Goal: Information Seeking & Learning: Learn about a topic

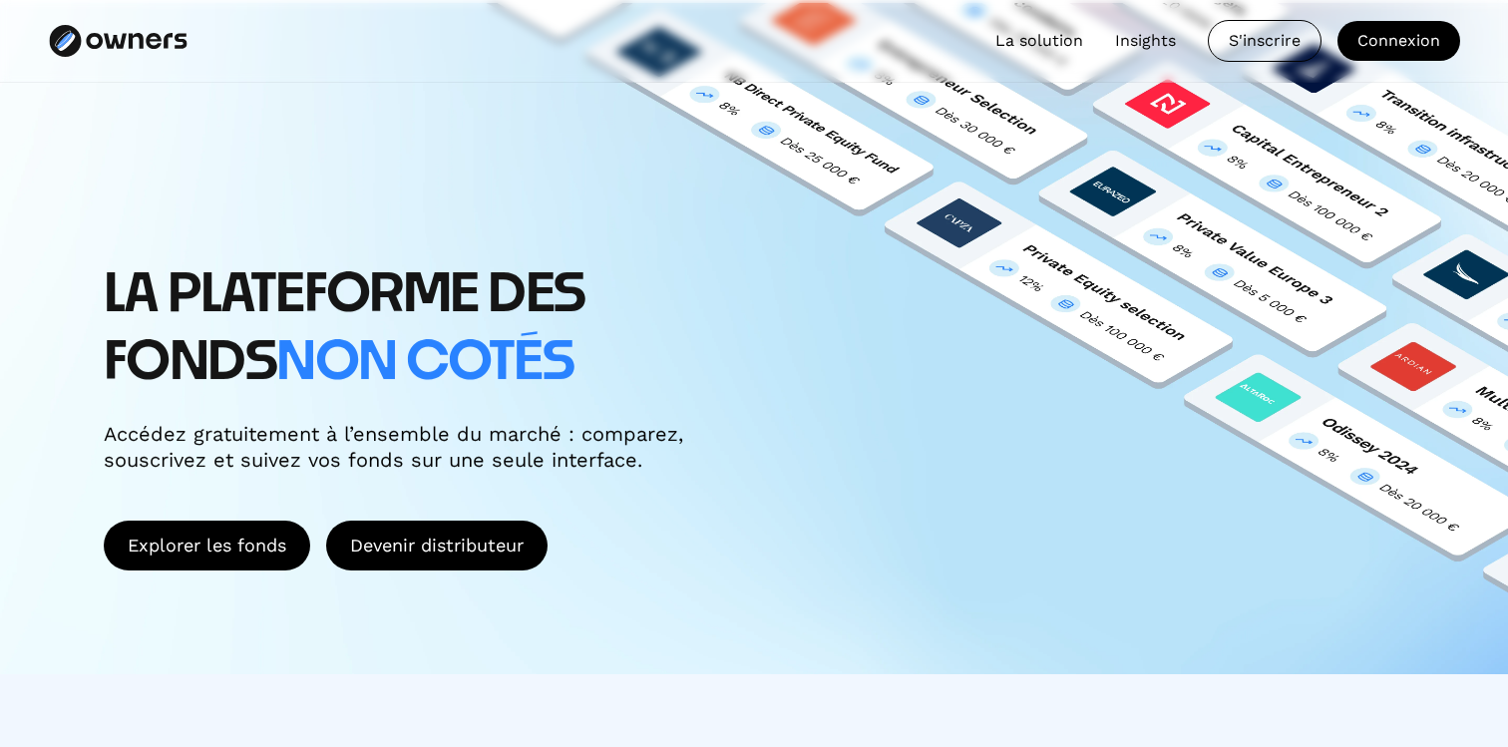
scroll to position [180, 0]
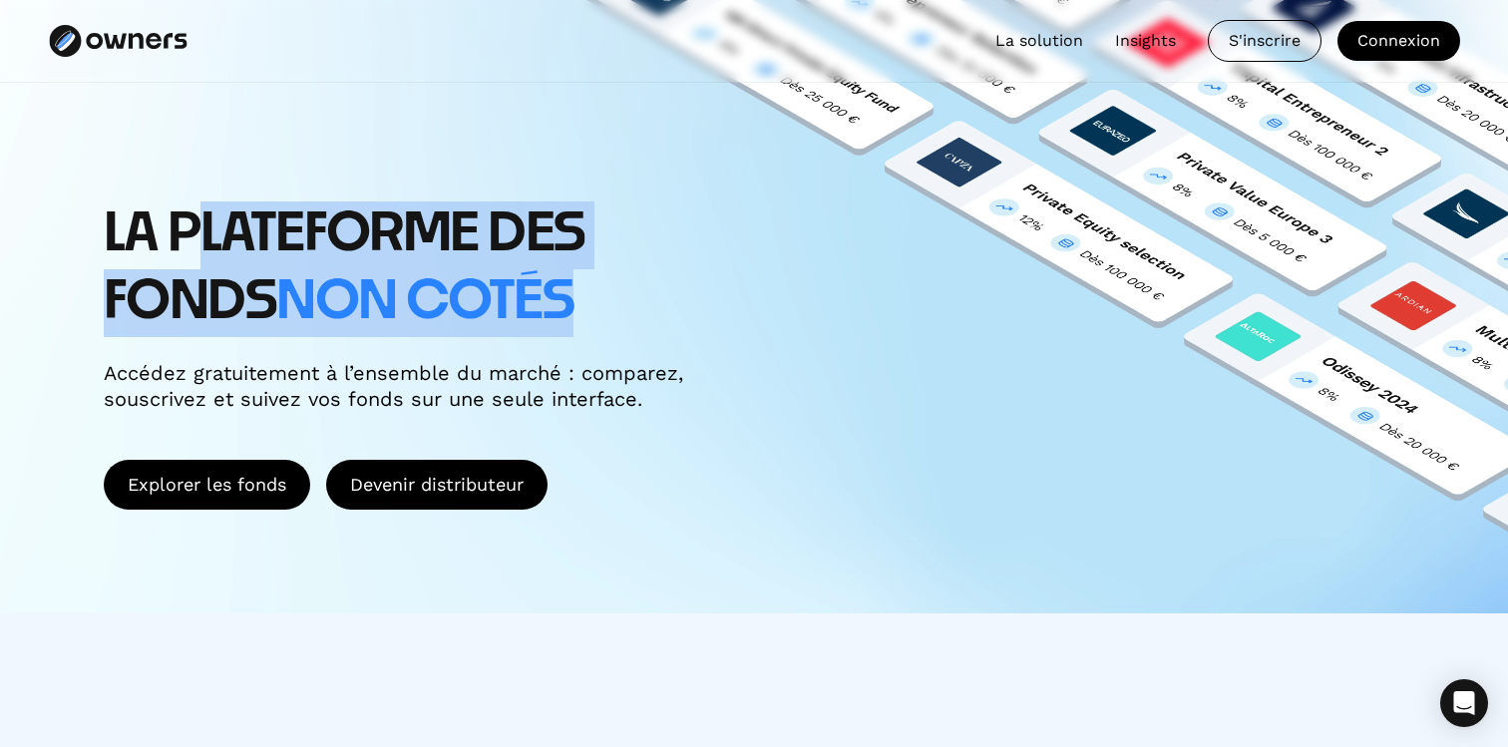
drag, startPoint x: 580, startPoint y: 319, endPoint x: 185, endPoint y: 240, distance: 402.6
click at [187, 244] on h1 "LA PLATEFORME DES FONDS non cotés" at bounding box center [443, 268] width 678 height 135
drag, startPoint x: 120, startPoint y: 222, endPoint x: 577, endPoint y: 363, distance: 478.7
click at [572, 356] on div "LA PLATEFORME DES FONDS non cotés Accédez gratuitement à l’ensemble du marché :…" at bounding box center [461, 306] width 715 height 210
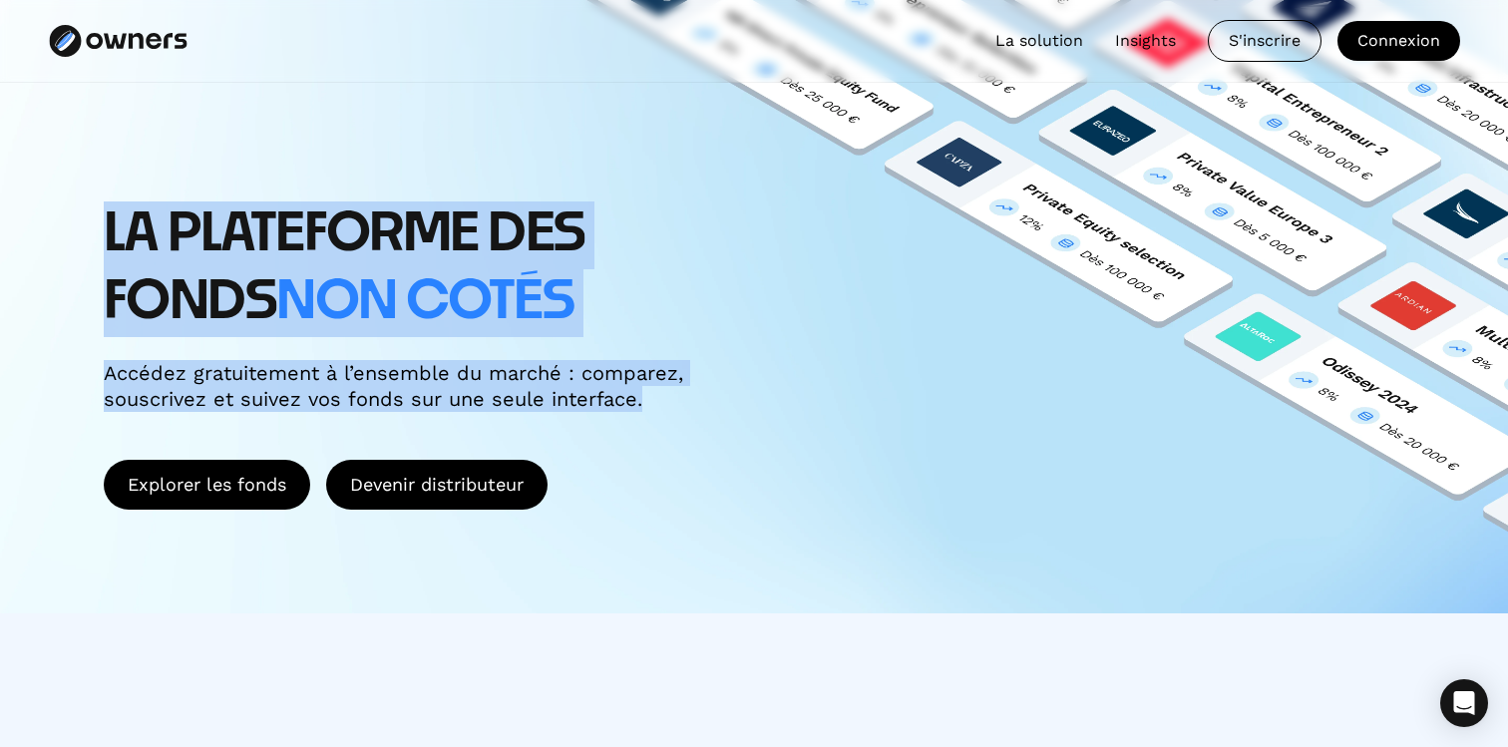
drag, startPoint x: 656, startPoint y: 409, endPoint x: 467, endPoint y: 178, distance: 298.2
click at [468, 178] on div "LA PLATEFORME DES FONDS non cotés Accédez gratuitement à l’ensemble du marché :…" at bounding box center [754, 277] width 1508 height 671
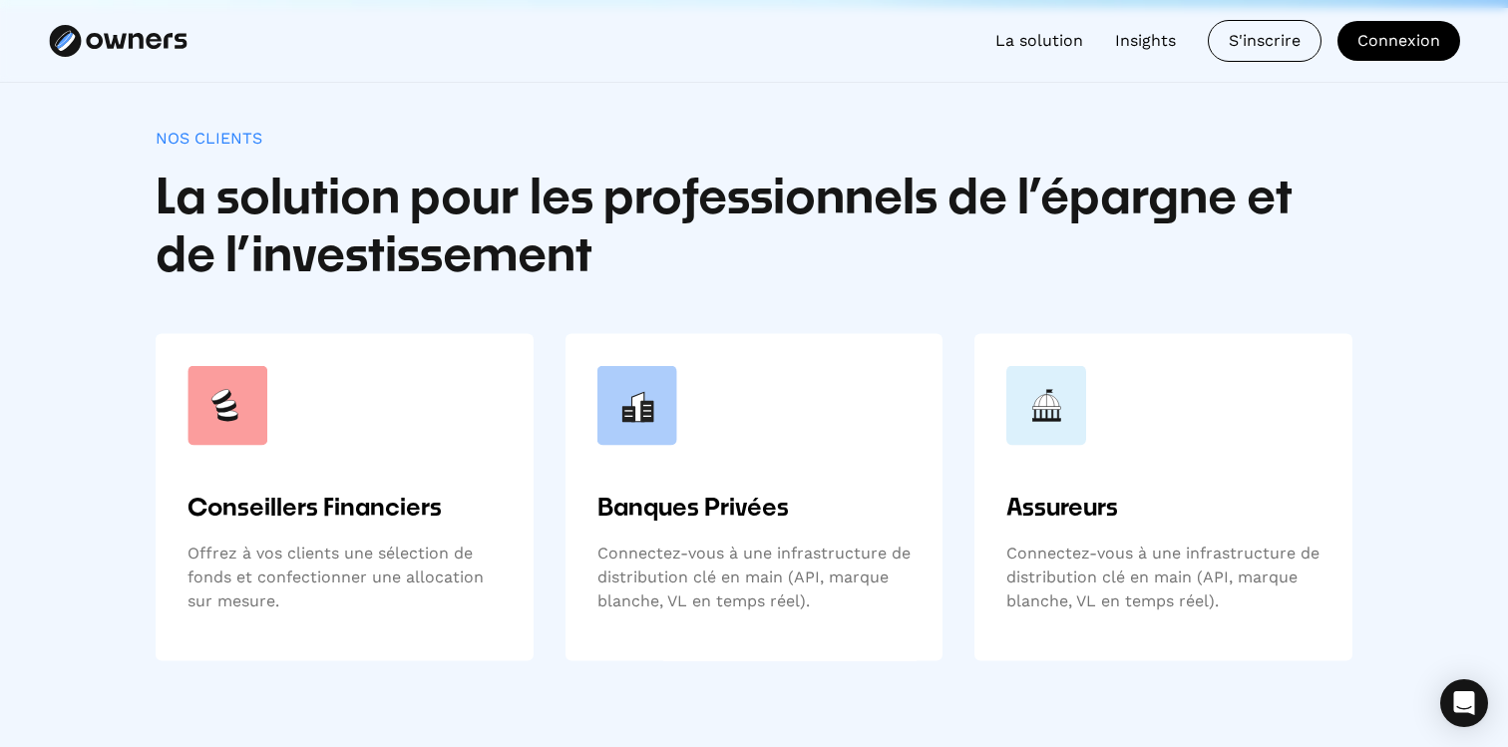
scroll to position [775, 0]
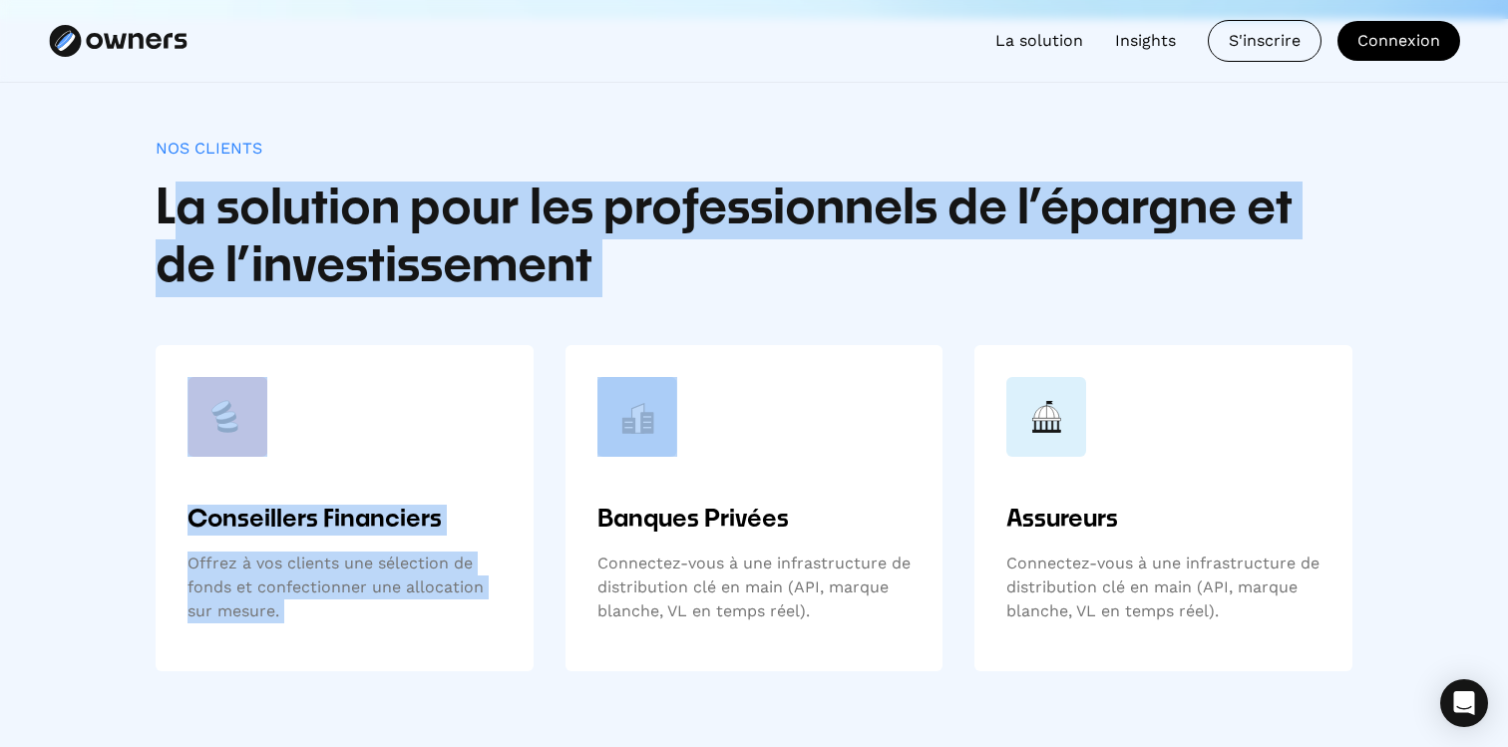
drag, startPoint x: 169, startPoint y: 201, endPoint x: 728, endPoint y: 330, distance: 573.0
click at [723, 325] on div "Nos clients La solution pour les professionnels de l’épargne et de l’investisse…" at bounding box center [754, 405] width 1196 height 532
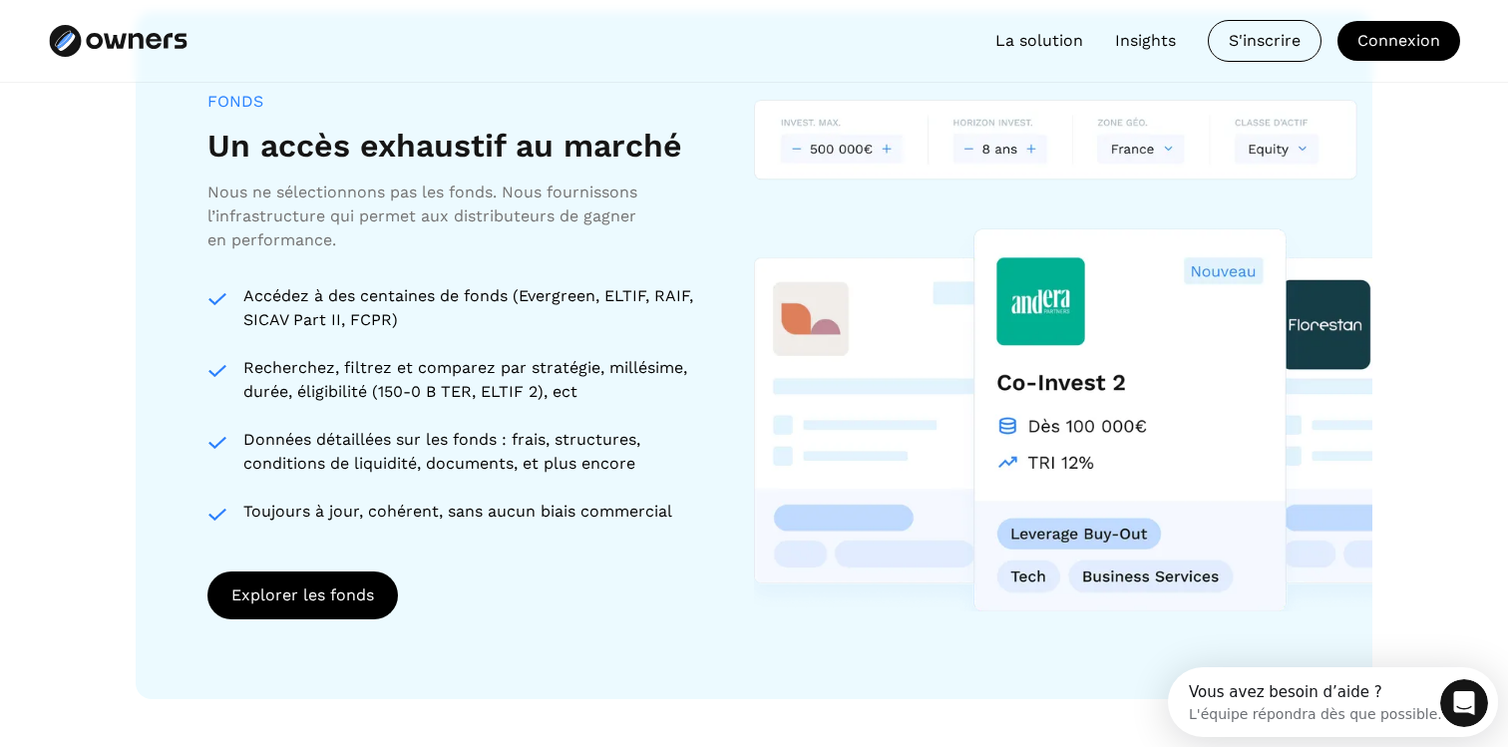
scroll to position [1801, 0]
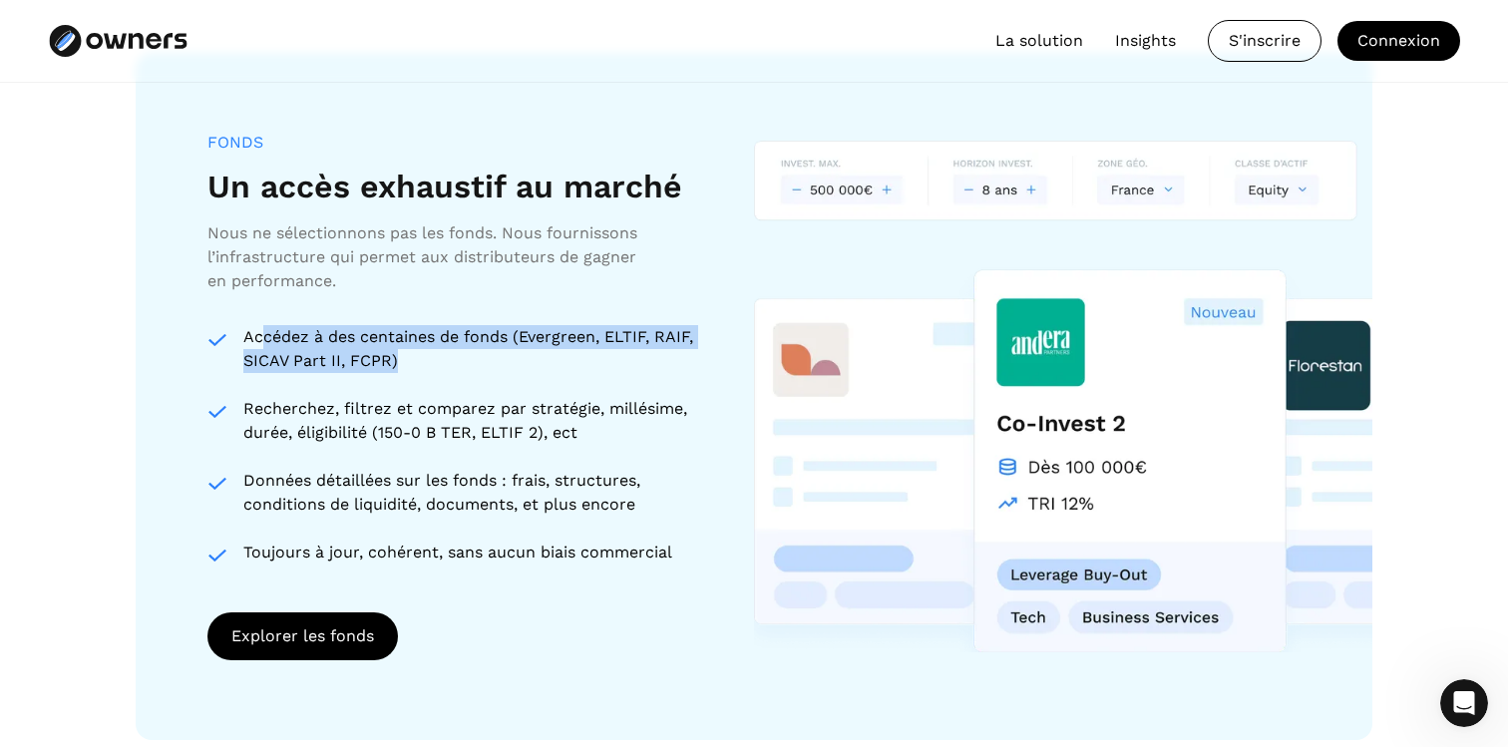
drag, startPoint x: 412, startPoint y: 353, endPoint x: 262, endPoint y: 328, distance: 151.6
click at [262, 328] on div "Accédez à des centaines de fonds (Evergreen, ELTIF, RAIF, SICAV Part II, FCPR)" at bounding box center [474, 349] width 463 height 48
drag, startPoint x: 262, startPoint y: 328, endPoint x: 481, endPoint y: 412, distance: 233.9
click at [481, 411] on div "Accédez à des centaines de fonds (Evergreen, ELTIF, RAIF, SICAV Part II, FCPR) …" at bounding box center [456, 444] width 499 height 239
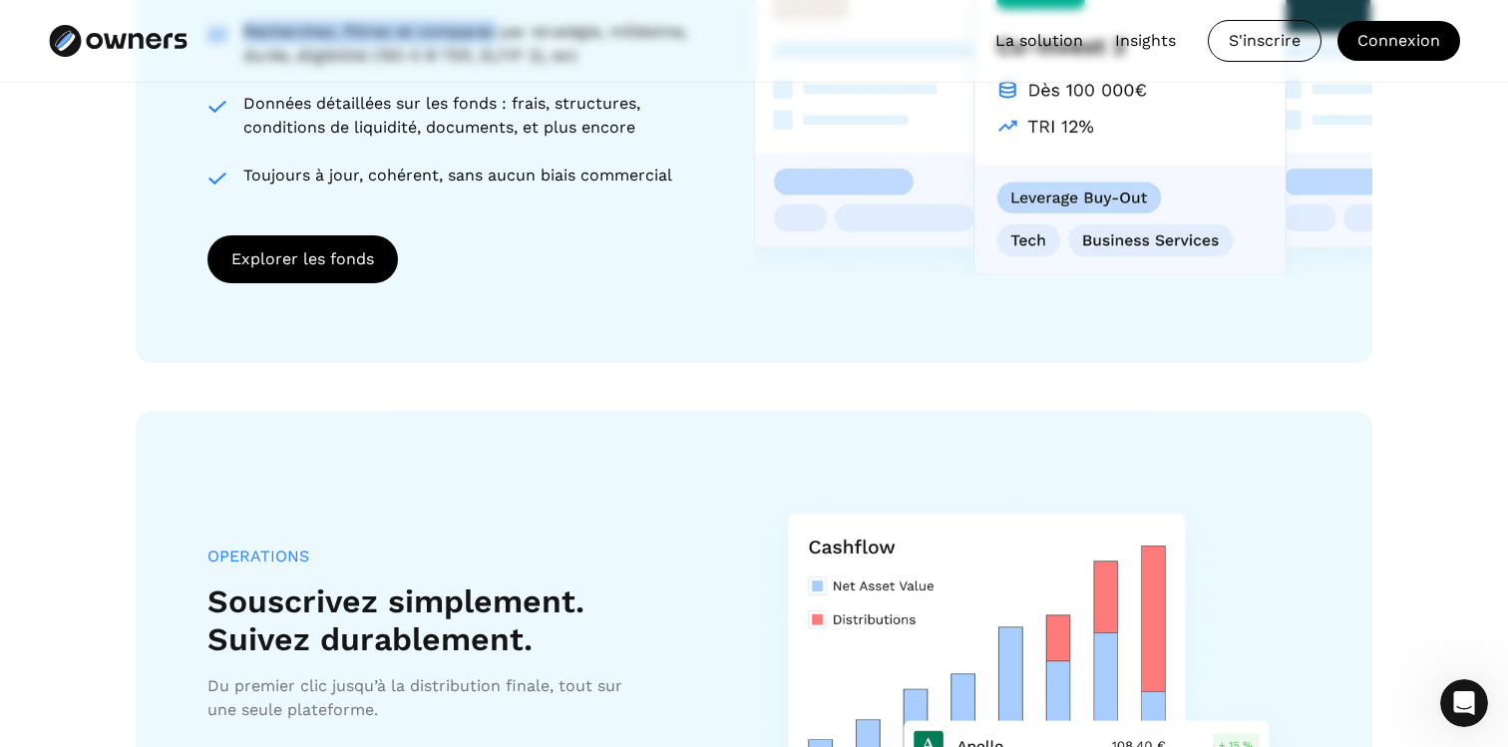
scroll to position [2092, 0]
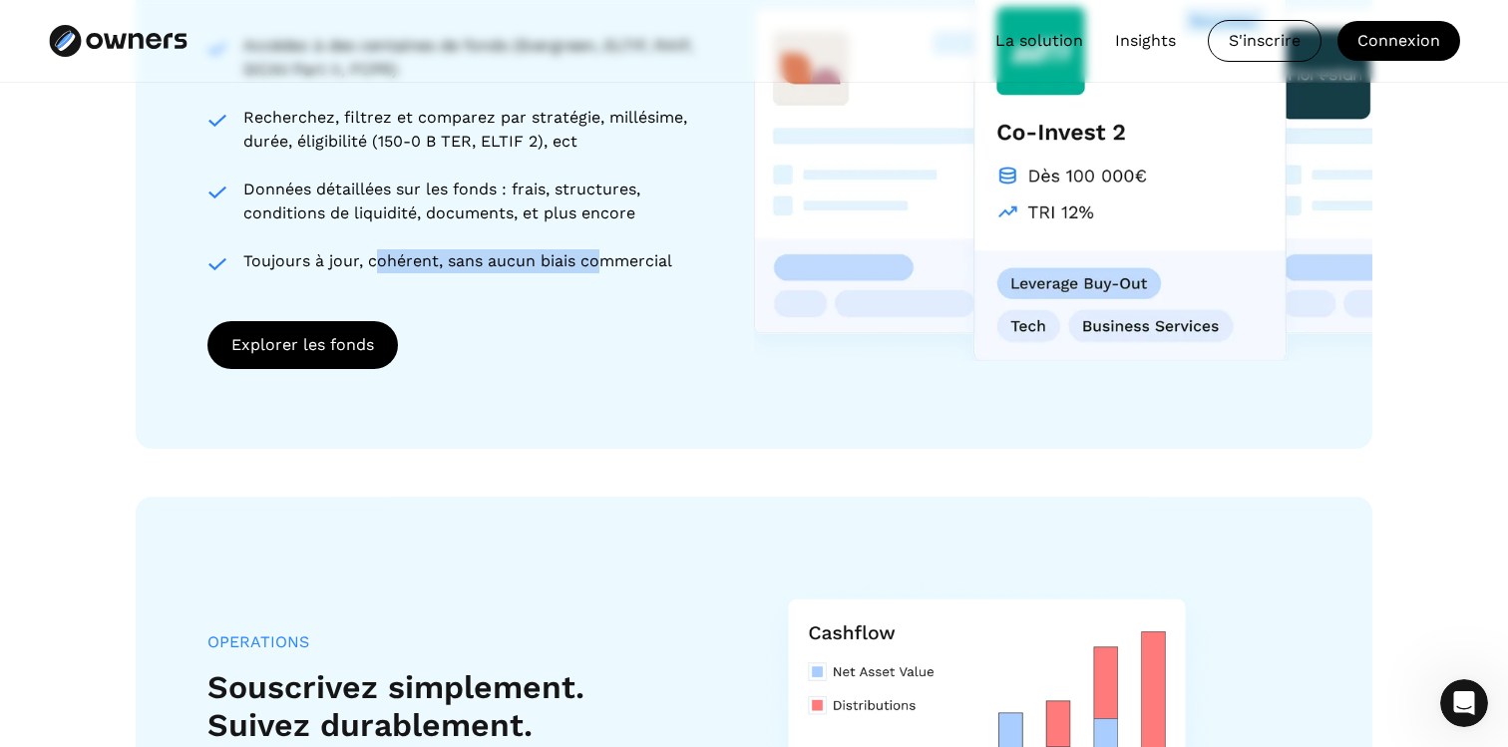
drag, startPoint x: 375, startPoint y: 256, endPoint x: 604, endPoint y: 256, distance: 229.3
click at [602, 256] on div "Toujours à jour, cohérent, sans aucun biais commercial" at bounding box center [474, 261] width 463 height 24
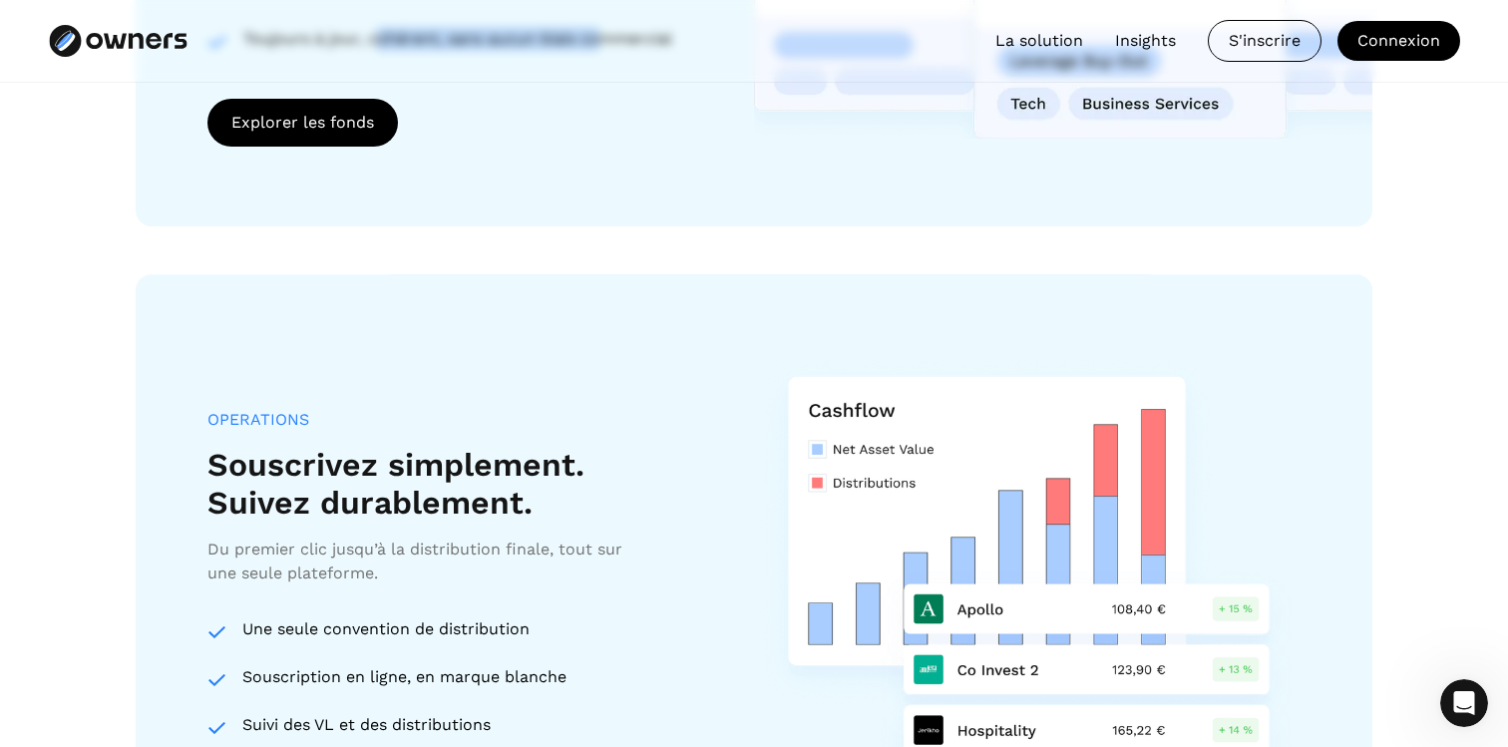
scroll to position [2389, 0]
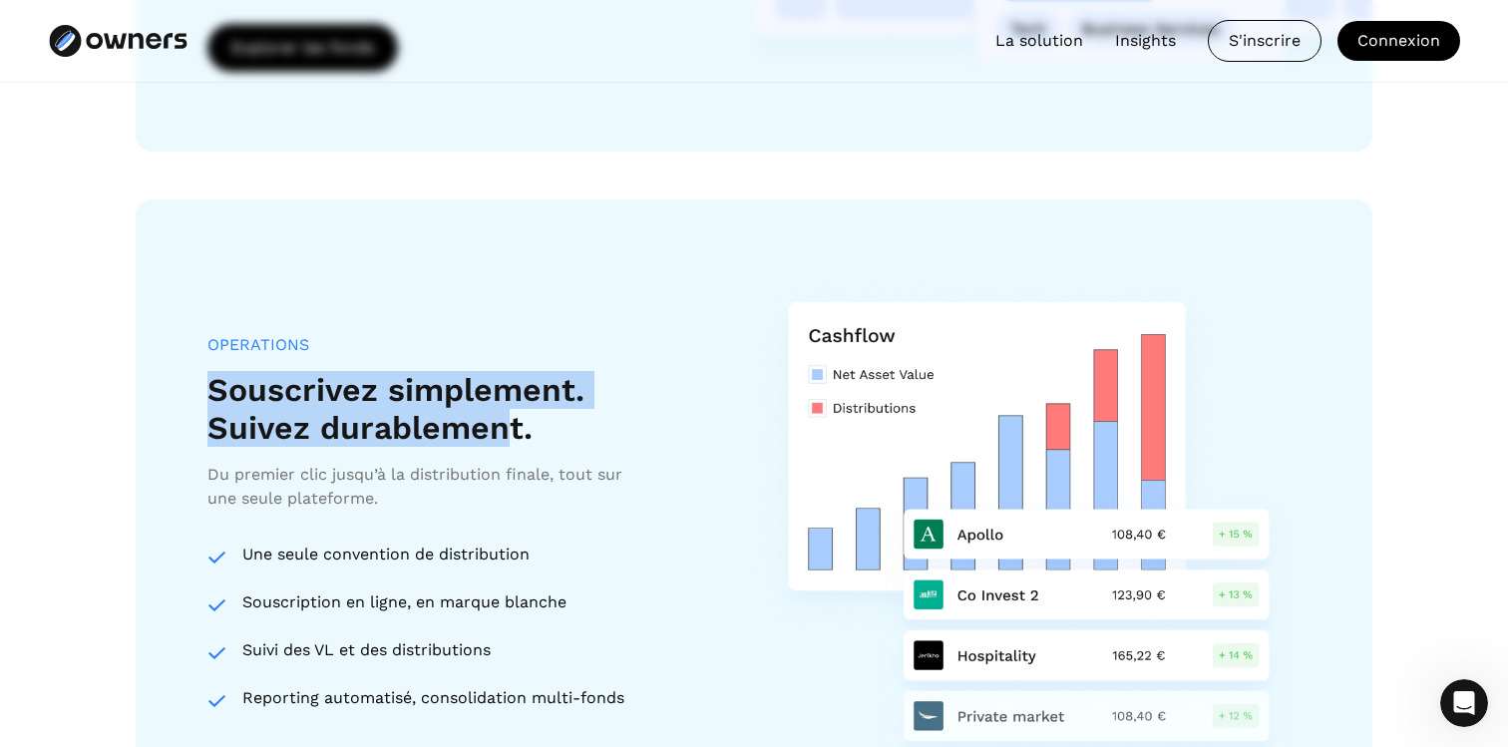
drag, startPoint x: 209, startPoint y: 388, endPoint x: 515, endPoint y: 426, distance: 308.4
click at [514, 426] on h3 "Souscrivez simplement. Suivez durablement." at bounding box center [395, 409] width 377 height 77
click at [515, 426] on h3 "Souscrivez simplement. Suivez durablement." at bounding box center [395, 409] width 377 height 77
drag, startPoint x: 515, startPoint y: 426, endPoint x: 328, endPoint y: 370, distance: 195.6
click at [332, 371] on h3 "Souscrivez simplement. Suivez durablement." at bounding box center [395, 409] width 377 height 77
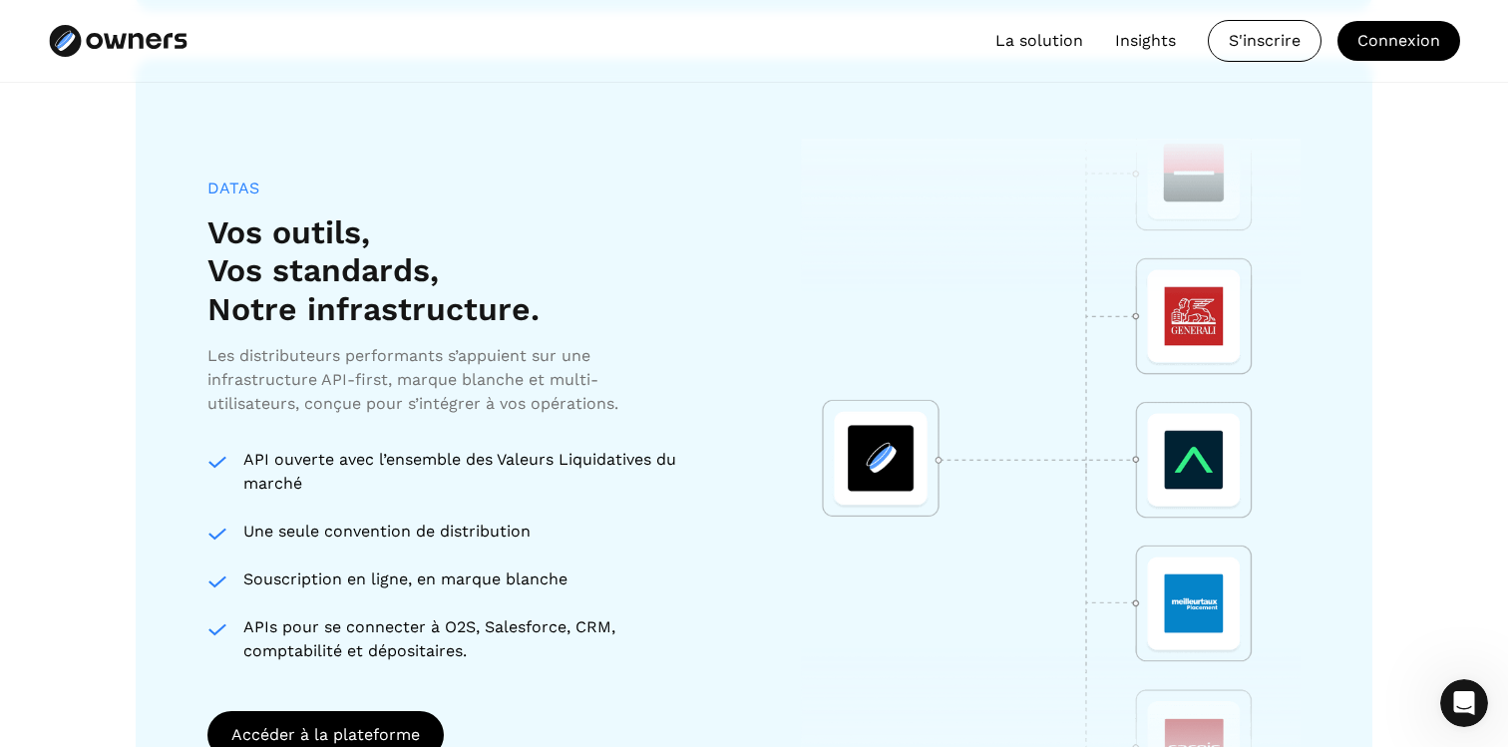
scroll to position [3331, 0]
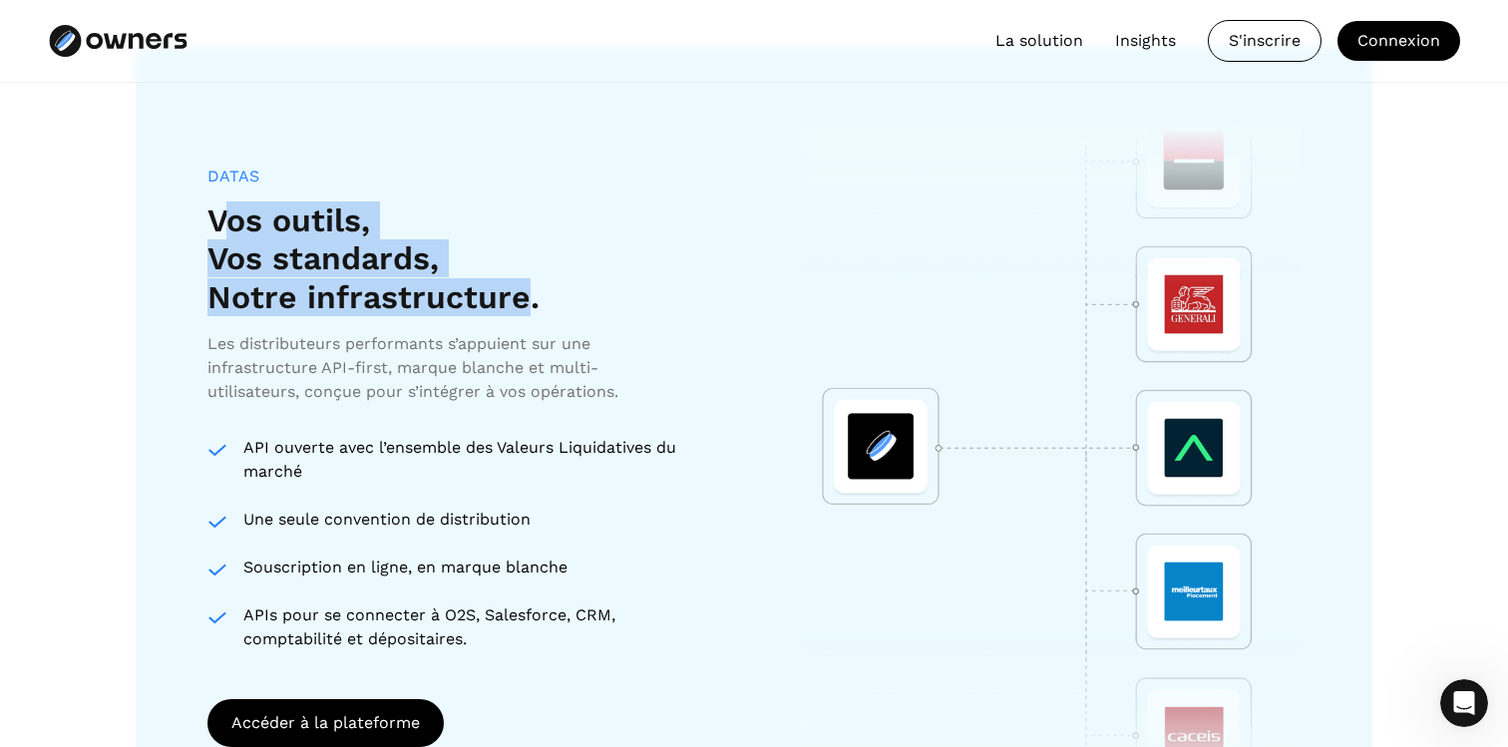
drag, startPoint x: 228, startPoint y: 221, endPoint x: 532, endPoint y: 302, distance: 314.6
click at [526, 298] on h3 "Vos outils, Vos standards, Notre infrastructure." at bounding box center [373, 258] width 332 height 115
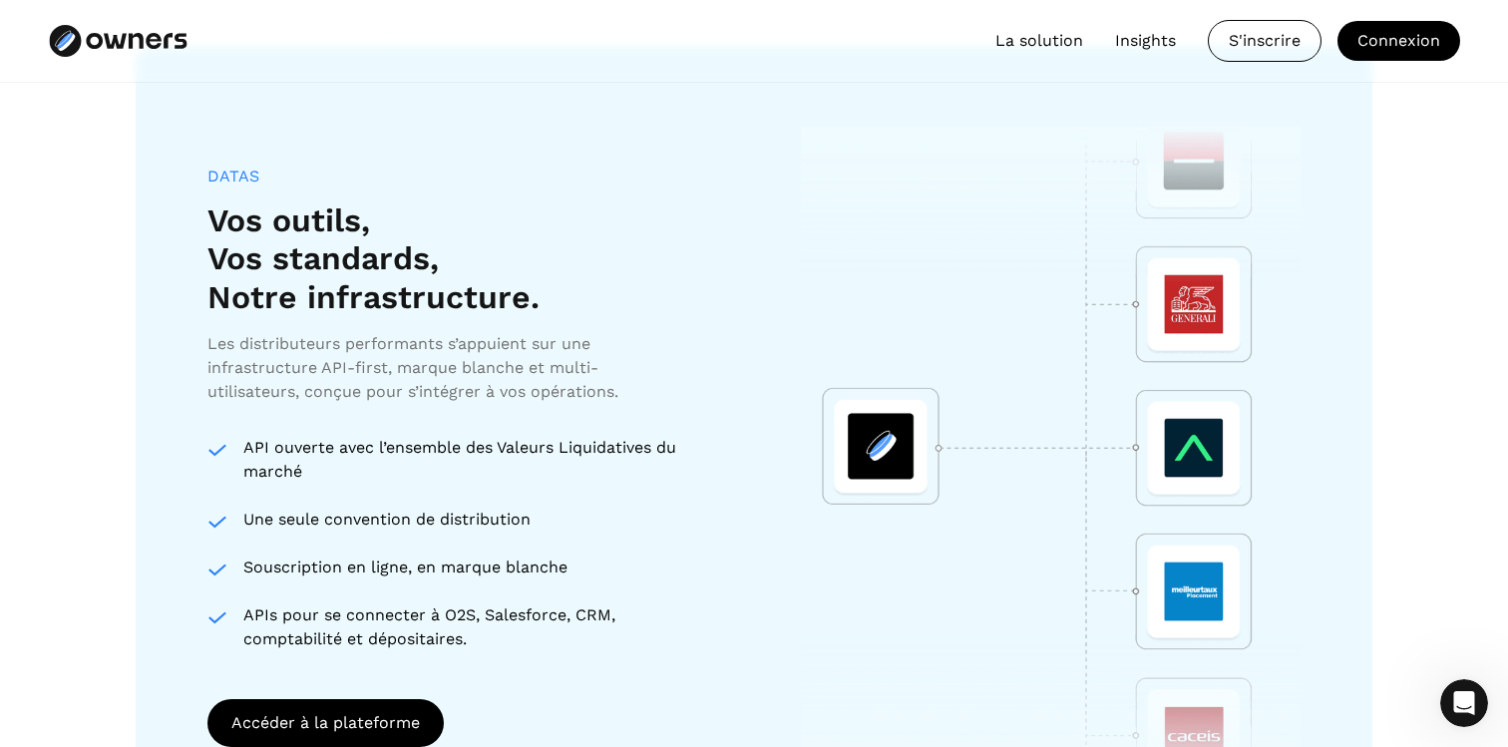
click at [532, 302] on h3 "Vos outils, Vos standards, Notre infrastructure." at bounding box center [373, 258] width 332 height 115
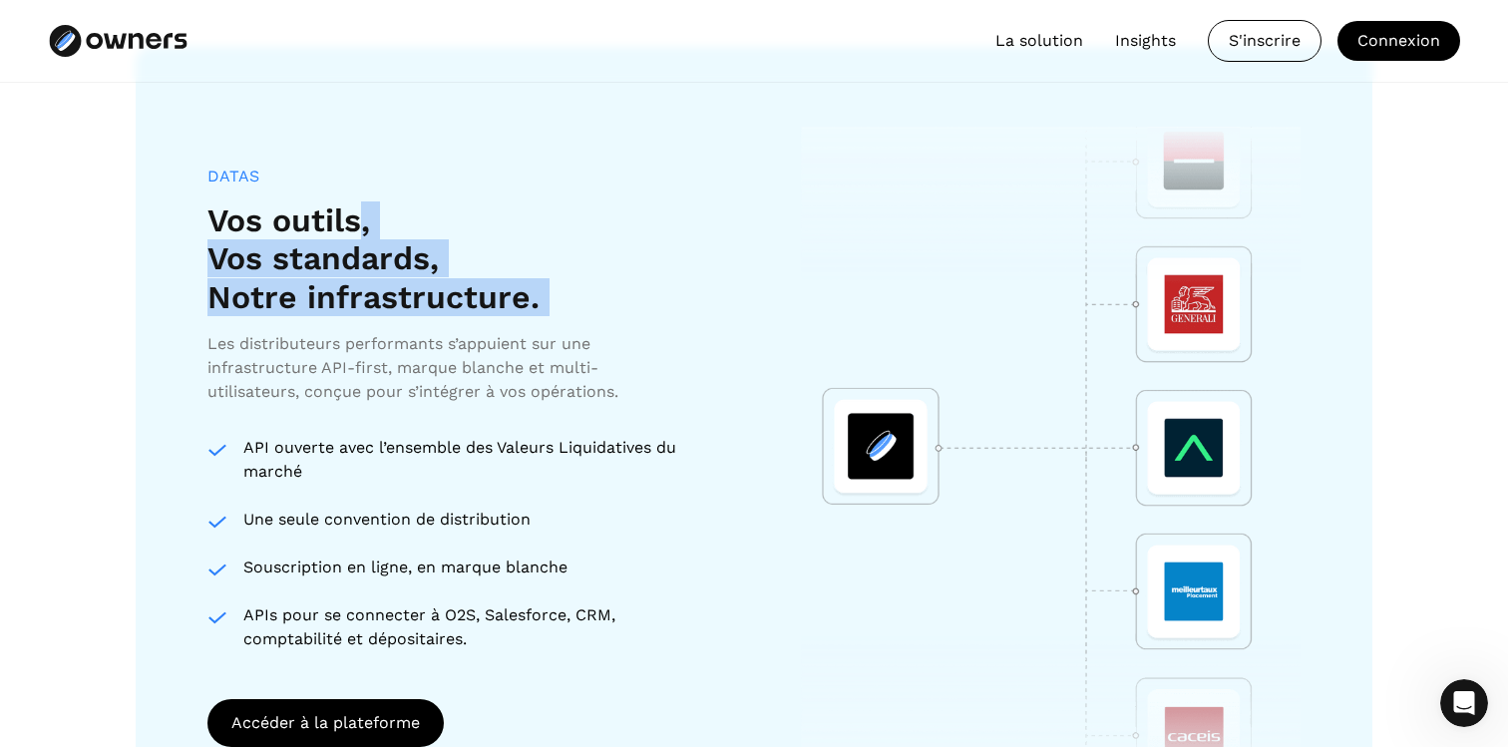
drag, startPoint x: 532, startPoint y: 302, endPoint x: 353, endPoint y: 221, distance: 196.8
click at [354, 221] on h3 "Vos outils, Vos standards, Notre infrastructure." at bounding box center [373, 258] width 332 height 115
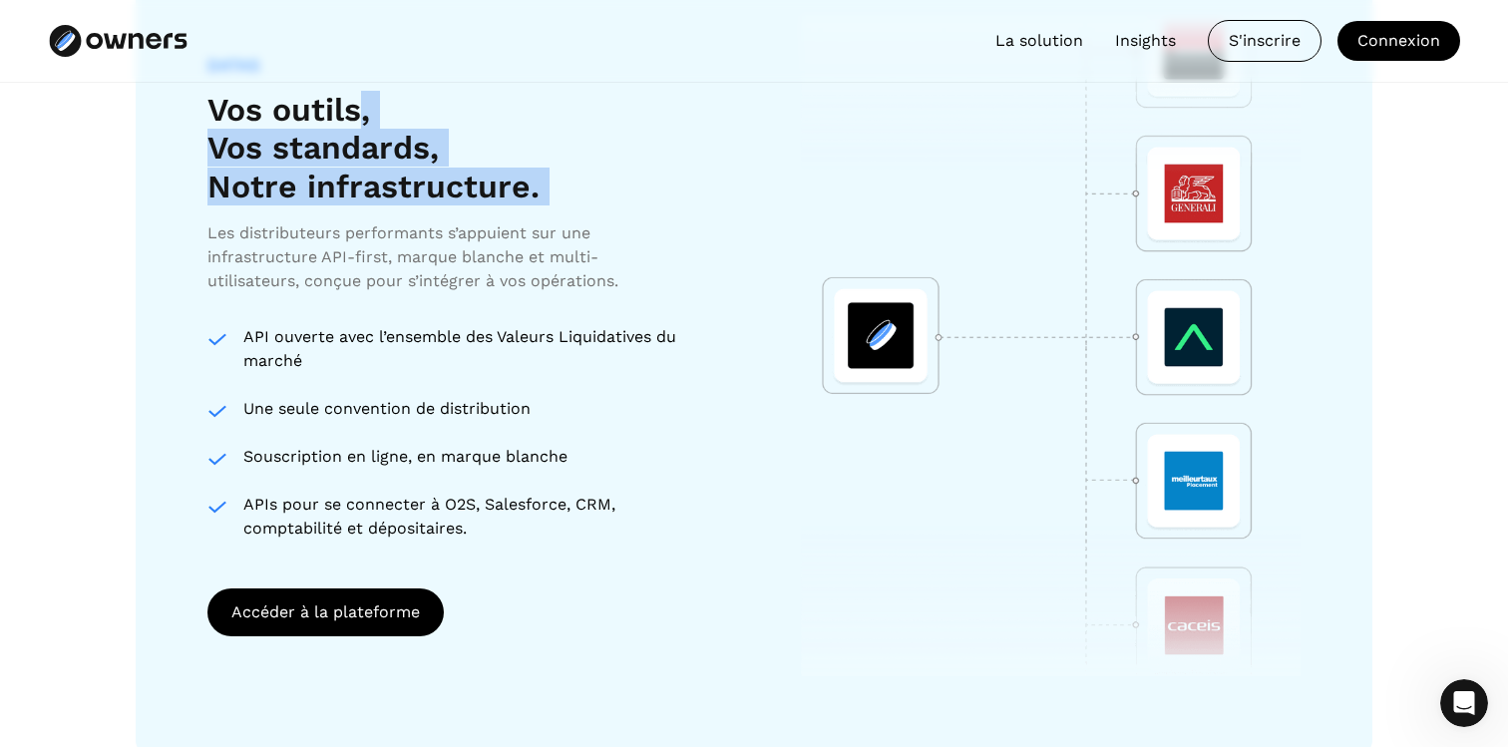
scroll to position [3434, 0]
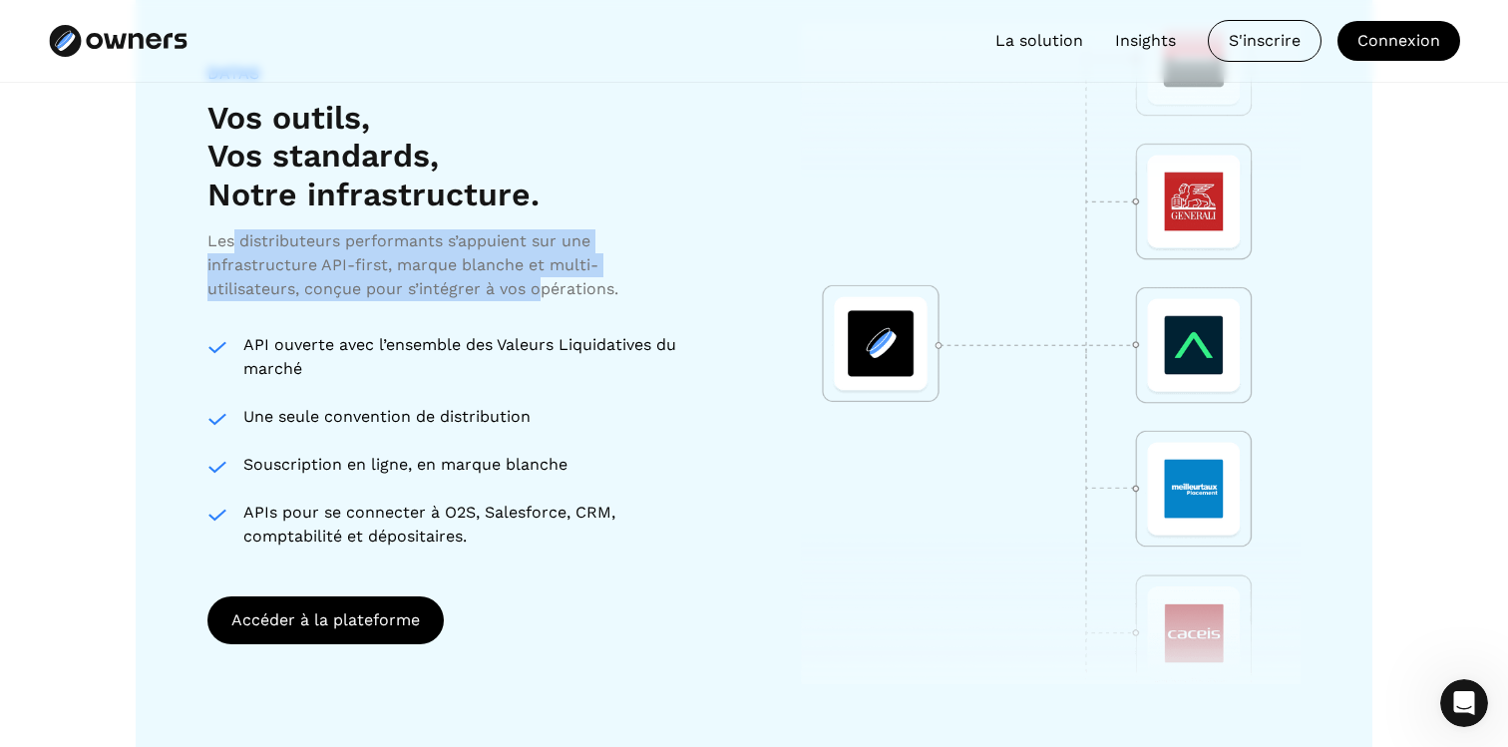
drag, startPoint x: 234, startPoint y: 232, endPoint x: 541, endPoint y: 285, distance: 311.6
click at [541, 285] on div "Les distributeurs performants s’appuient sur une infrastructure API-first, marq…" at bounding box center [426, 265] width 439 height 72
click at [542, 285] on div "Les distributeurs performants s’appuient sur une infrastructure API-first, marq…" at bounding box center [426, 265] width 439 height 72
drag, startPoint x: 639, startPoint y: 310, endPoint x: 309, endPoint y: 199, distance: 348.1
click at [309, 199] on div "DATAS Vos outils, Vos standards, Notre infrastructure. Les distributeurs perfor…" at bounding box center [456, 306] width 499 height 485
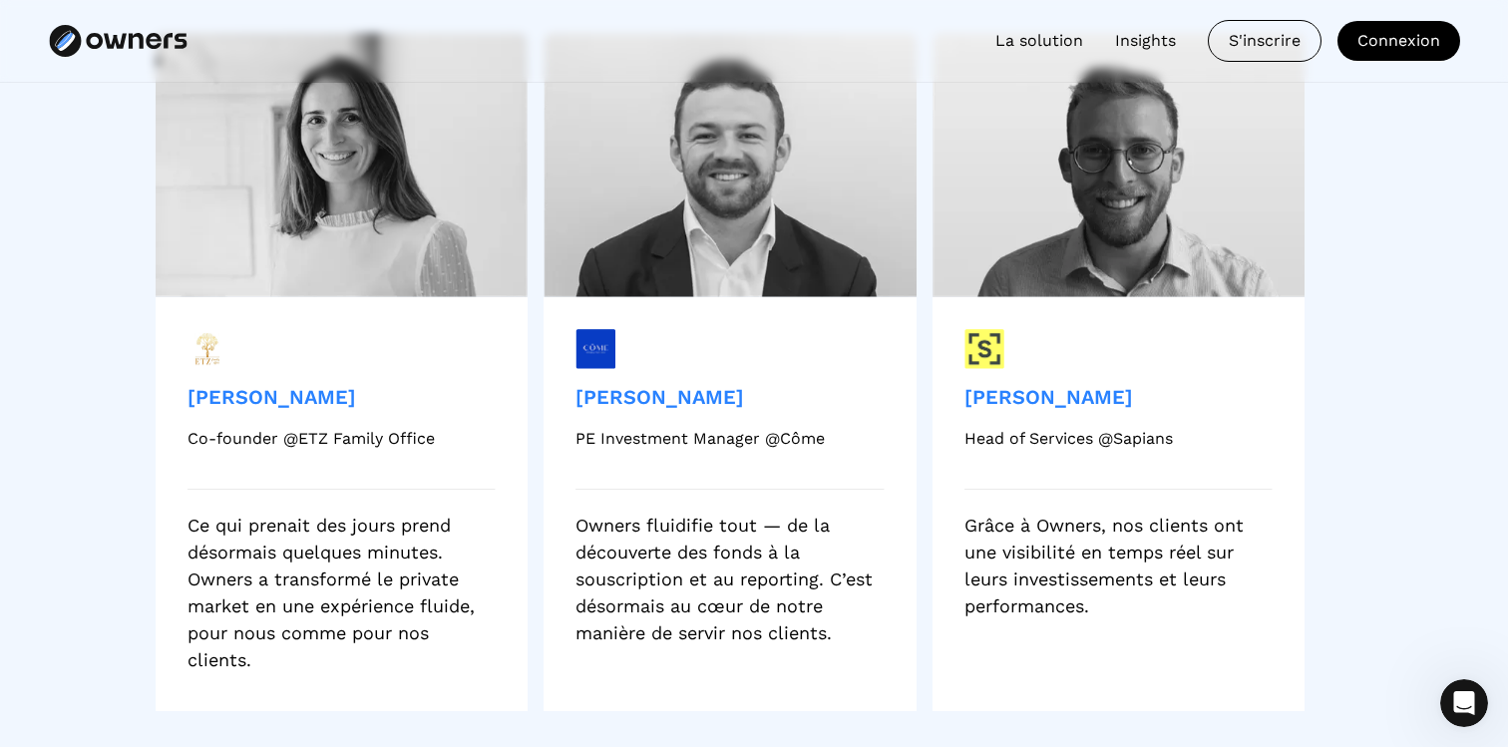
scroll to position [4595, 0]
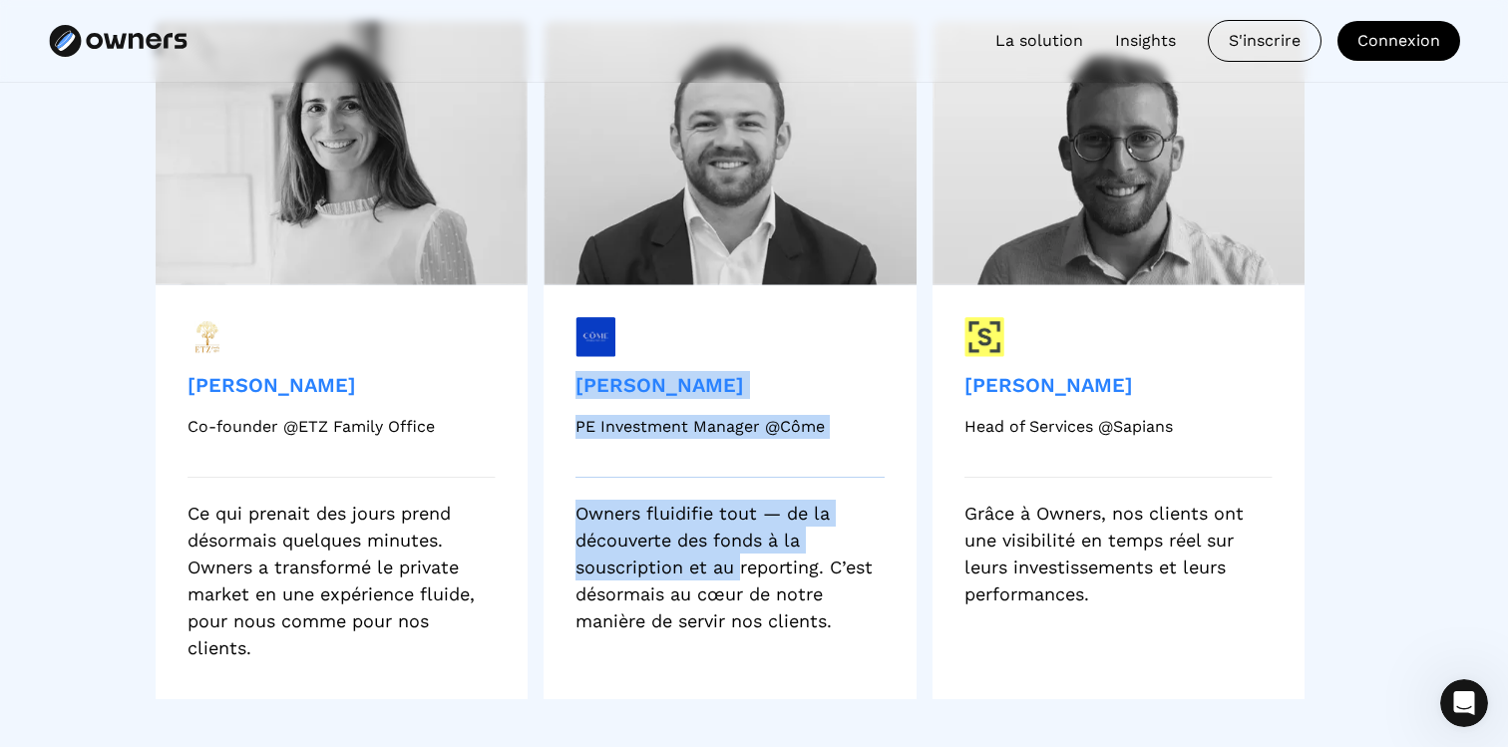
drag, startPoint x: 567, startPoint y: 383, endPoint x: 739, endPoint y: 570, distance: 254.1
click at [738, 563] on div "[PERSON_NAME] PE Investment Manager @Côme Owners fluidifie tout — de la découve…" at bounding box center [729, 492] width 372 height 414
click at [739, 570] on div "Owners fluidifie tout — de la découverte des fonds à la souscription et au repo…" at bounding box center [729, 567] width 308 height 135
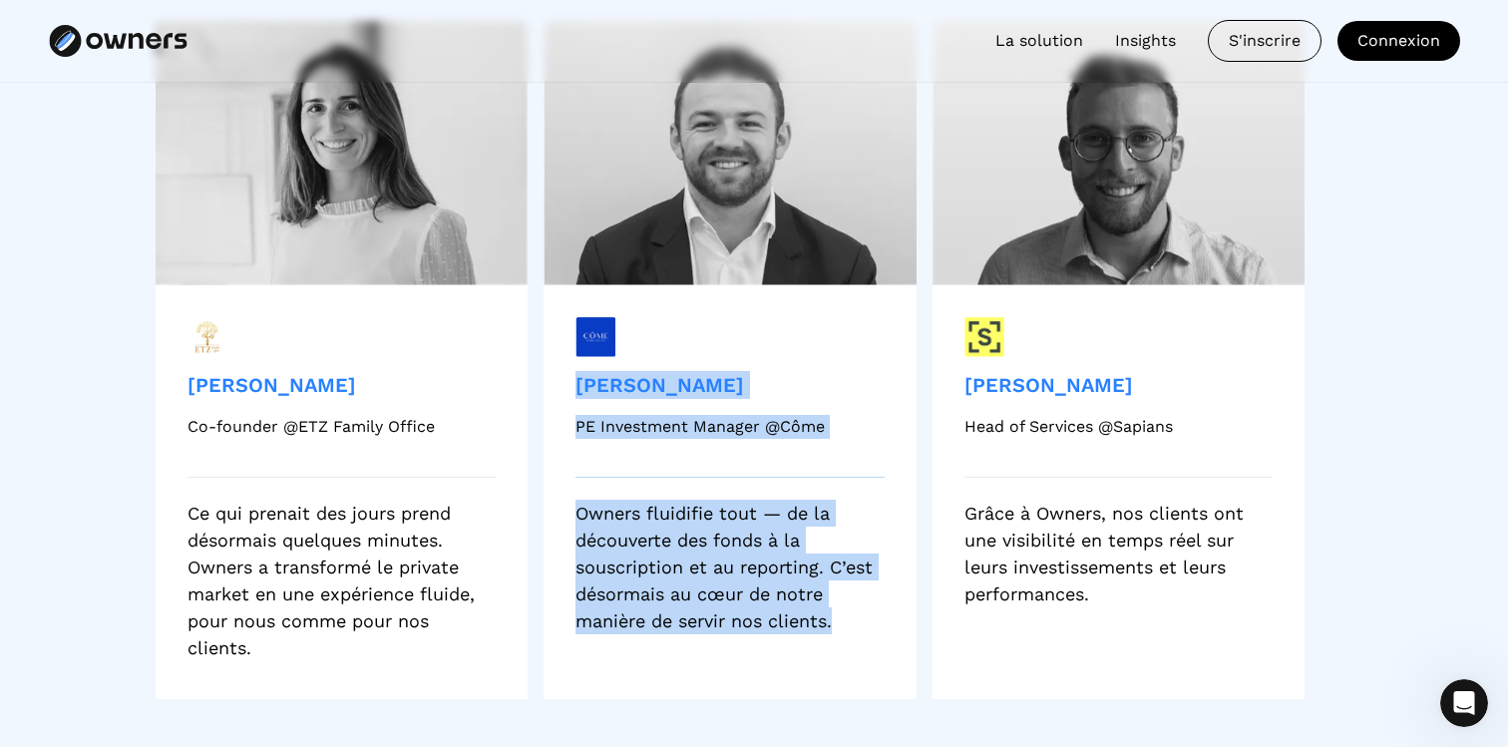
drag, startPoint x: 799, startPoint y: 635, endPoint x: 577, endPoint y: 391, distance: 329.6
click at [577, 391] on div "[PERSON_NAME] PE Investment Manager @Côme Owners fluidifie tout — de la découve…" at bounding box center [729, 492] width 372 height 414
click at [577, 391] on div "[PERSON_NAME]" at bounding box center [699, 385] width 249 height 28
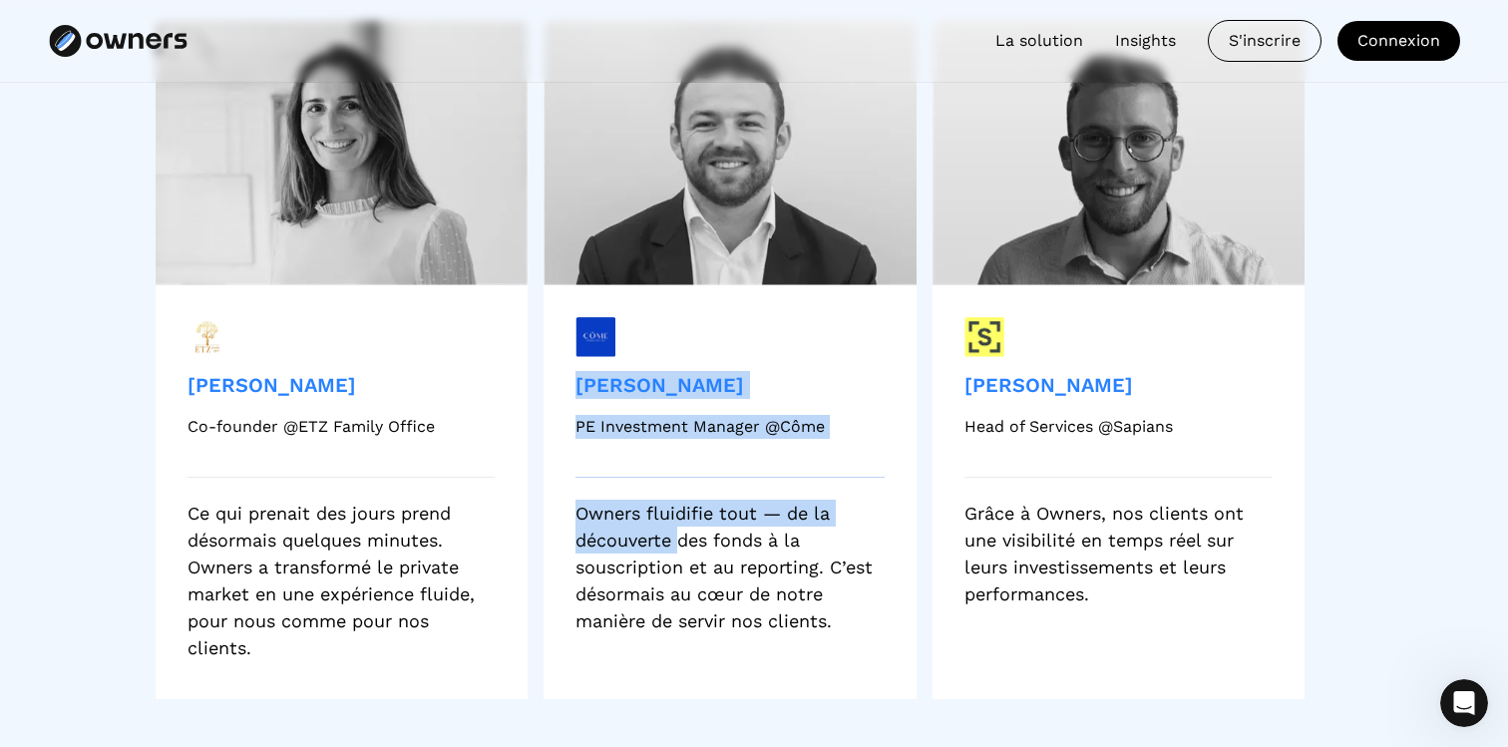
drag, startPoint x: 577, startPoint y: 391, endPoint x: 677, endPoint y: 556, distance: 193.2
click at [674, 550] on div "[PERSON_NAME] PE Investment Manager @Côme Owners fluidifie tout — de la découve…" at bounding box center [729, 492] width 372 height 414
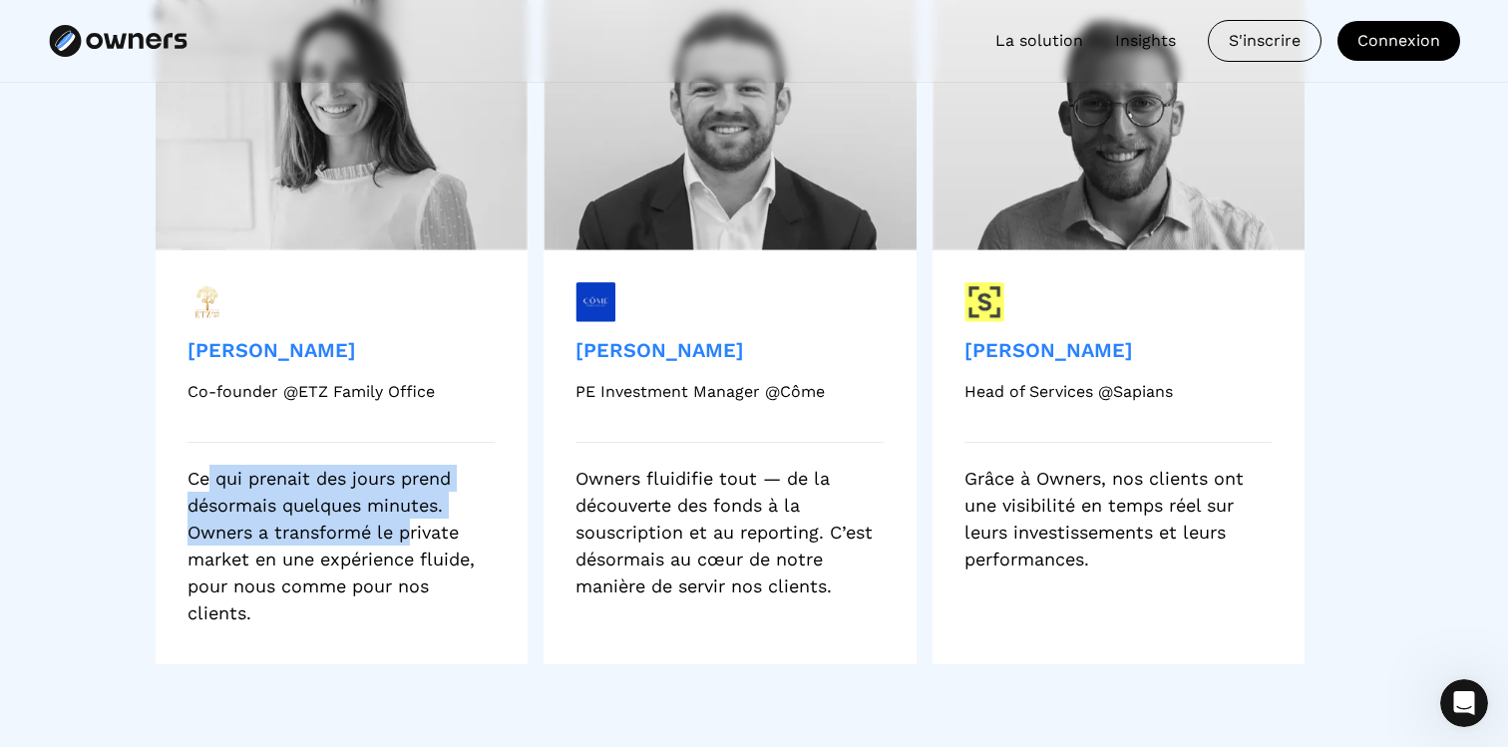
drag, startPoint x: 210, startPoint y: 475, endPoint x: 408, endPoint y: 533, distance: 206.0
click at [408, 533] on div "Ce qui prenait des jours prend désormais quelques minutes. Owners a transformé …" at bounding box center [341, 546] width 308 height 162
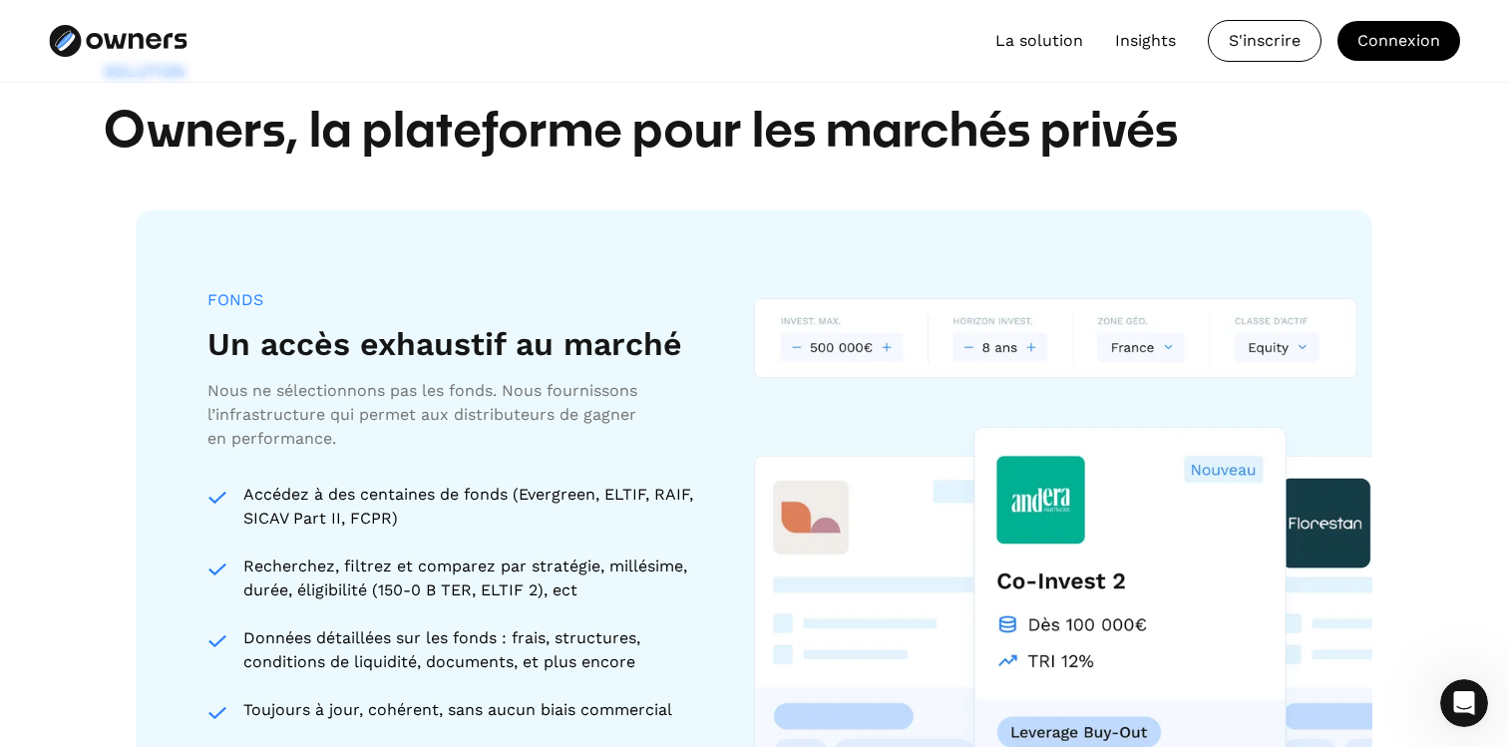
scroll to position [0, 0]
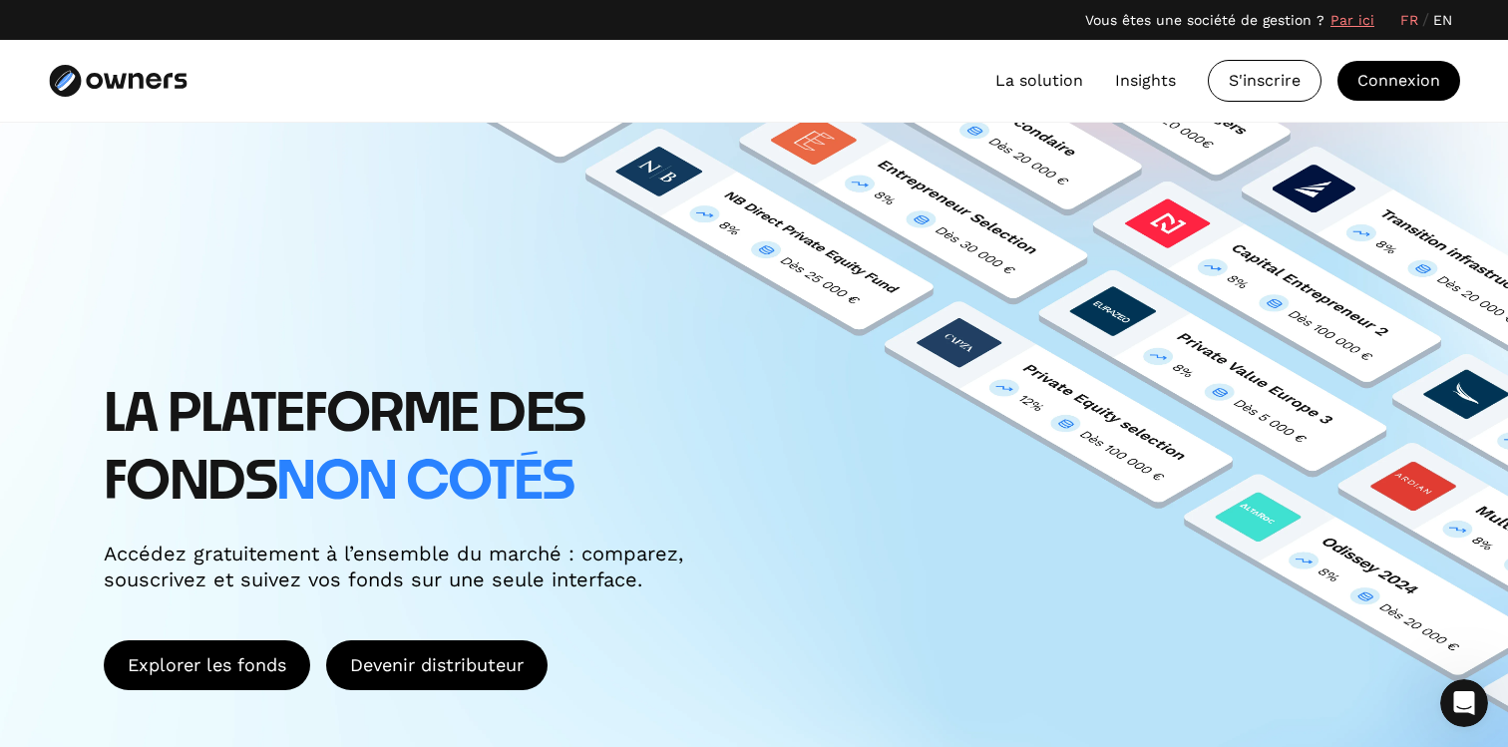
click at [1366, 21] on link "Par ici" at bounding box center [1352, 20] width 44 height 21
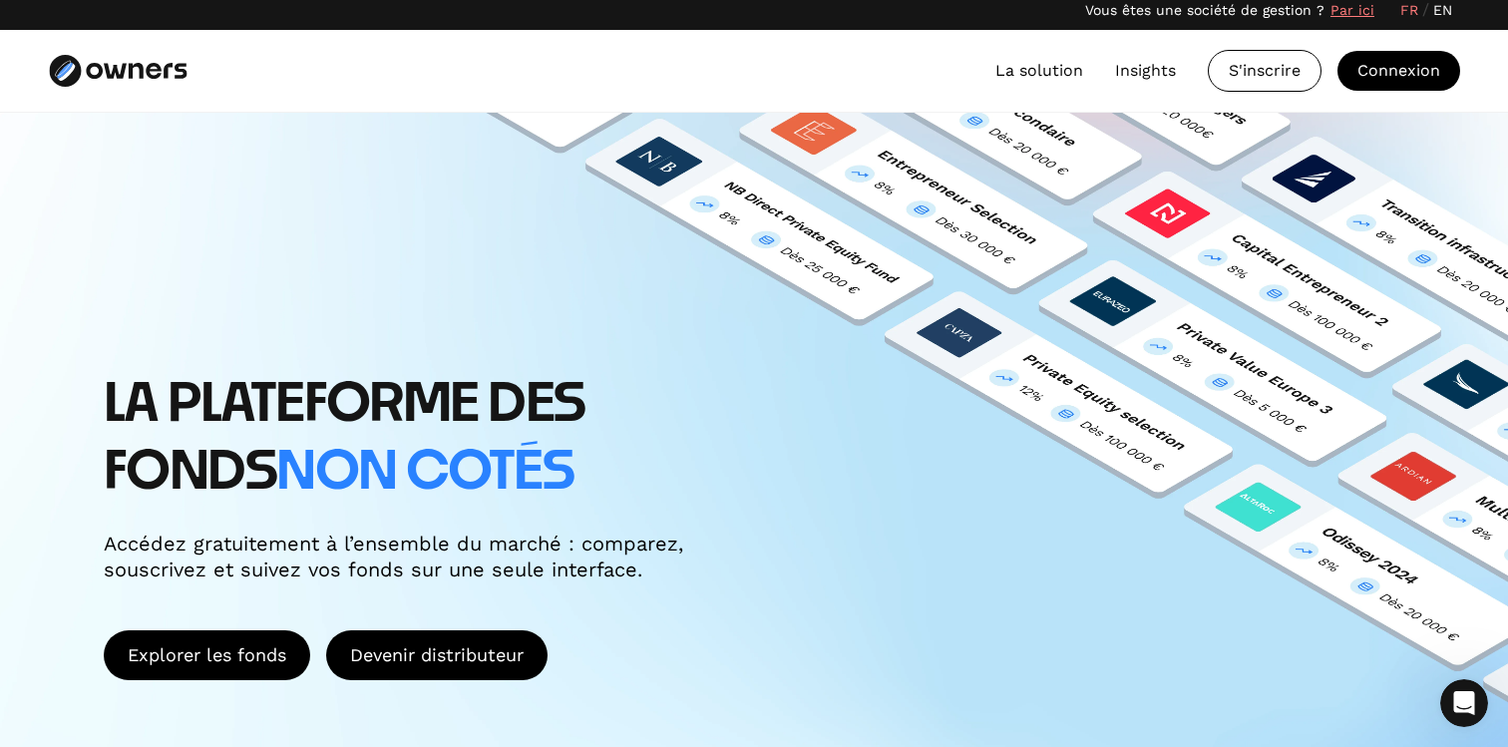
scroll to position [51, 0]
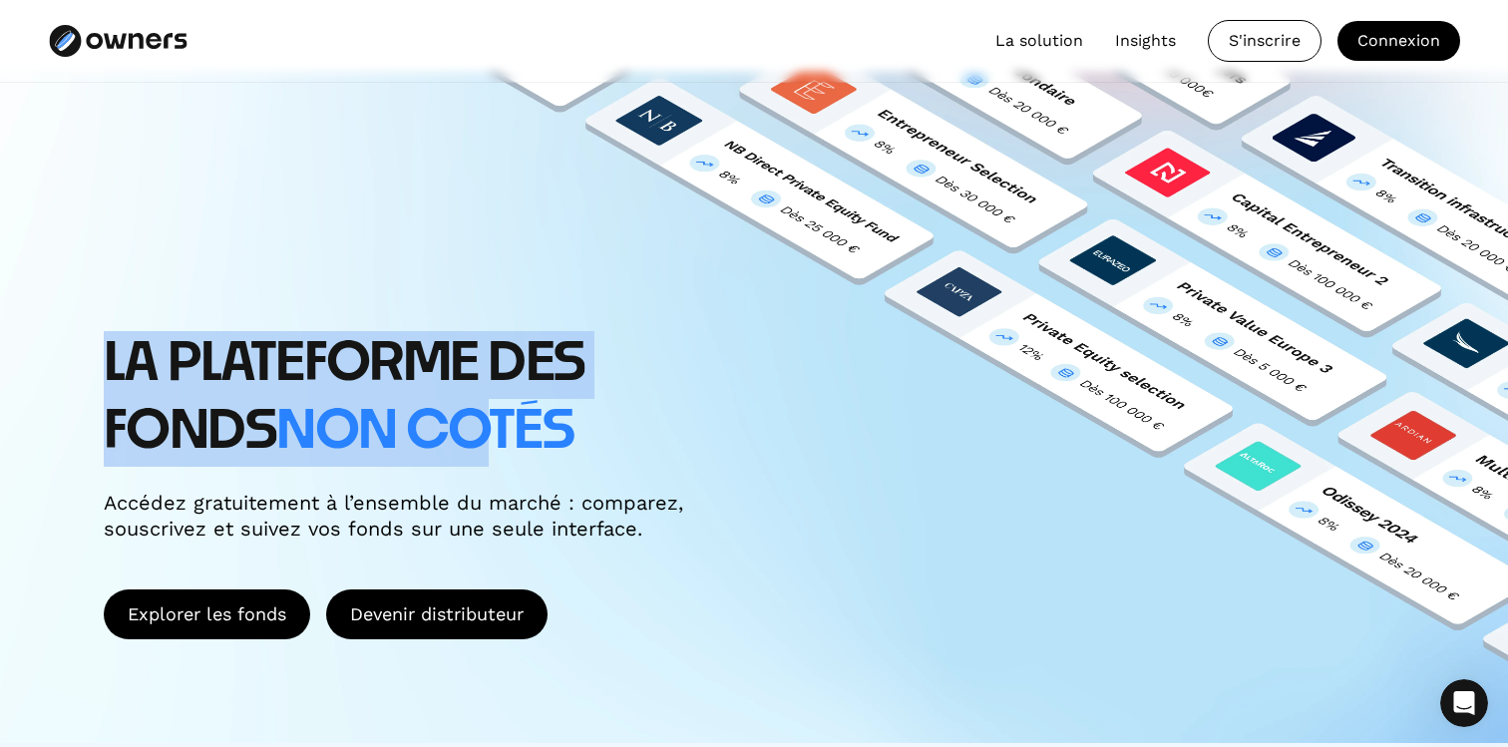
drag, startPoint x: 107, startPoint y: 349, endPoint x: 513, endPoint y: 437, distance: 416.1
click at [512, 435] on h1 "LA PLATEFORME DES FONDS non cotés" at bounding box center [443, 398] width 678 height 135
click at [513, 437] on span "non cotés" at bounding box center [424, 432] width 297 height 52
drag, startPoint x: 568, startPoint y: 437, endPoint x: 175, endPoint y: 368, distance: 398.8
click at [184, 373] on h1 "LA PLATEFORME DES FONDS non cotés" at bounding box center [443, 398] width 678 height 135
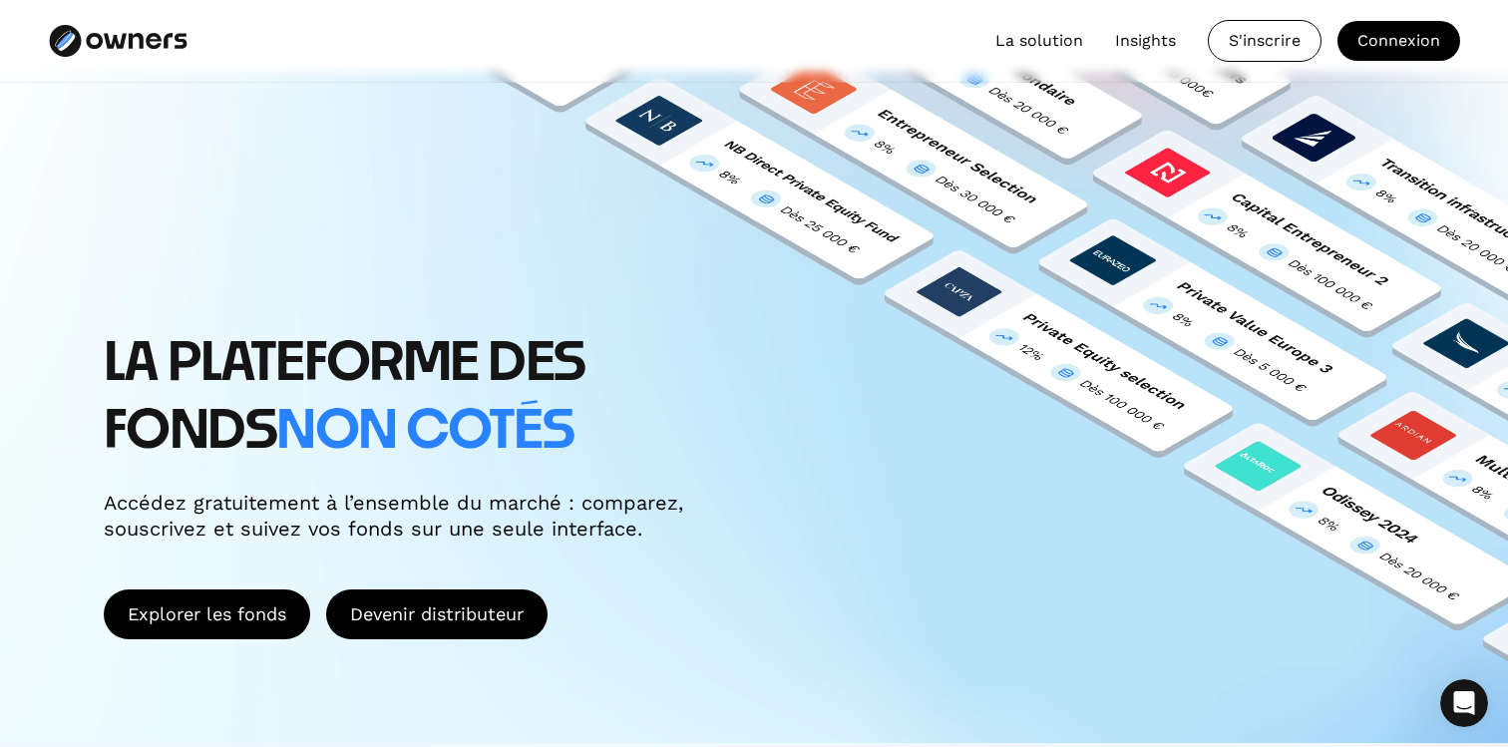
click at [175, 368] on h1 "LA PLATEFORME DES FONDS non cotés" at bounding box center [443, 398] width 678 height 135
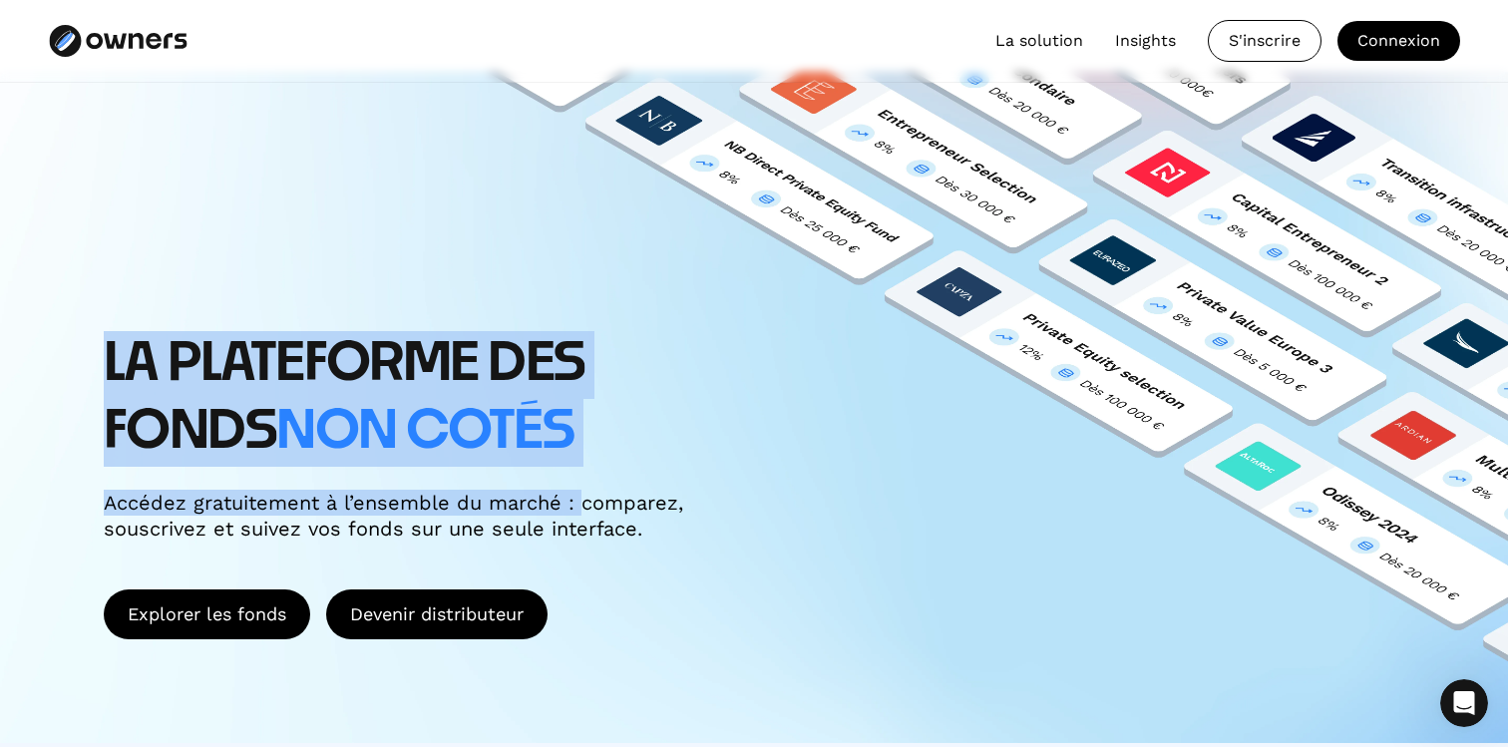
drag, startPoint x: 108, startPoint y: 367, endPoint x: 592, endPoint y: 513, distance: 506.2
click at [589, 510] on div "LA PLATEFORME DES FONDS non cotés Accédez gratuitement à l’ensemble du marché :…" at bounding box center [461, 436] width 715 height 210
click at [592, 513] on div "Accédez gratuitement à l’ensemble du marché : comparez, souscrivez et suivez vo…" at bounding box center [403, 516] width 598 height 52
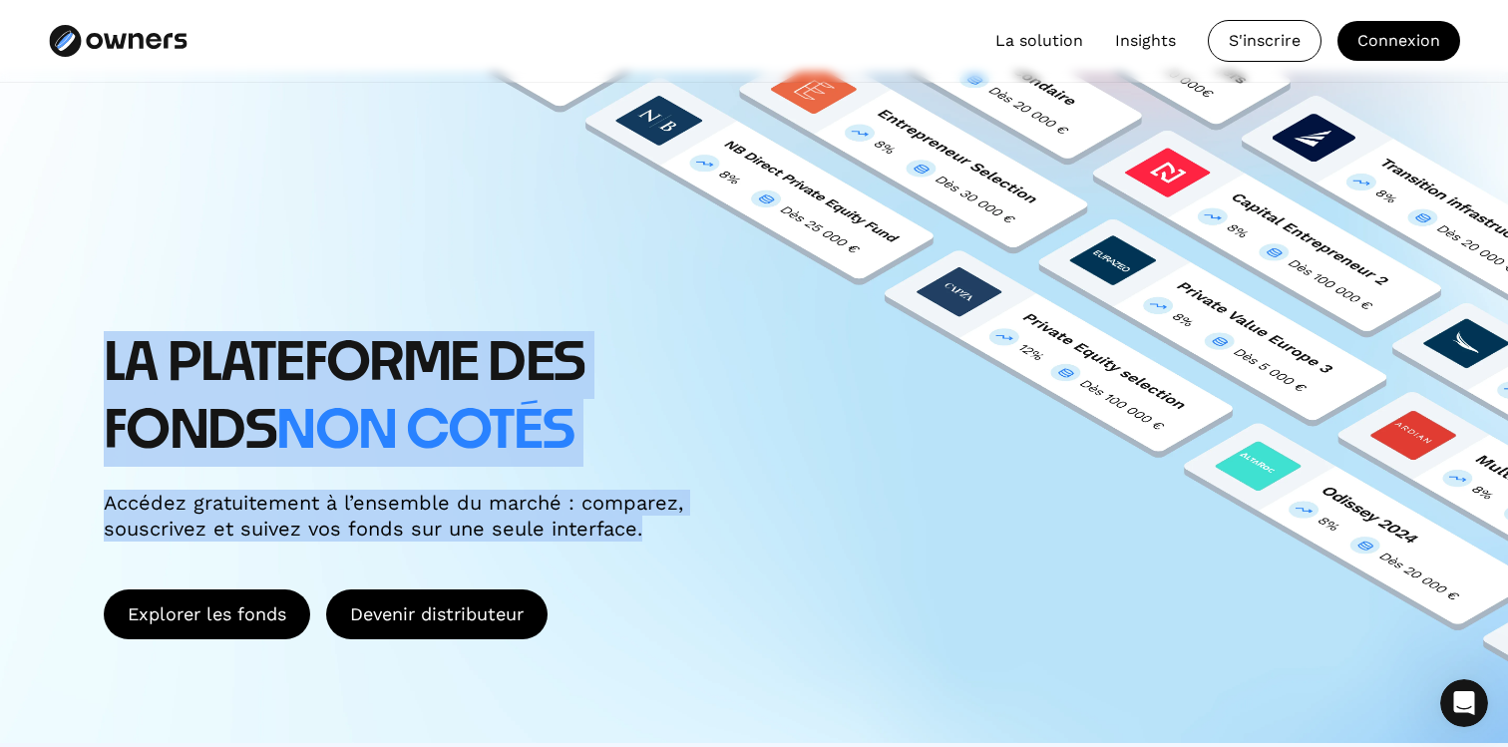
drag, startPoint x: 655, startPoint y: 545, endPoint x: 270, endPoint y: 279, distance: 468.0
click at [274, 292] on div "LA PLATEFORME DES FONDS non cotés Accédez gratuitement à l’ensemble du marché :…" at bounding box center [754, 407] width 1508 height 671
click at [458, 419] on span "non cotés" at bounding box center [424, 432] width 297 height 52
drag, startPoint x: 688, startPoint y: 537, endPoint x: 657, endPoint y: 339, distance: 200.8
click at [657, 339] on div "LA PLATEFORME DES FONDS non cotés Accédez gratuitement à l’ensemble du marché :…" at bounding box center [461, 436] width 715 height 210
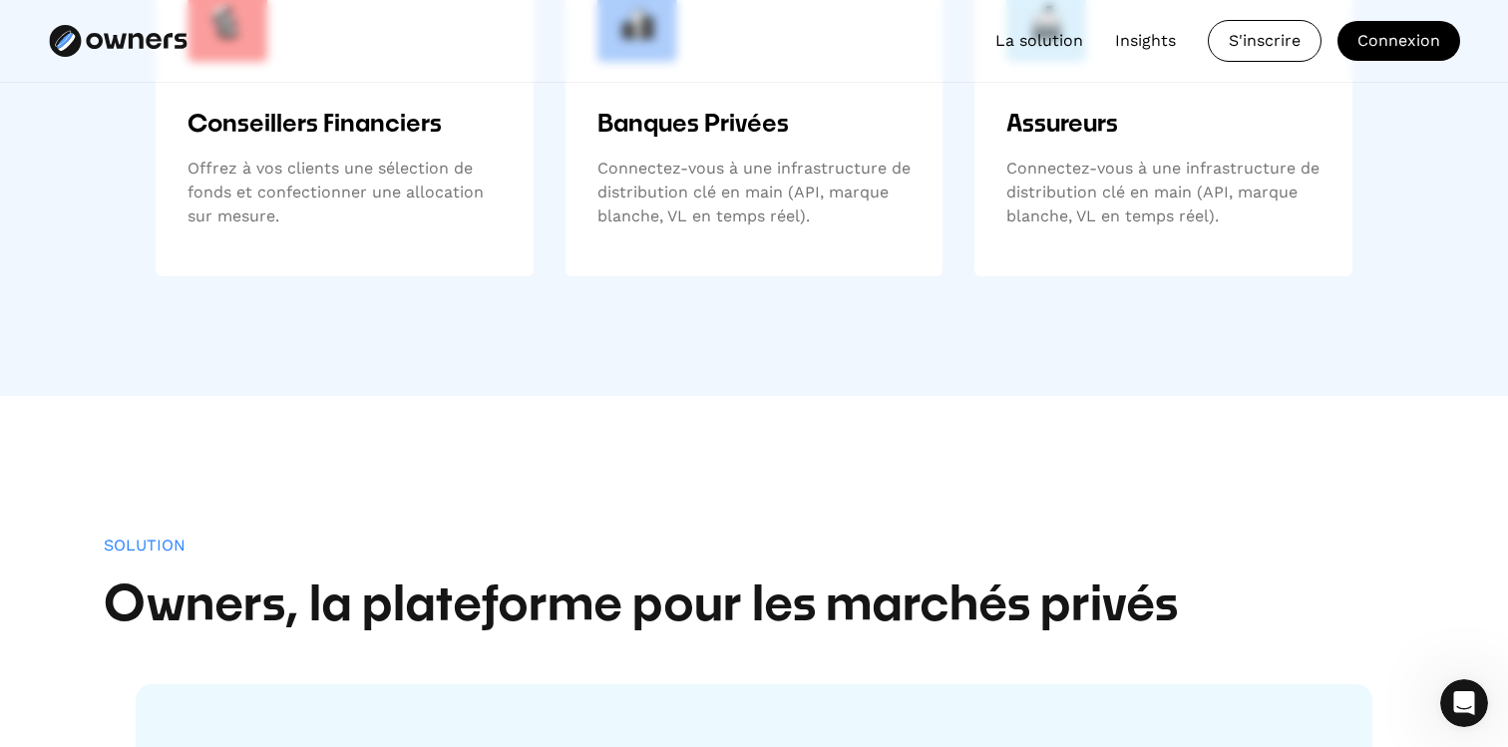
scroll to position [1172, 0]
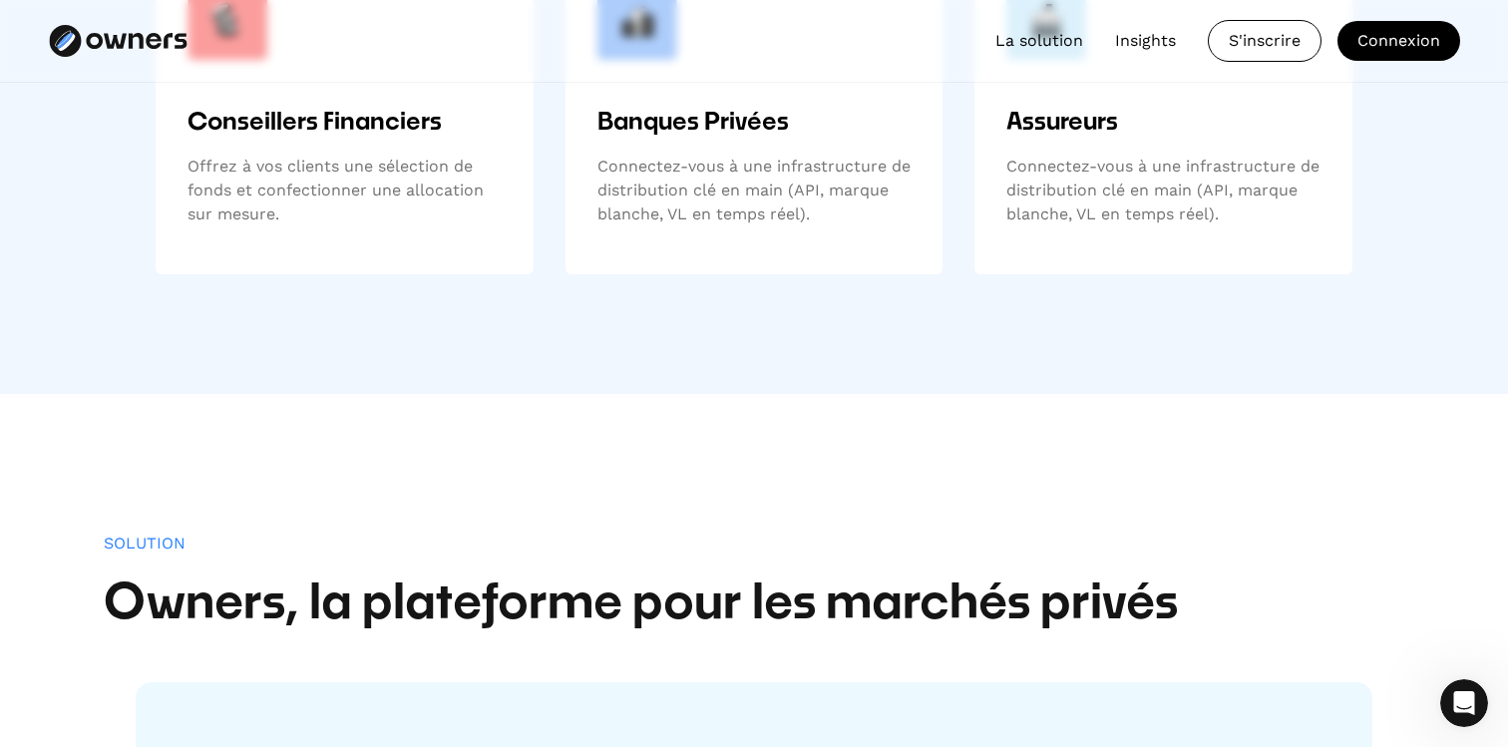
click at [437, 587] on h2 "Owners, la plateforme pour les marchés privés" at bounding box center [754, 605] width 1300 height 58
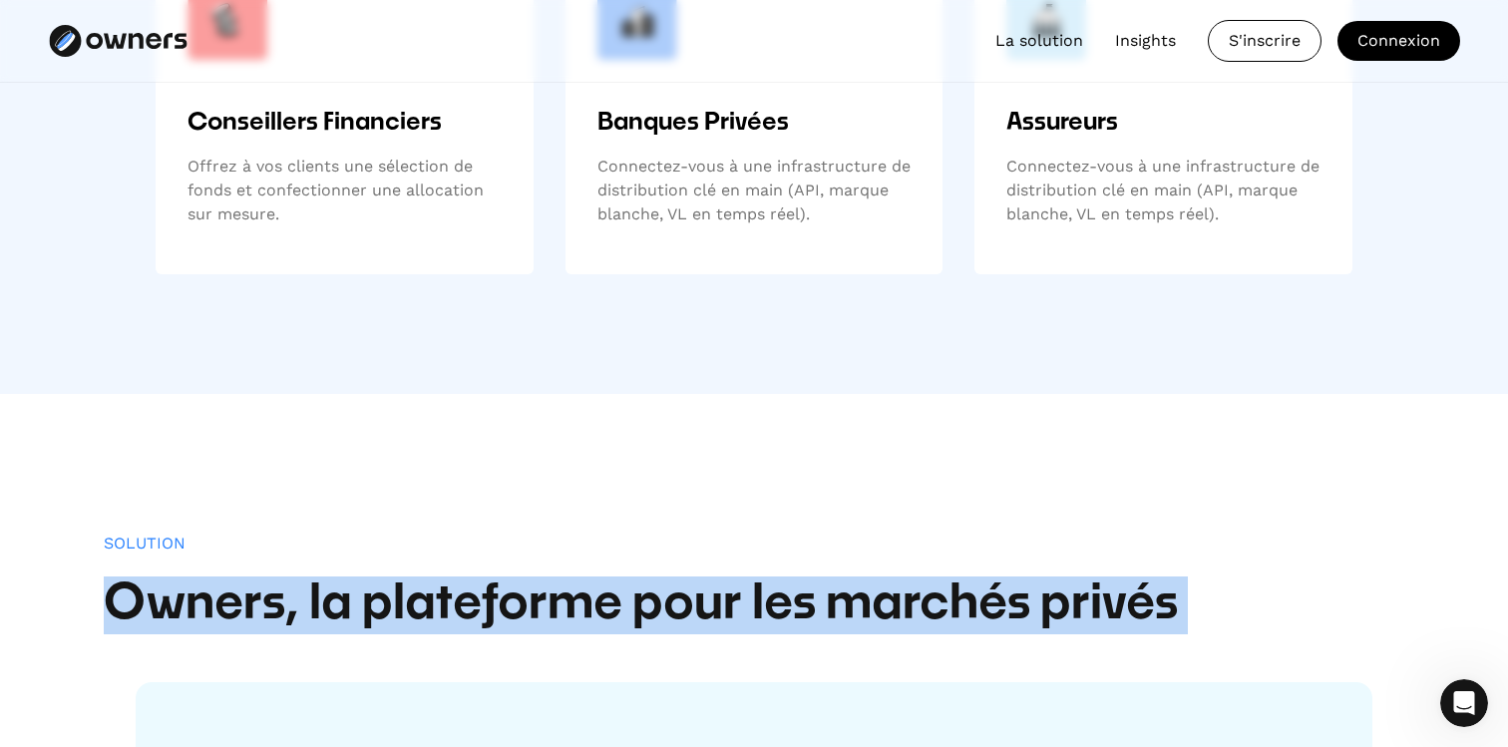
click at [437, 587] on h2 "Owners, la plateforme pour les marchés privés" at bounding box center [754, 605] width 1300 height 58
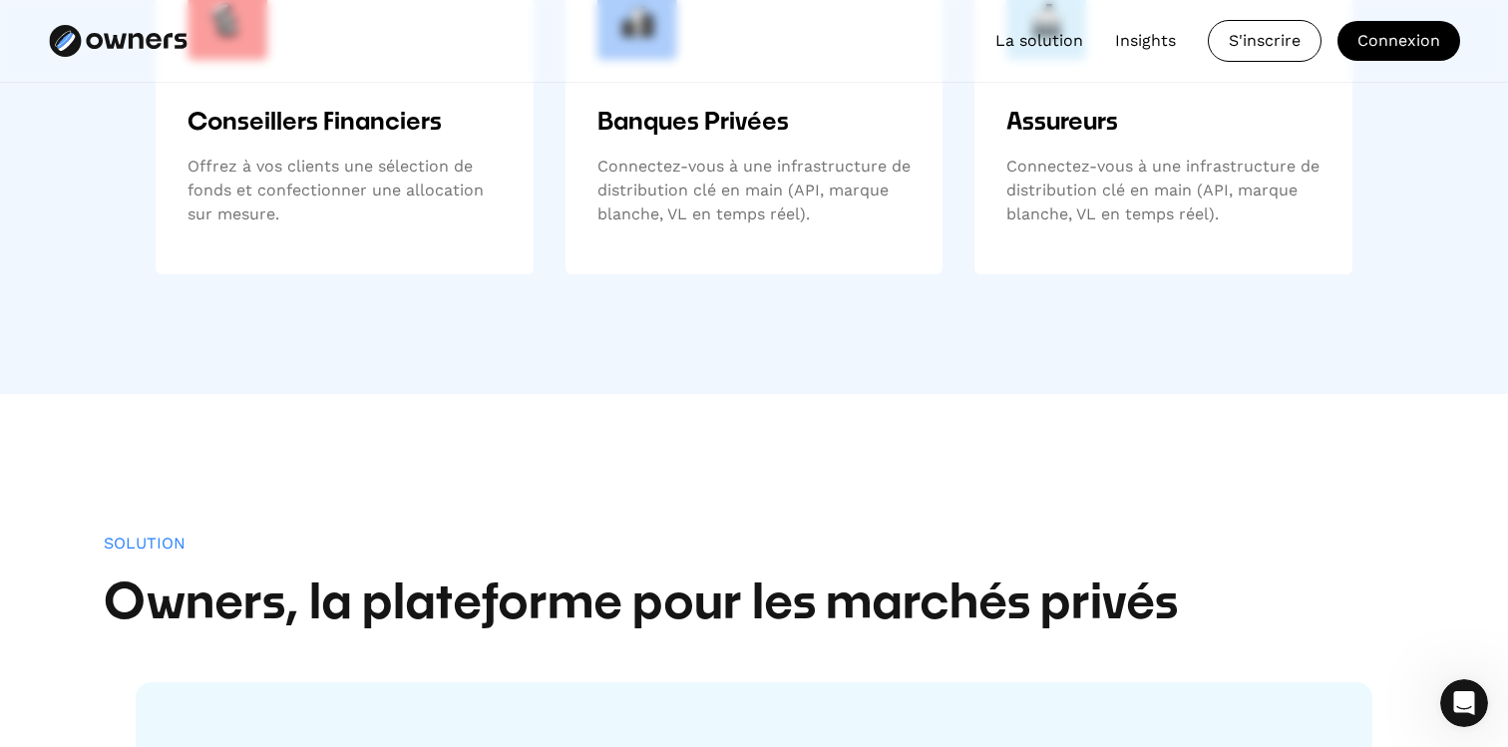
click at [125, 539] on div "Solution" at bounding box center [145, 542] width 82 height 19
drag, startPoint x: 125, startPoint y: 539, endPoint x: 255, endPoint y: 607, distance: 147.2
click at [126, 539] on div "Solution" at bounding box center [145, 542] width 82 height 19
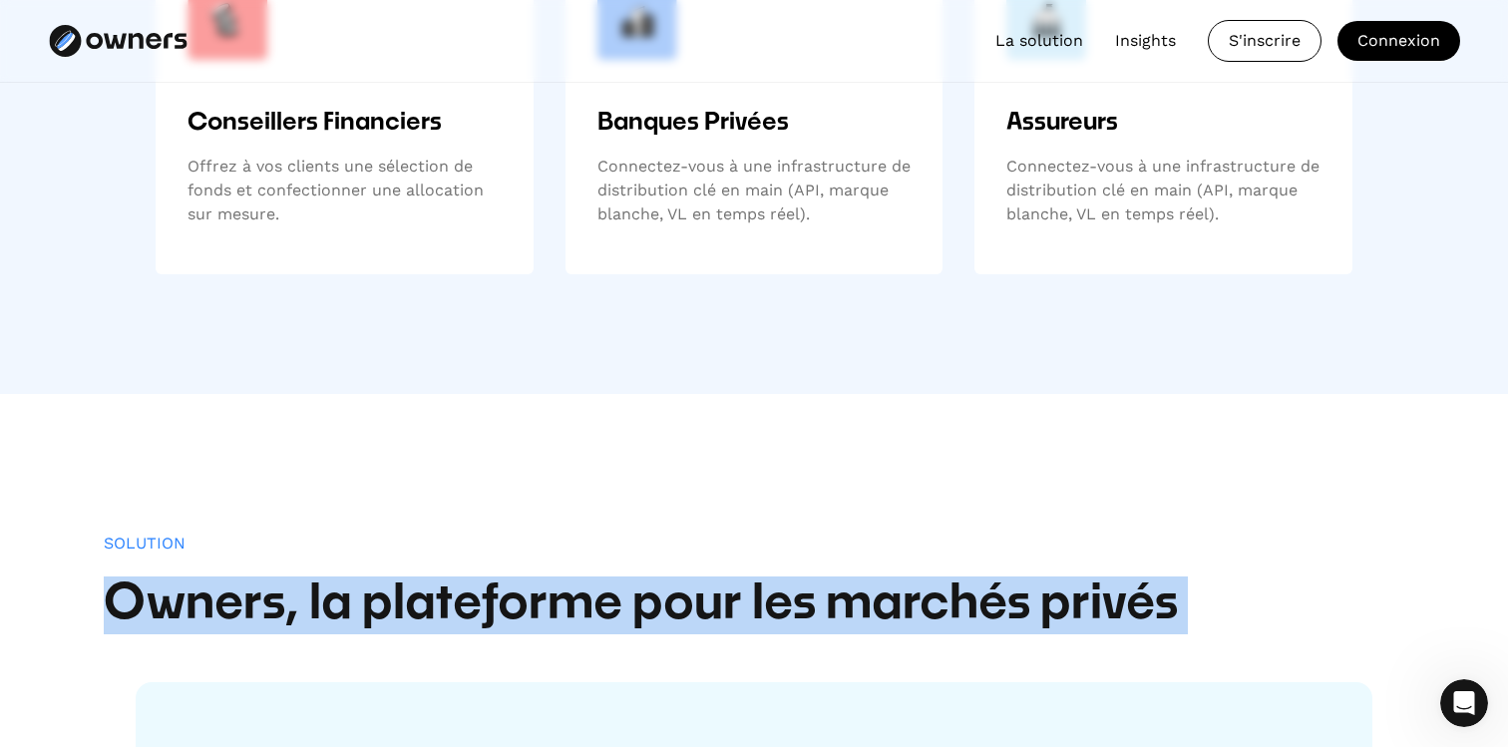
drag, startPoint x: 109, startPoint y: 607, endPoint x: 601, endPoint y: 651, distance: 494.5
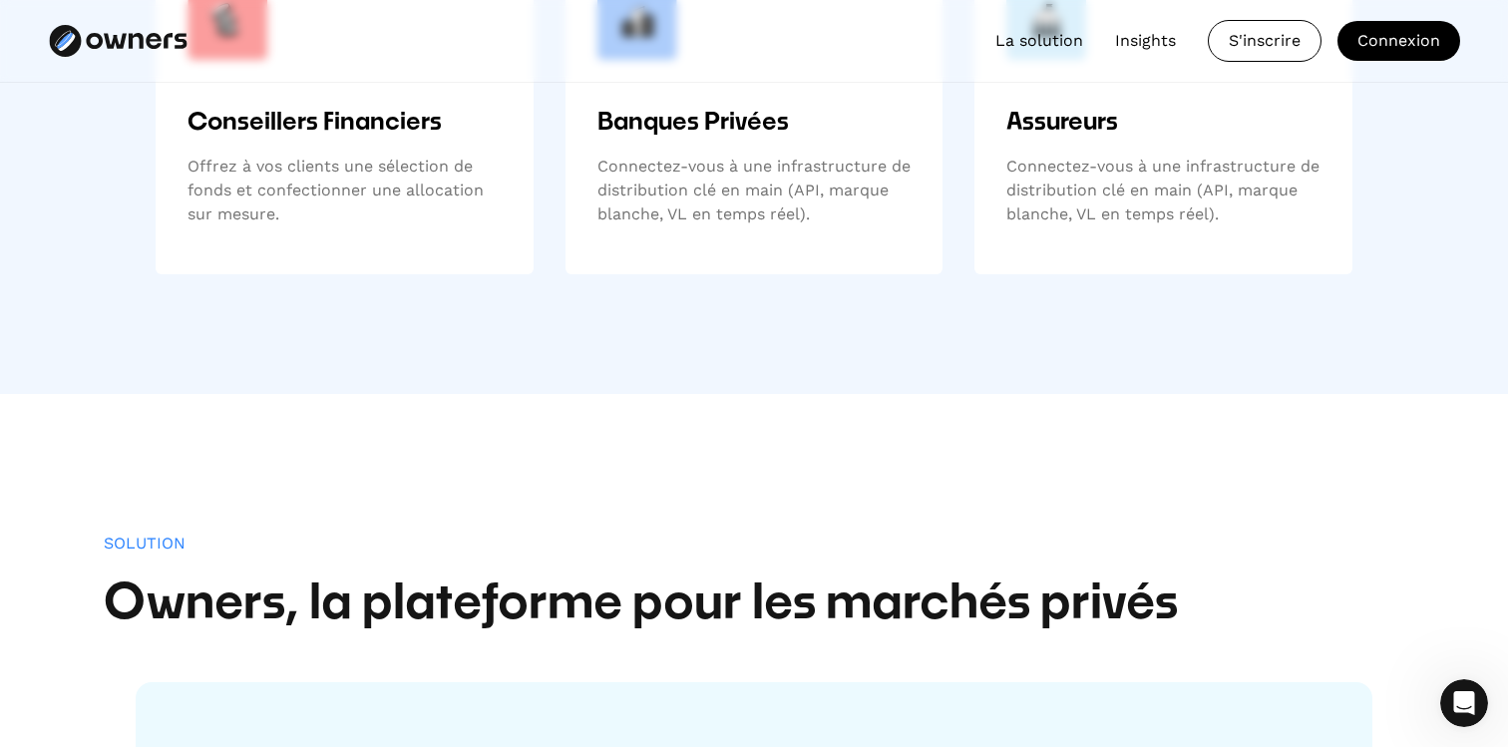
click at [627, 612] on h2 "Owners, la plateforme pour les marchés privés" at bounding box center [754, 605] width 1300 height 58
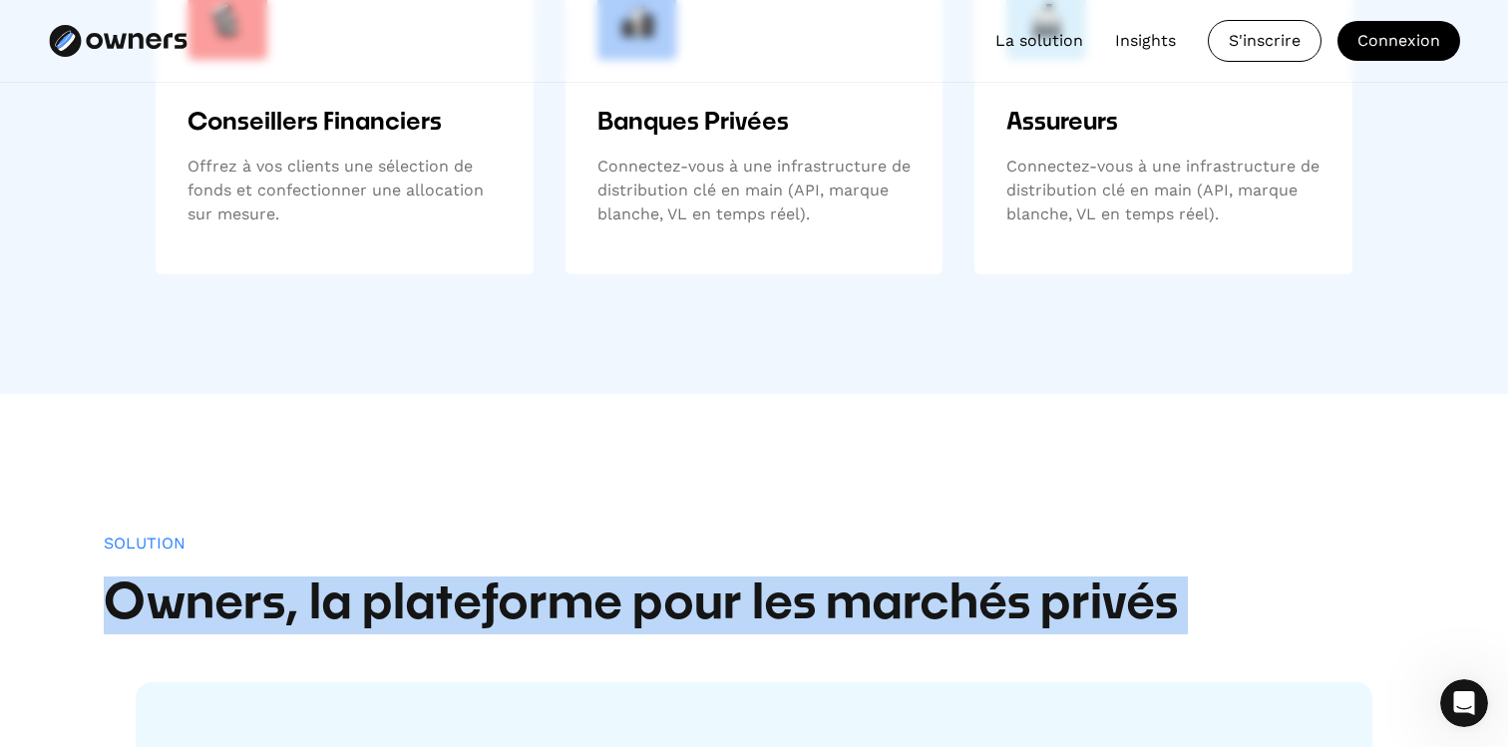
click at [627, 612] on h2 "Owners, la plateforme pour les marchés privés" at bounding box center [754, 605] width 1300 height 58
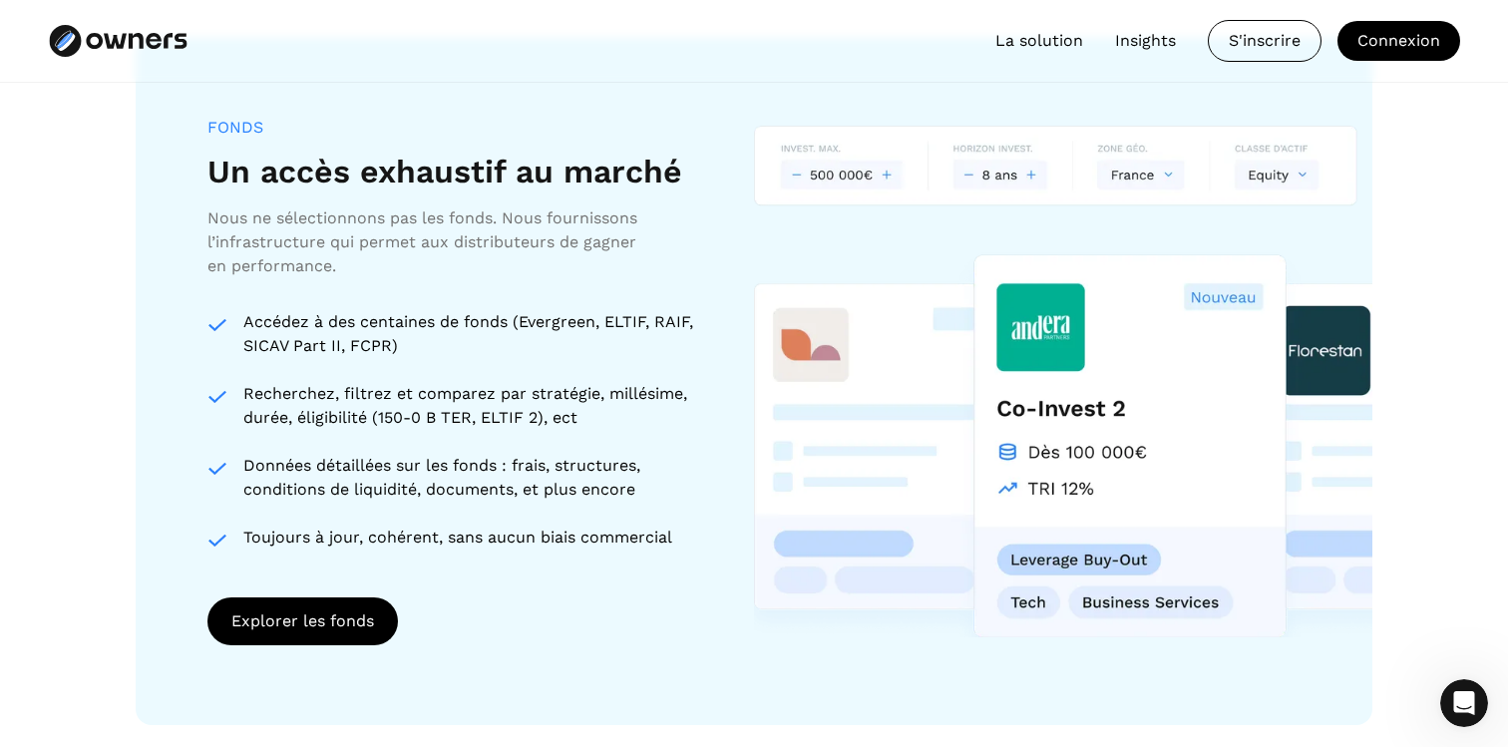
scroll to position [1810, 0]
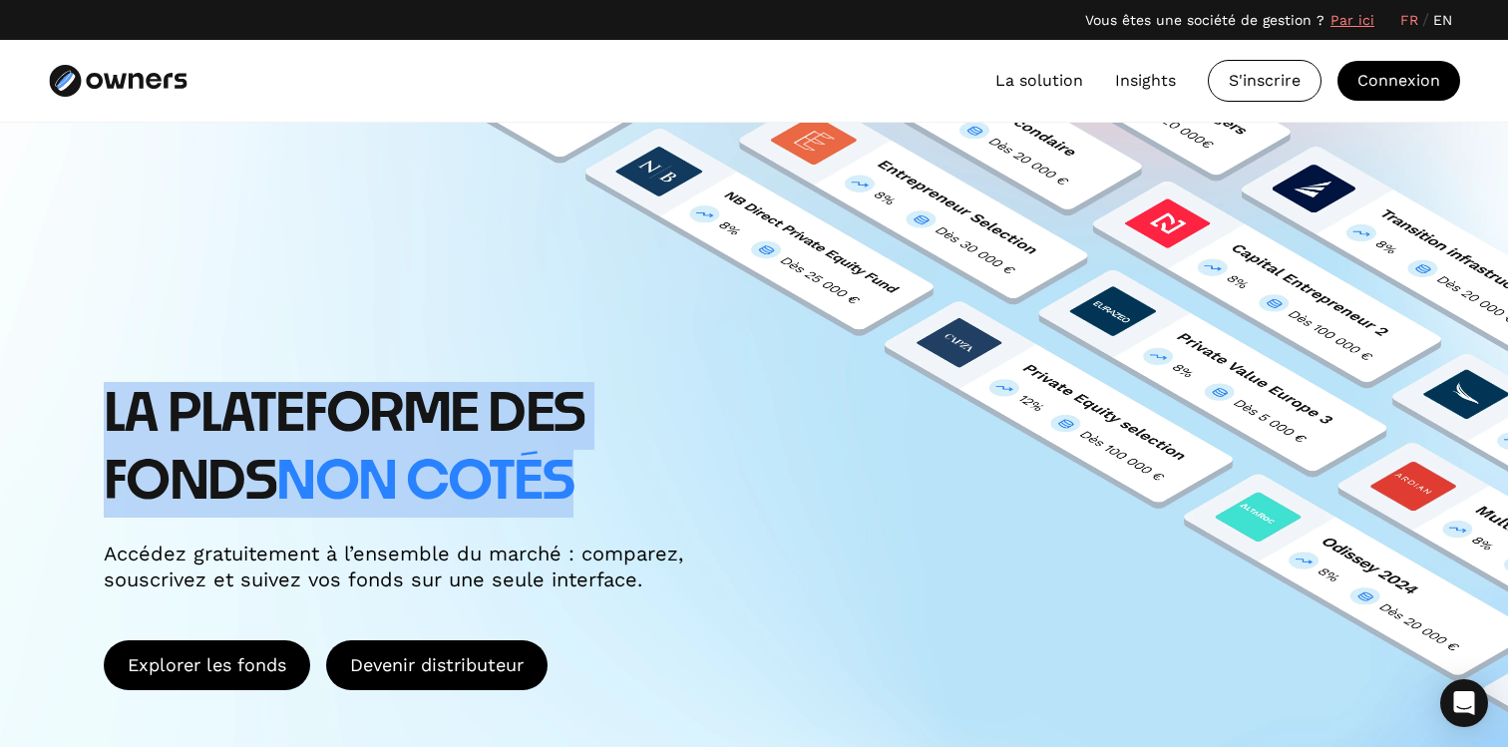
drag, startPoint x: 912, startPoint y: 340, endPoint x: 476, endPoint y: 527, distance: 475.2
click at [476, 527] on div "LA PLATEFORME DES FONDS non cotés Accédez gratuitement à l’ensemble du marché :…" at bounding box center [754, 458] width 1508 height 671
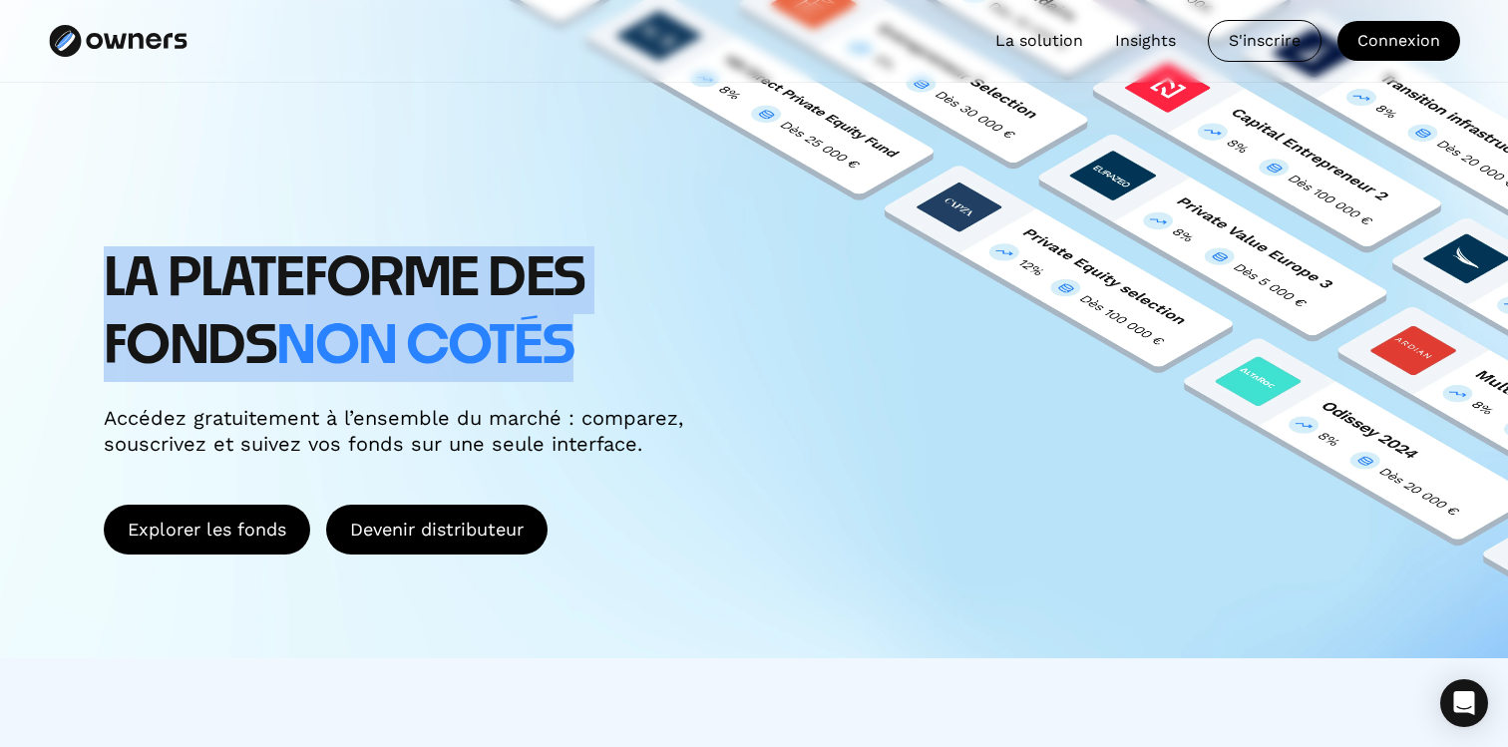
scroll to position [146, 0]
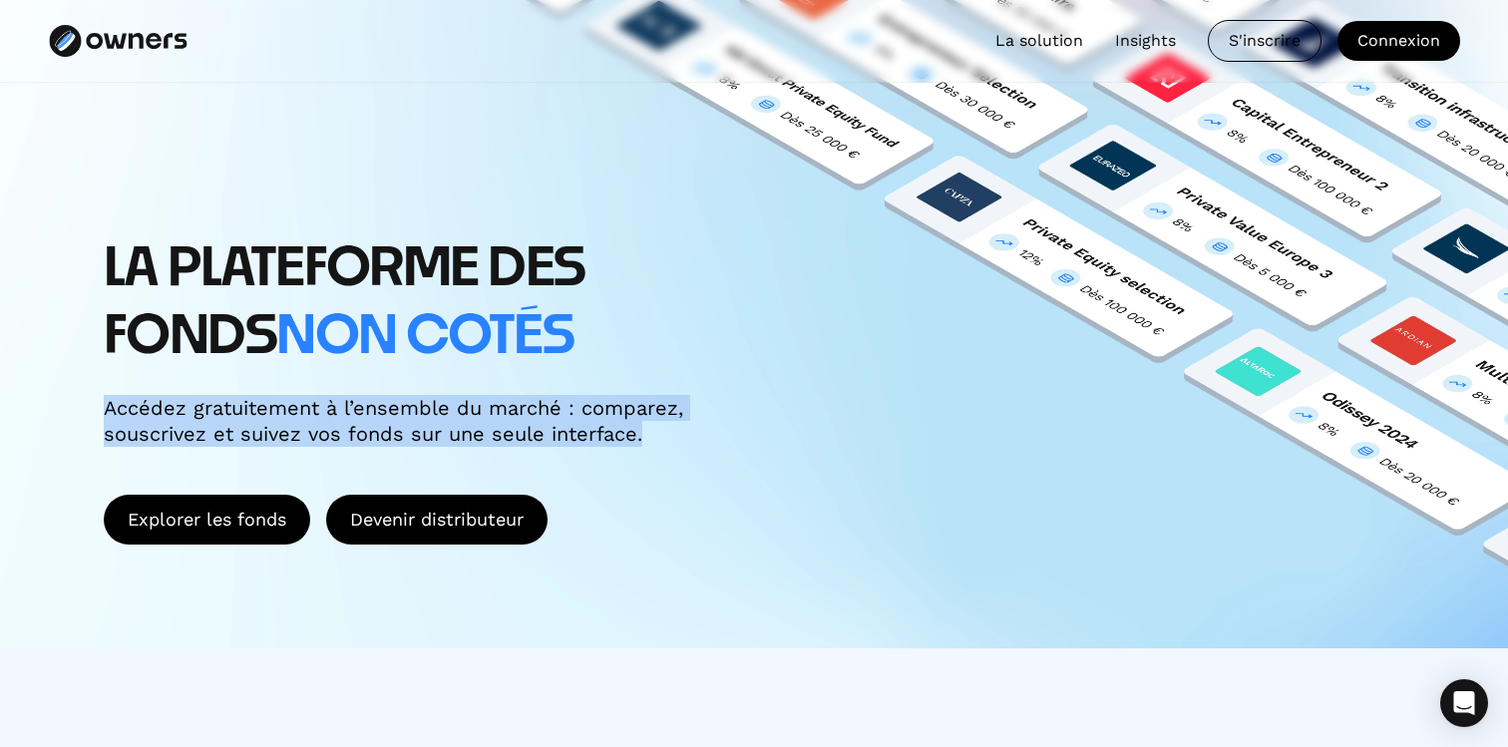
drag, startPoint x: 639, startPoint y: 461, endPoint x: 478, endPoint y: 379, distance: 181.0
click at [478, 379] on div "LA PLATEFORME DES FONDS non cotés Accédez gratuitement à l’ensemble du marché :…" at bounding box center [461, 390] width 715 height 308
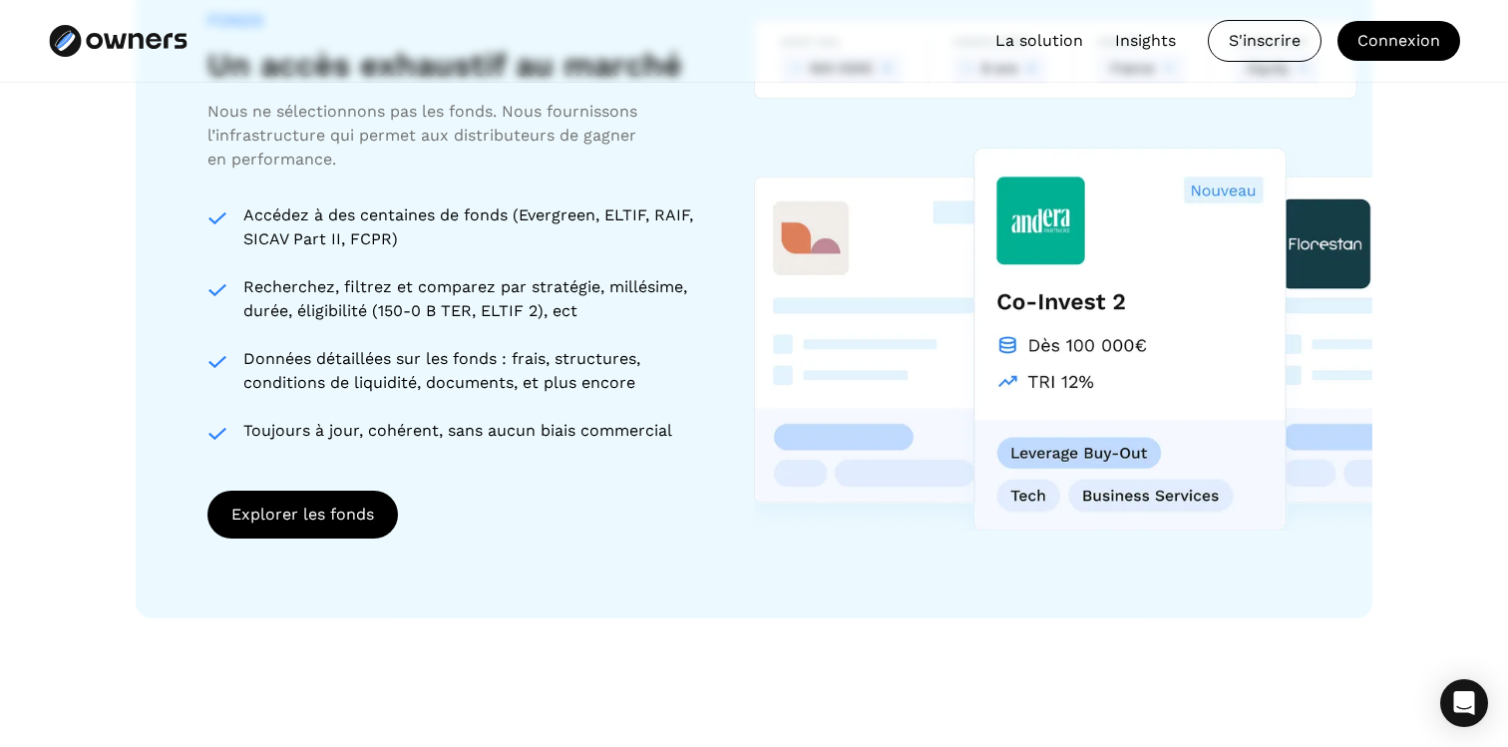
scroll to position [1945, 0]
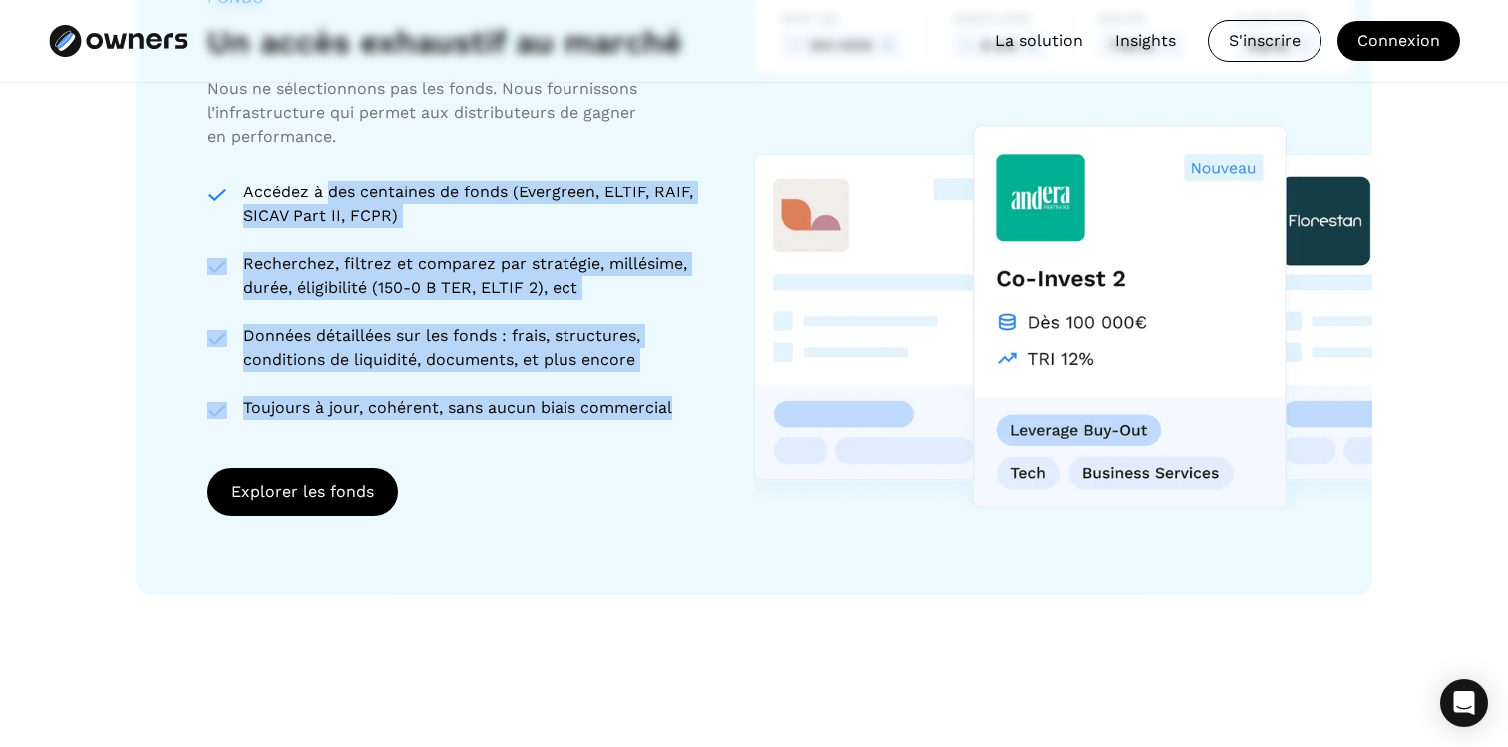
drag, startPoint x: 408, startPoint y: 438, endPoint x: 325, endPoint y: 185, distance: 265.5
click at [325, 185] on div "FONDS Un accès exhaustif au marché Nous ne sélectionnons pas les fonds. Nous fo…" at bounding box center [456, 252] width 499 height 528
click at [325, 185] on div "Accédez à des centaines de fonds (Evergreen, ELTIF, RAIF, SICAV Part II, FCPR)" at bounding box center [474, 204] width 463 height 48
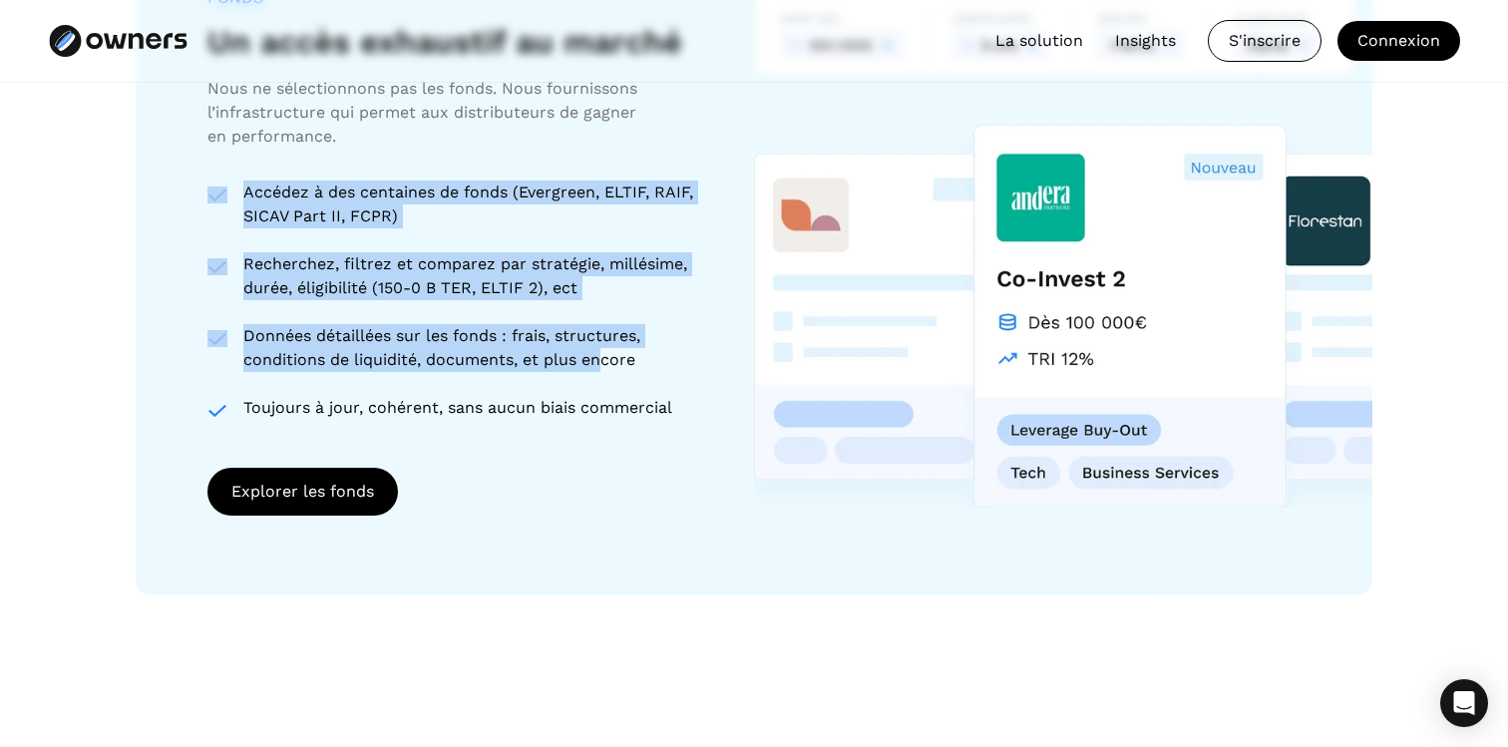
drag, startPoint x: 196, startPoint y: 186, endPoint x: 610, endPoint y: 364, distance: 450.2
click at [607, 360] on div "FONDS Un accès exhaustif au marché Nous ne sélectionnons pas les fonds. Nous fo…" at bounding box center [754, 252] width 1236 height 688
drag, startPoint x: 706, startPoint y: 415, endPoint x: 363, endPoint y: 146, distance: 436.0
click at [364, 146] on div "FONDS Un accès exhaustif au marché Nous ne sélectionnons pas les fonds. Nous fo…" at bounding box center [754, 252] width 1236 height 688
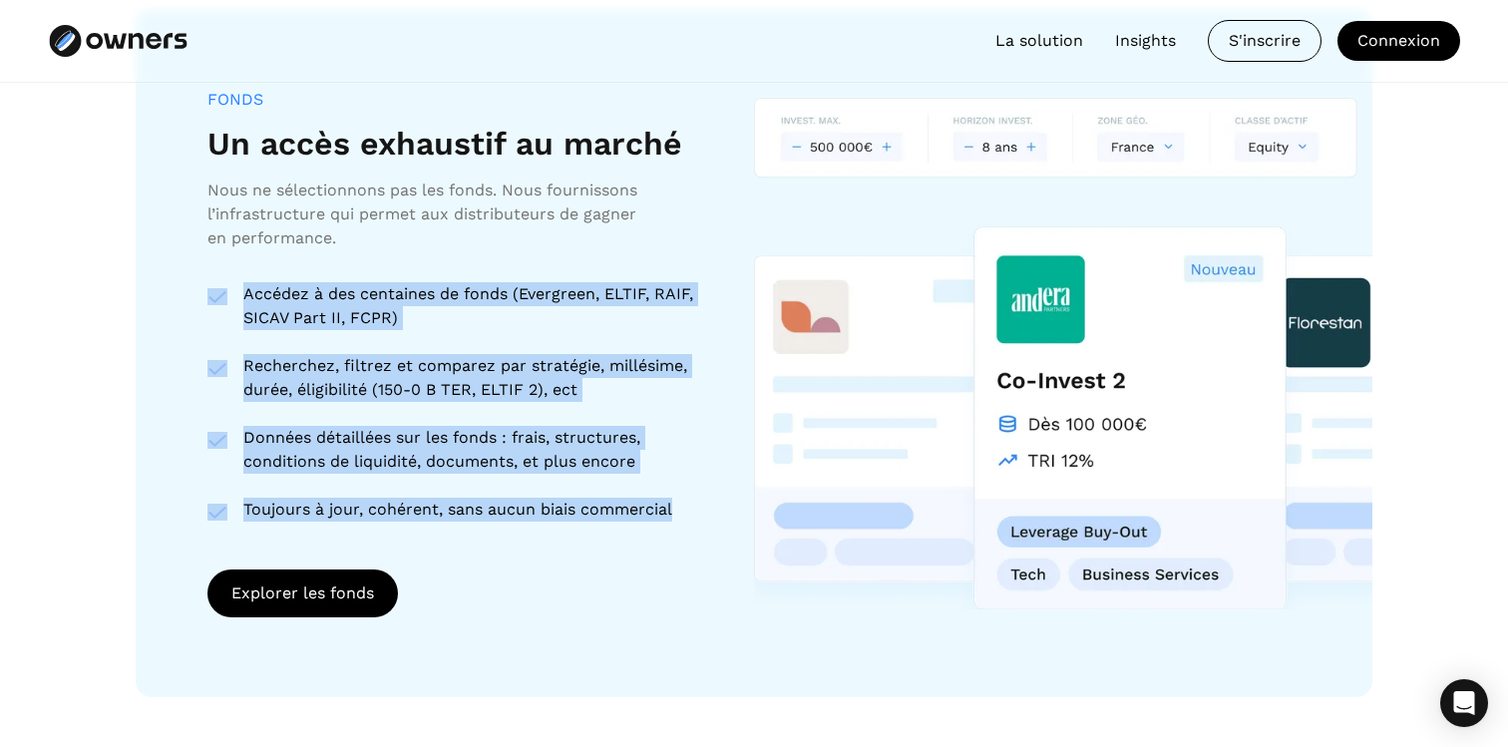
scroll to position [1795, 0]
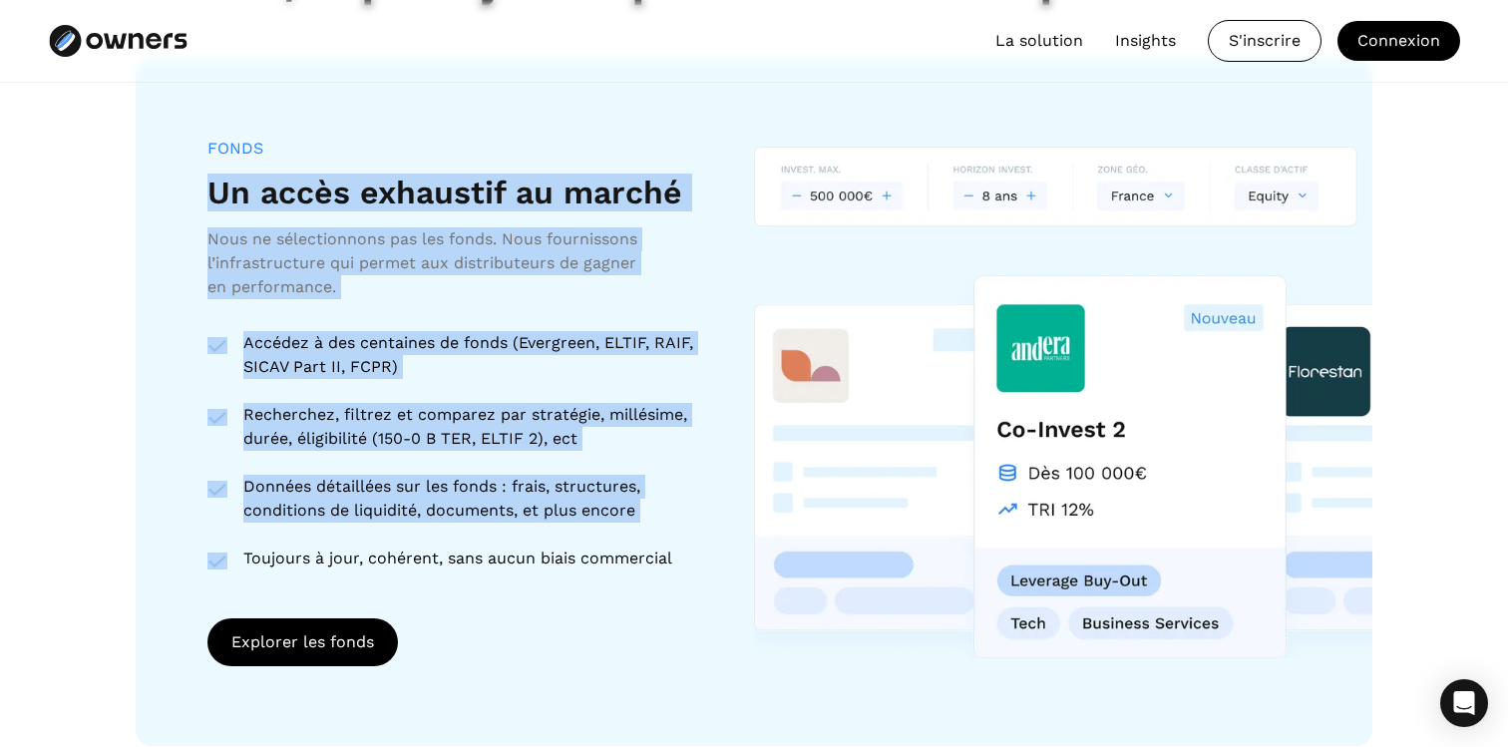
drag, startPoint x: 203, startPoint y: 196, endPoint x: 621, endPoint y: 537, distance: 539.3
click at [621, 536] on div "FONDS Un accès exhaustif au marché Nous ne sélectionnons pas les fonds. Nous fo…" at bounding box center [754, 403] width 1236 height 688
click at [621, 537] on div "Accédez à des centaines de fonds (Evergreen, ELTIF, RAIF, SICAV Part II, FCPR) …" at bounding box center [456, 450] width 499 height 239
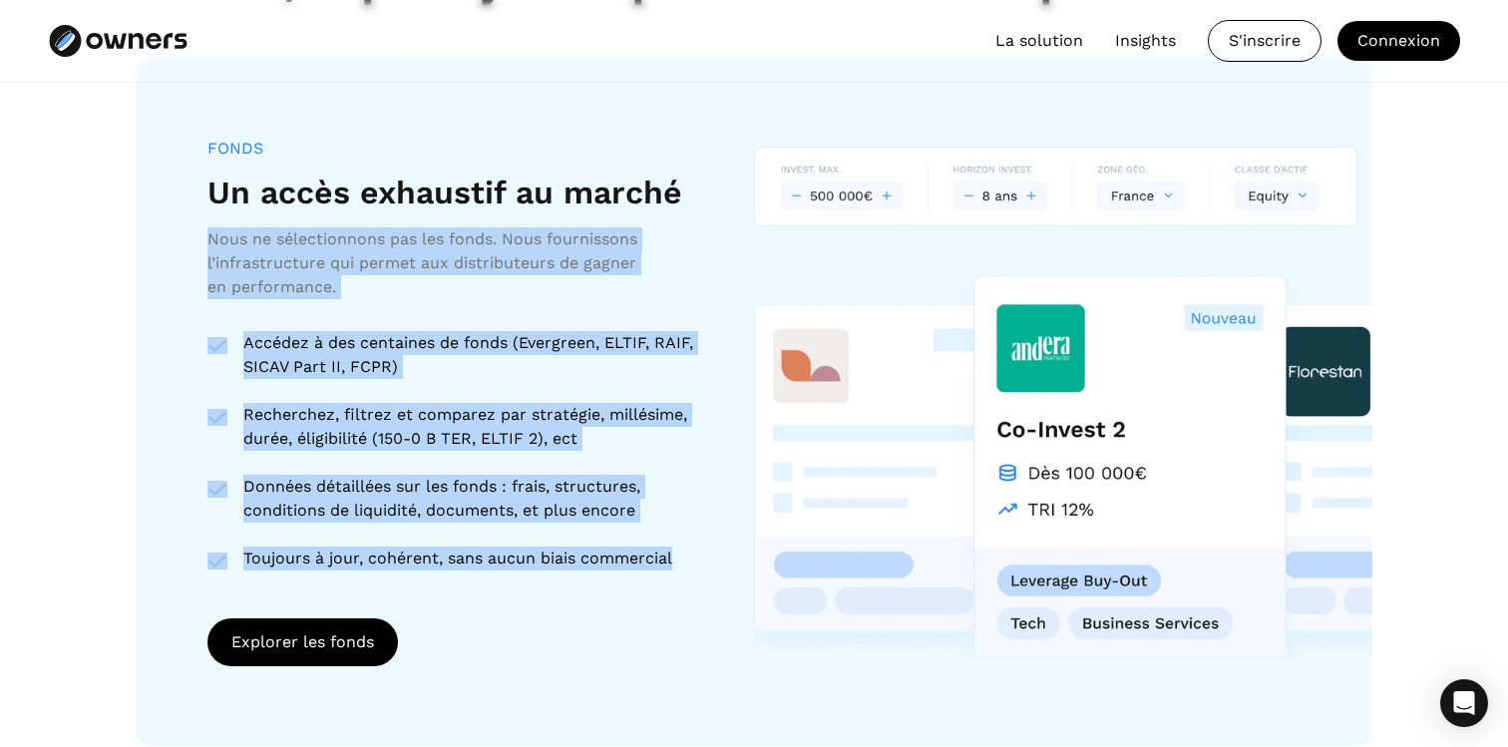
drag, startPoint x: 682, startPoint y: 554, endPoint x: 368, endPoint y: 220, distance: 458.5
click at [369, 220] on div "FONDS Un accès exhaustif au marché Nous ne sélectionnons pas les fonds. Nous fo…" at bounding box center [456, 355] width 499 height 433
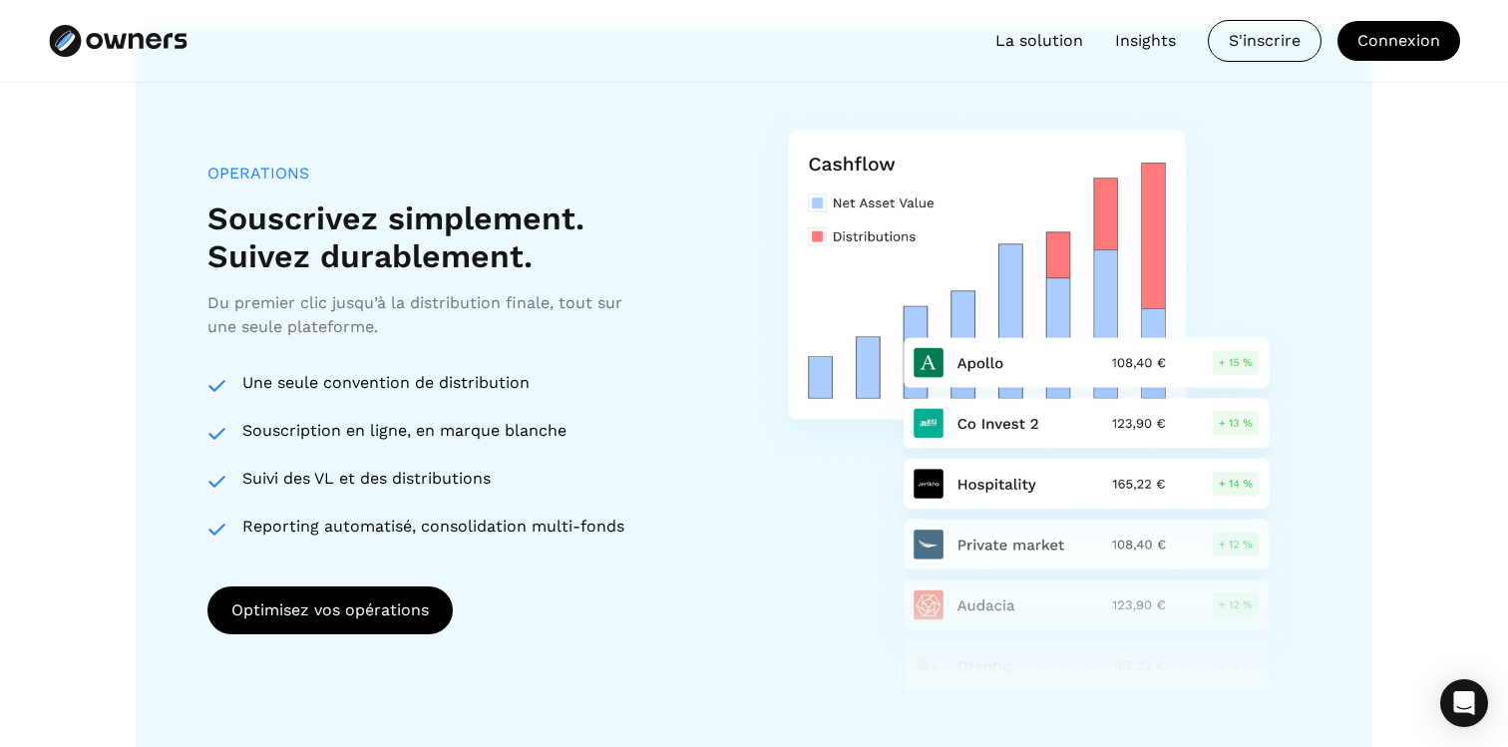
scroll to position [2555, 0]
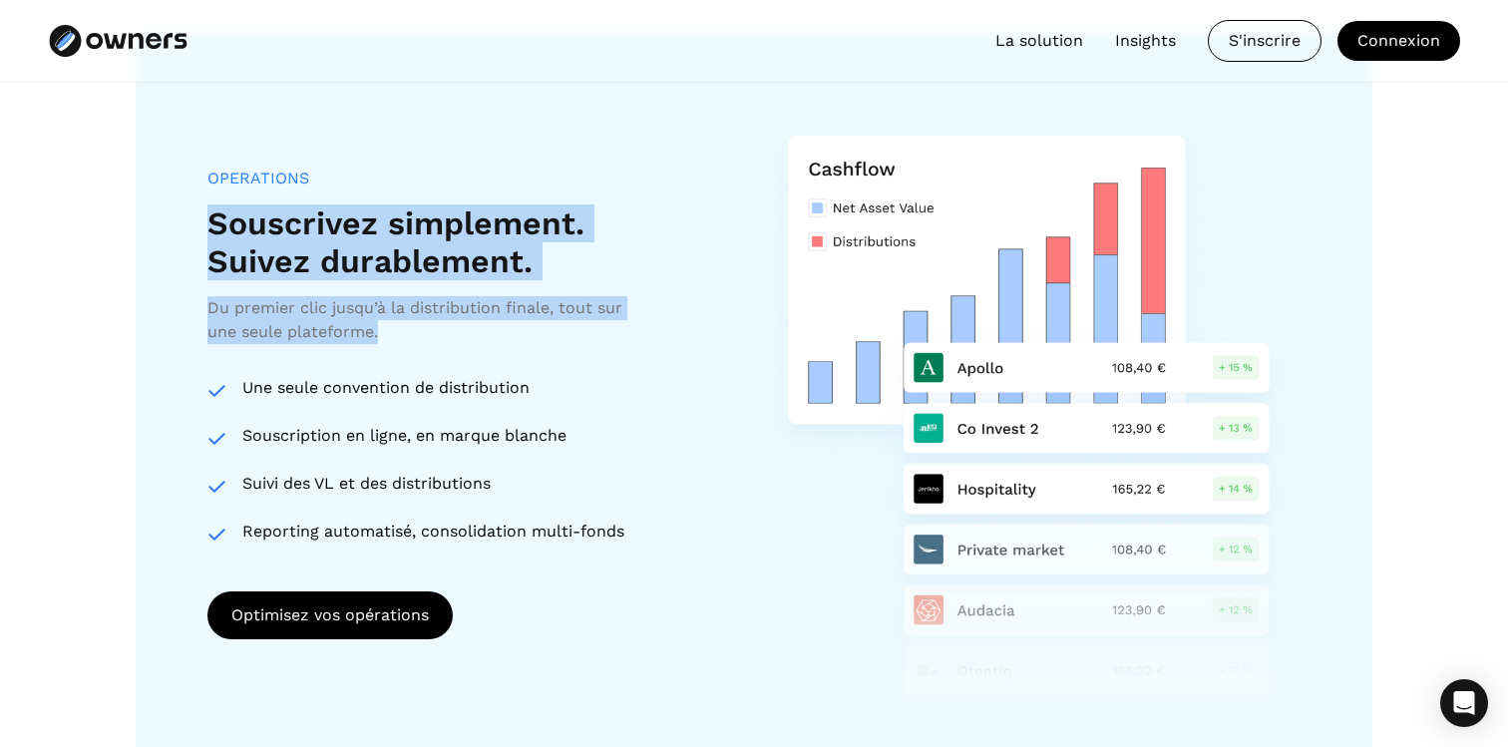
drag, startPoint x: 219, startPoint y: 223, endPoint x: 515, endPoint y: 355, distance: 324.0
click at [512, 348] on div "Operations Souscrivez simplement. Suivez durablement. Du premier clic jusqu’à l…" at bounding box center [456, 355] width 499 height 375
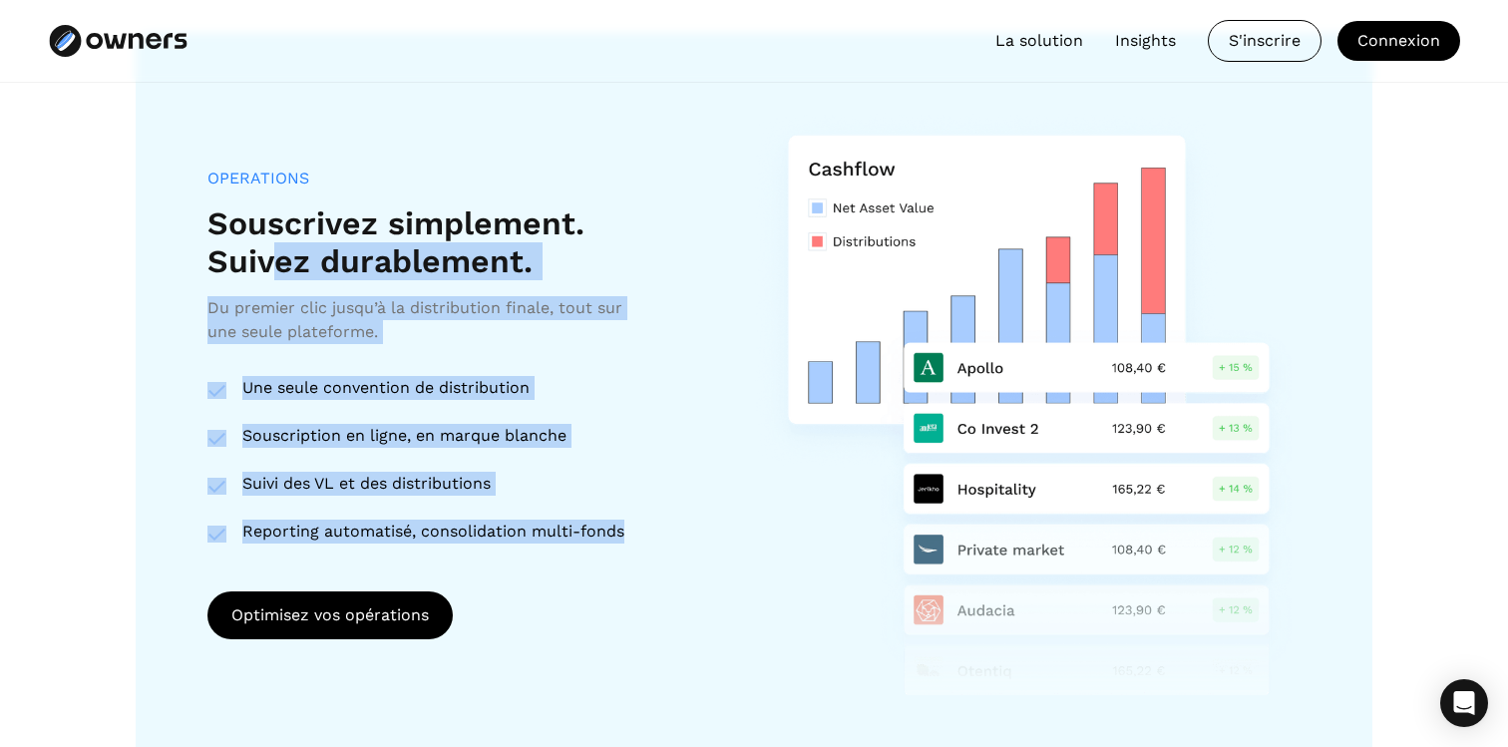
drag, startPoint x: 624, startPoint y: 536, endPoint x: 269, endPoint y: 232, distance: 467.4
click at [271, 237] on div "Operations Souscrivez simplement. Suivez durablement. Du premier clic jusqu’à l…" at bounding box center [456, 355] width 499 height 375
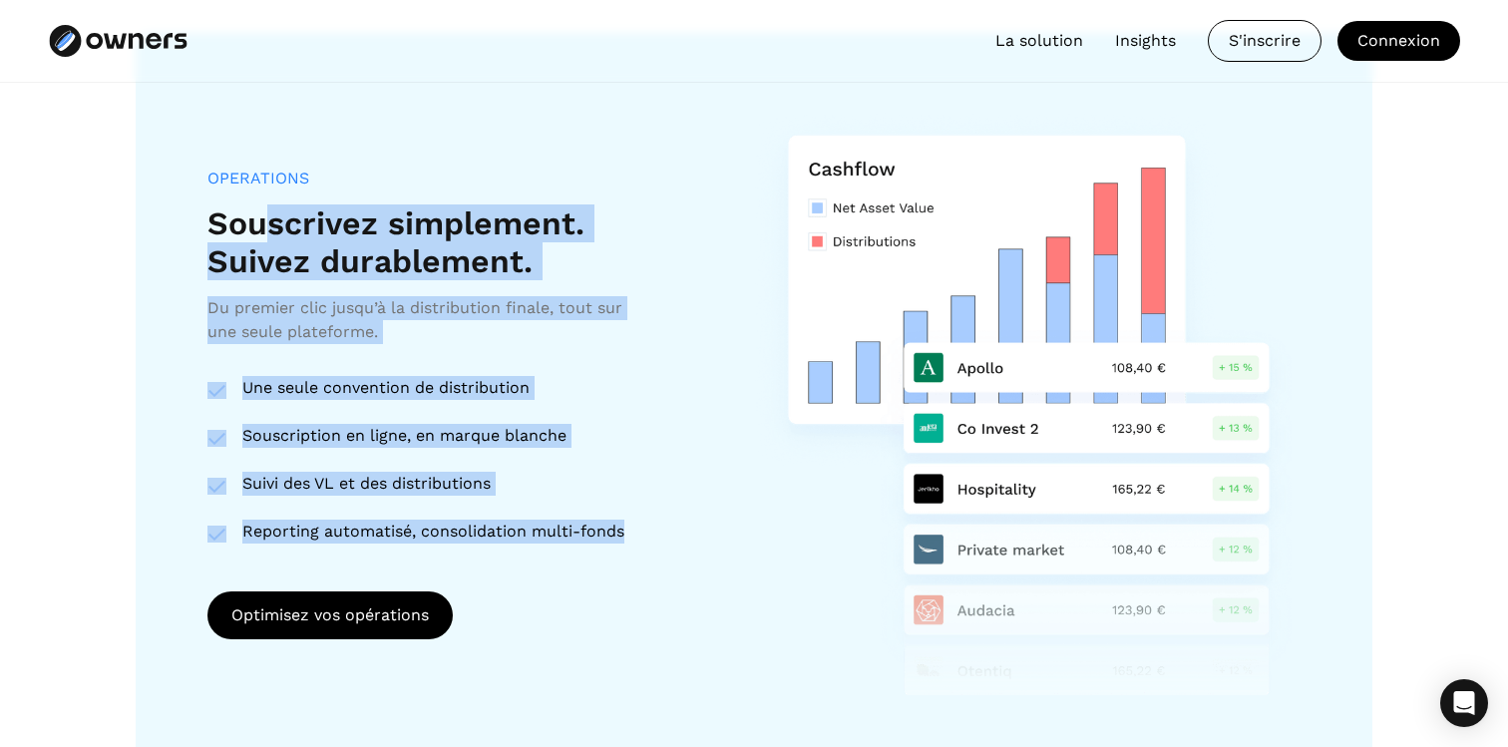
click at [269, 232] on h3 "Souscrivez simplement. Suivez durablement." at bounding box center [395, 242] width 377 height 77
drag, startPoint x: 203, startPoint y: 177, endPoint x: 599, endPoint y: 558, distance: 549.3
click at [599, 557] on div "Operations Souscrivez simplement. Suivez durablement. Du premier clic jusqu’à l…" at bounding box center [754, 404] width 1236 height 742
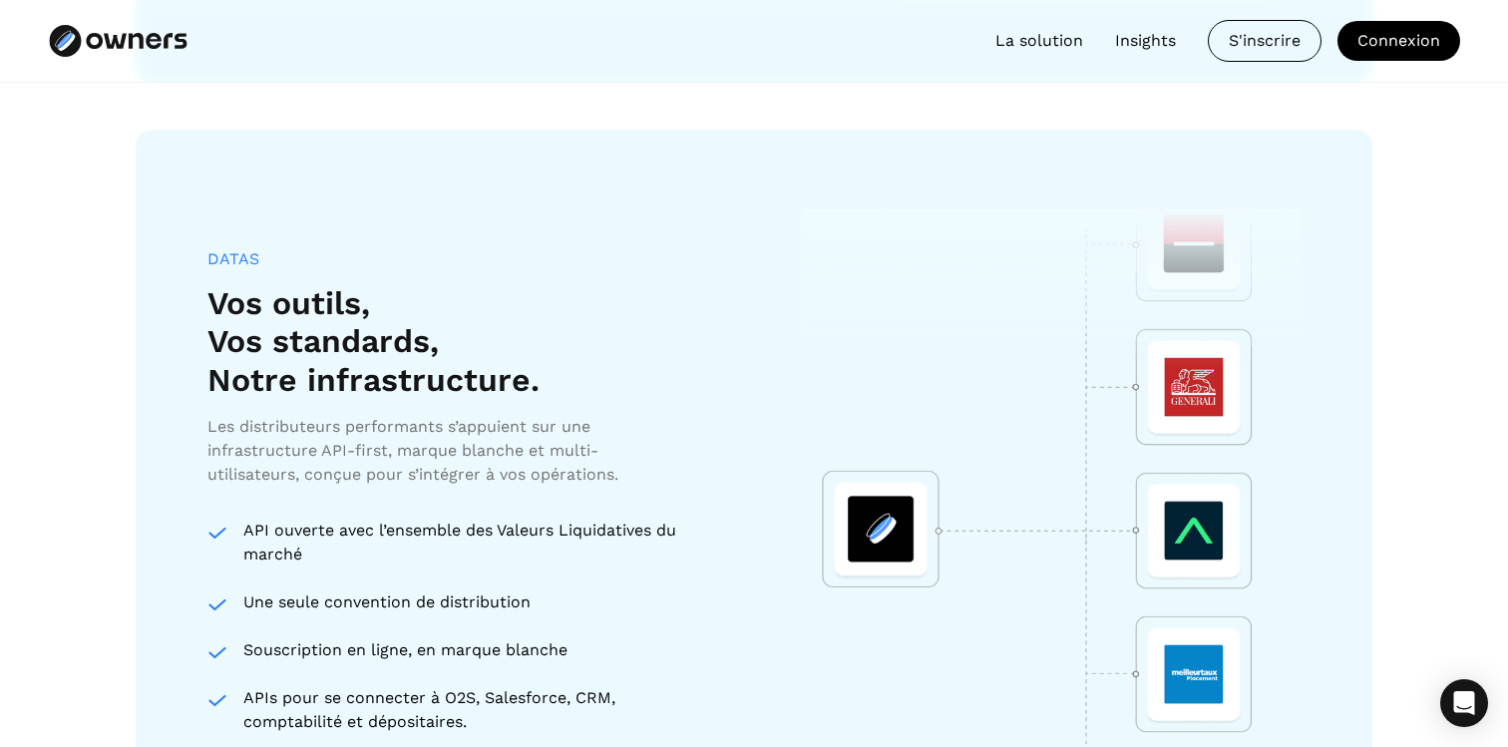
scroll to position [3304, 0]
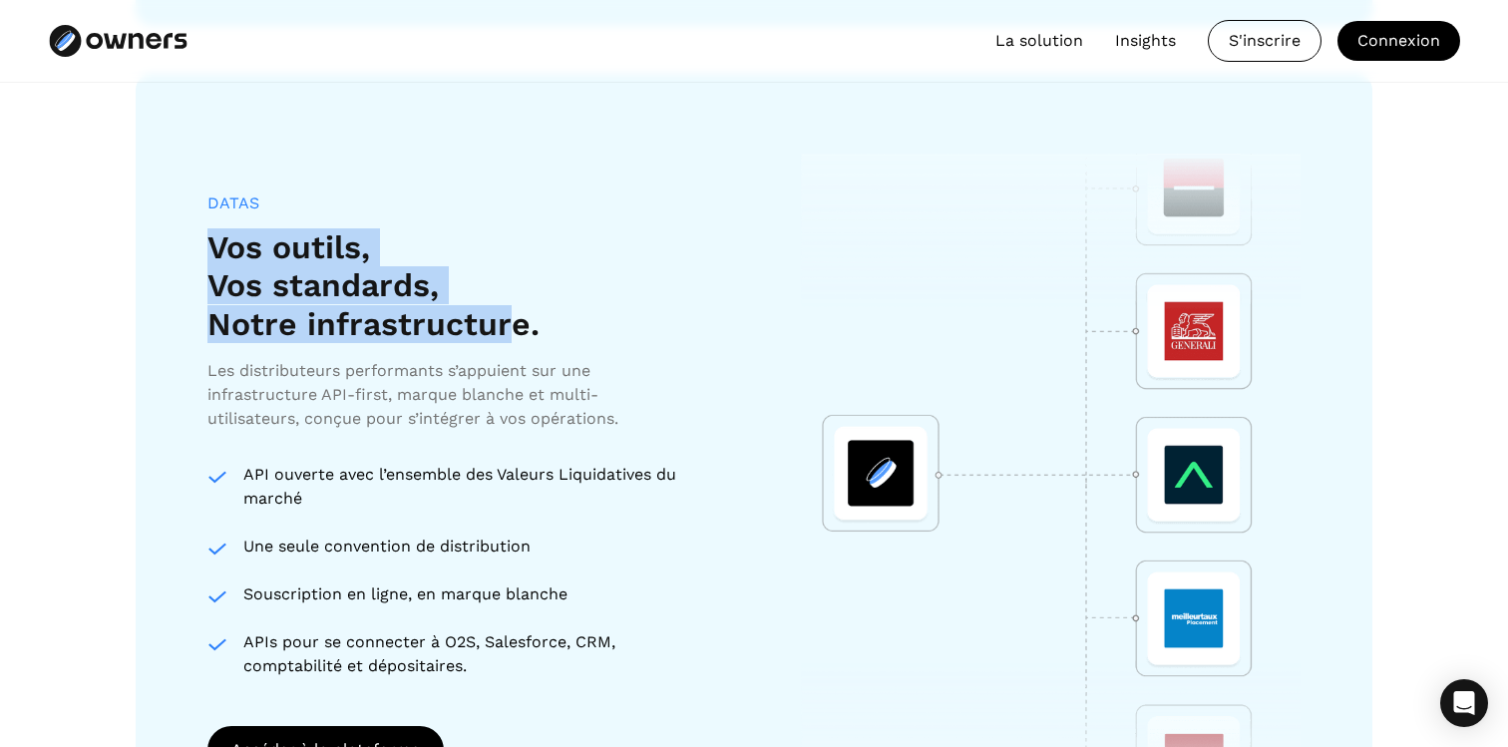
drag, startPoint x: 208, startPoint y: 244, endPoint x: 509, endPoint y: 337, distance: 315.1
click at [508, 337] on h3 "Vos outils, Vos standards, Notre infrastructure." at bounding box center [373, 285] width 332 height 115
click at [509, 337] on h3 "Vos outils, Vos standards, Notre infrastructure." at bounding box center [373, 285] width 332 height 115
drag, startPoint x: 531, startPoint y: 337, endPoint x: 251, endPoint y: 241, distance: 296.1
click at [253, 242] on h3 "Vos outils, Vos standards, Notre infrastructure." at bounding box center [373, 285] width 332 height 115
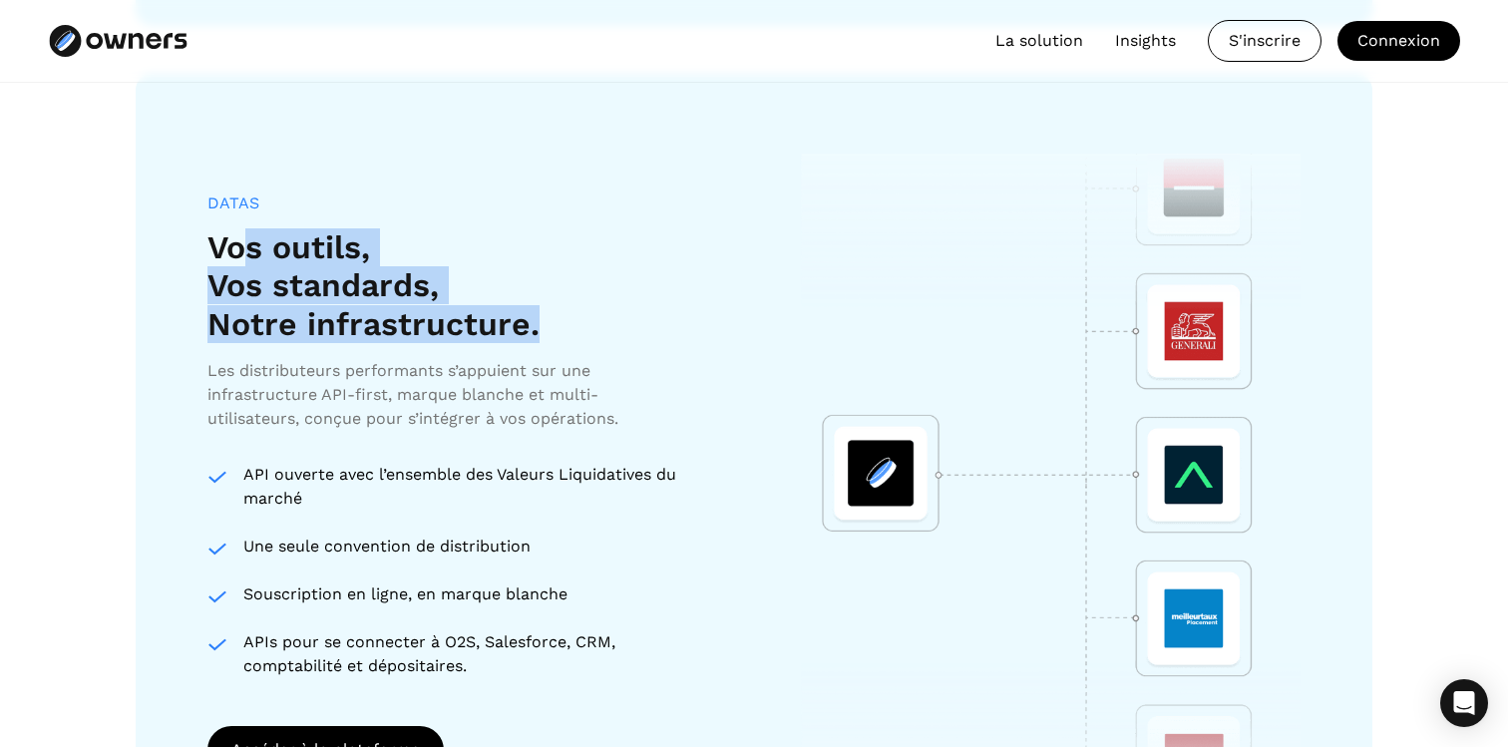
click at [251, 241] on h3 "Vos outils, Vos standards, Notre infrastructure." at bounding box center [373, 285] width 332 height 115
drag, startPoint x: 192, startPoint y: 241, endPoint x: 538, endPoint y: 372, distance: 369.8
click at [538, 372] on div "DATAS Vos outils, Vos standards, Notre infrastructure. Les distributeurs perfor…" at bounding box center [754, 484] width 1236 height 820
click at [536, 372] on div "Les distributeurs performants s’appuient sur une infrastructure API-first, marq…" at bounding box center [426, 395] width 439 height 72
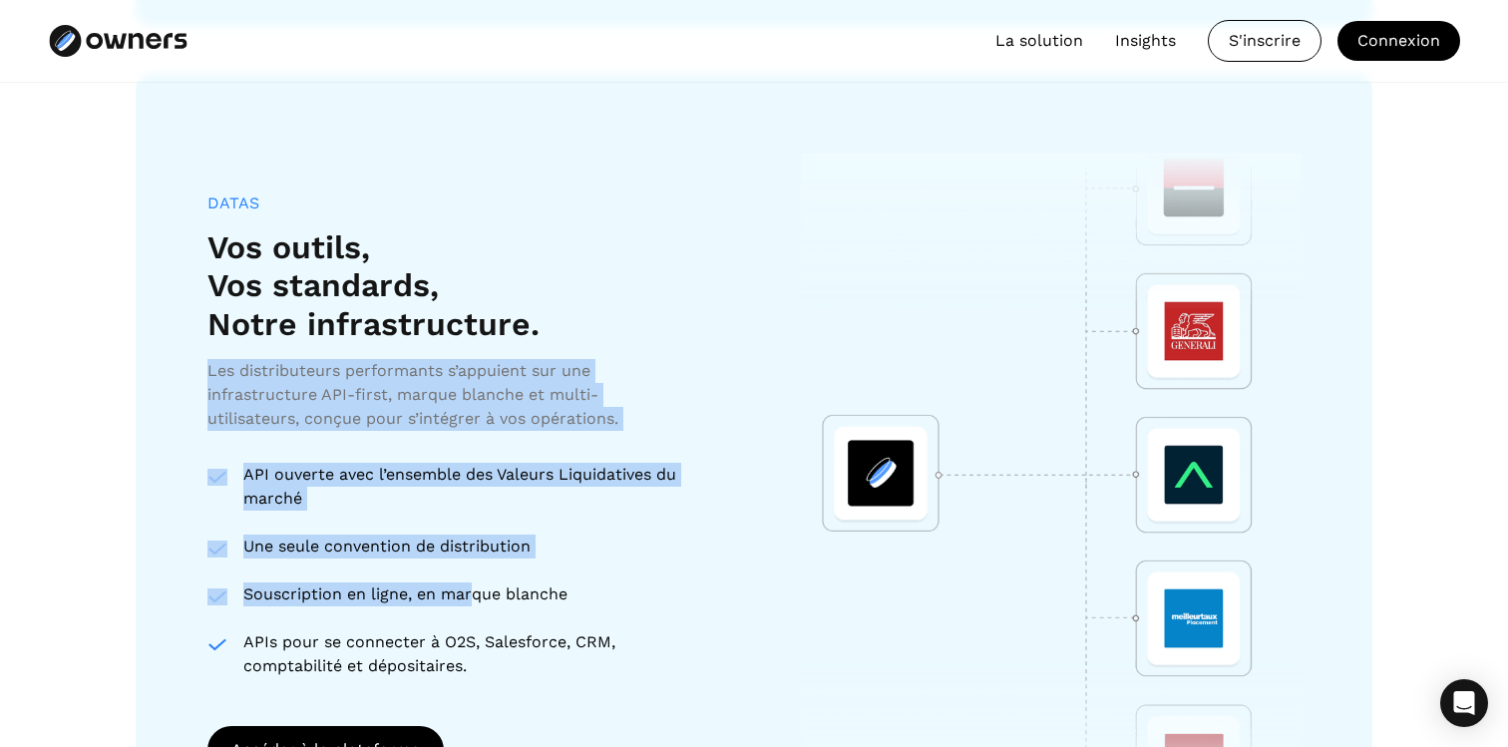
drag, startPoint x: 195, startPoint y: 363, endPoint x: 470, endPoint y: 606, distance: 366.6
click at [470, 603] on div "DATAS Vos outils, Vos standards, Notre infrastructure. Les distributeurs perfor…" at bounding box center [754, 484] width 1236 height 820
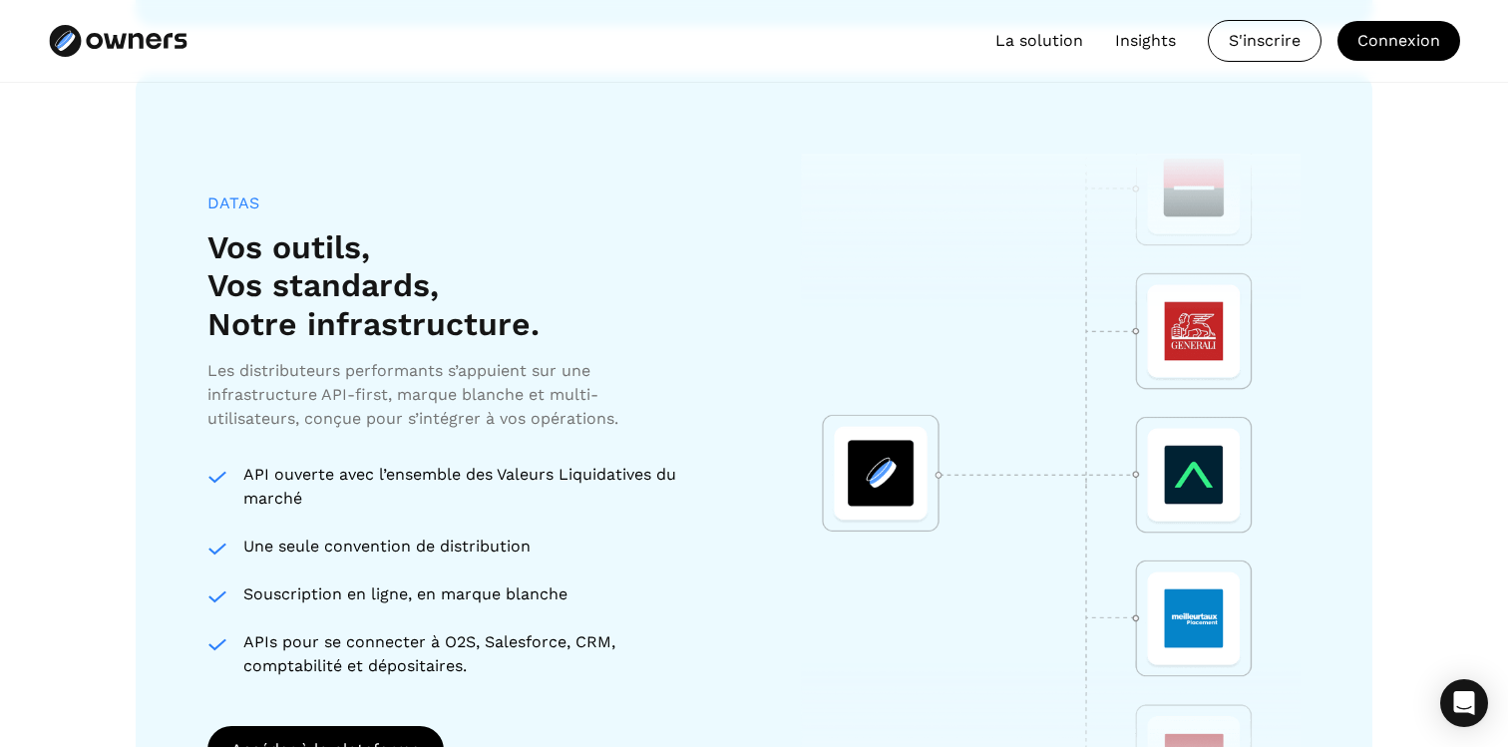
click at [470, 606] on div "API ouverte avec l’ensemble des Valeurs Liquidatives du marché Une seule conven…" at bounding box center [456, 570] width 499 height 215
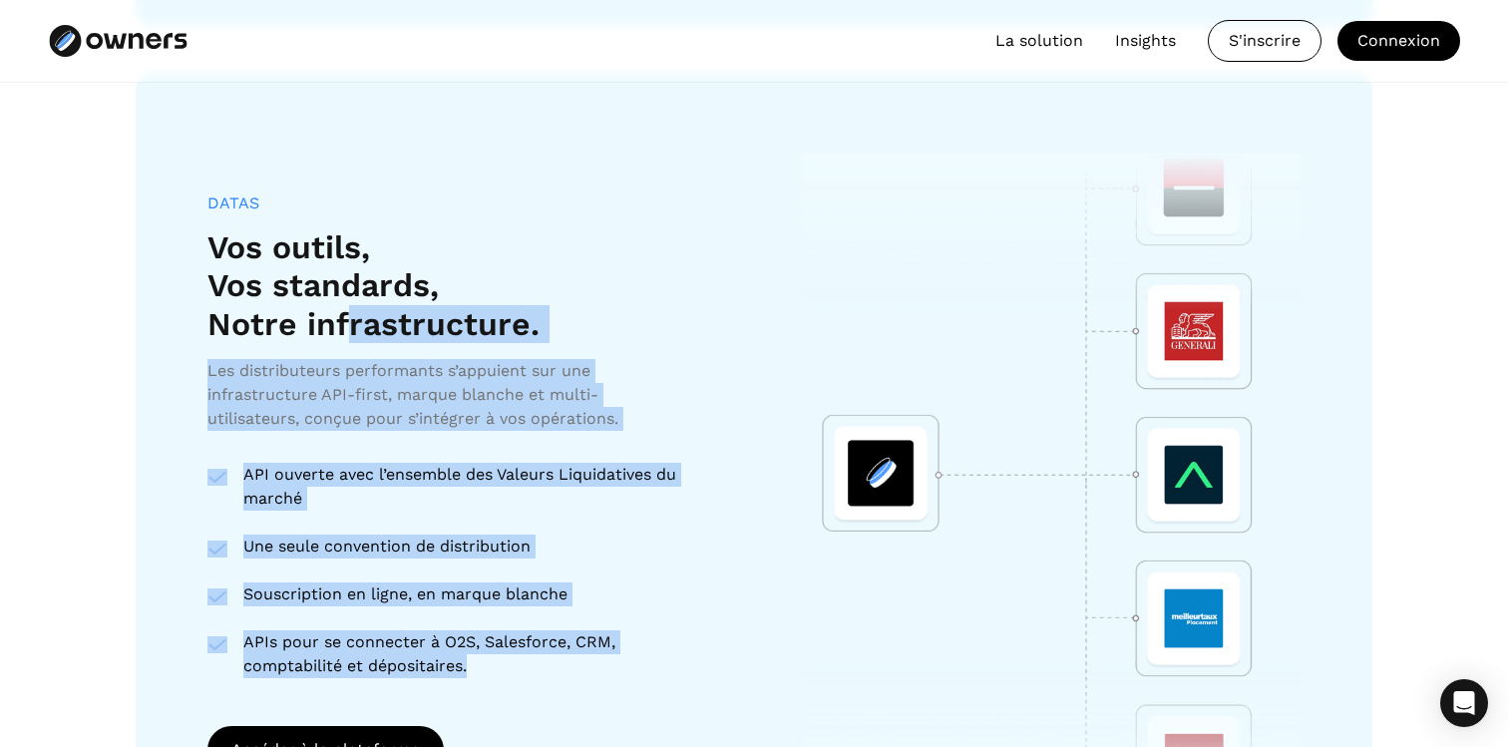
drag, startPoint x: 491, startPoint y: 657, endPoint x: 330, endPoint y: 304, distance: 387.7
click at [334, 308] on div "DATAS Vos outils, Vos standards, Notre infrastructure. Les distributeurs perfor…" at bounding box center [456, 435] width 499 height 485
click at [330, 304] on h3 "Vos outils, Vos standards, Notre infrastructure." at bounding box center [373, 285] width 332 height 115
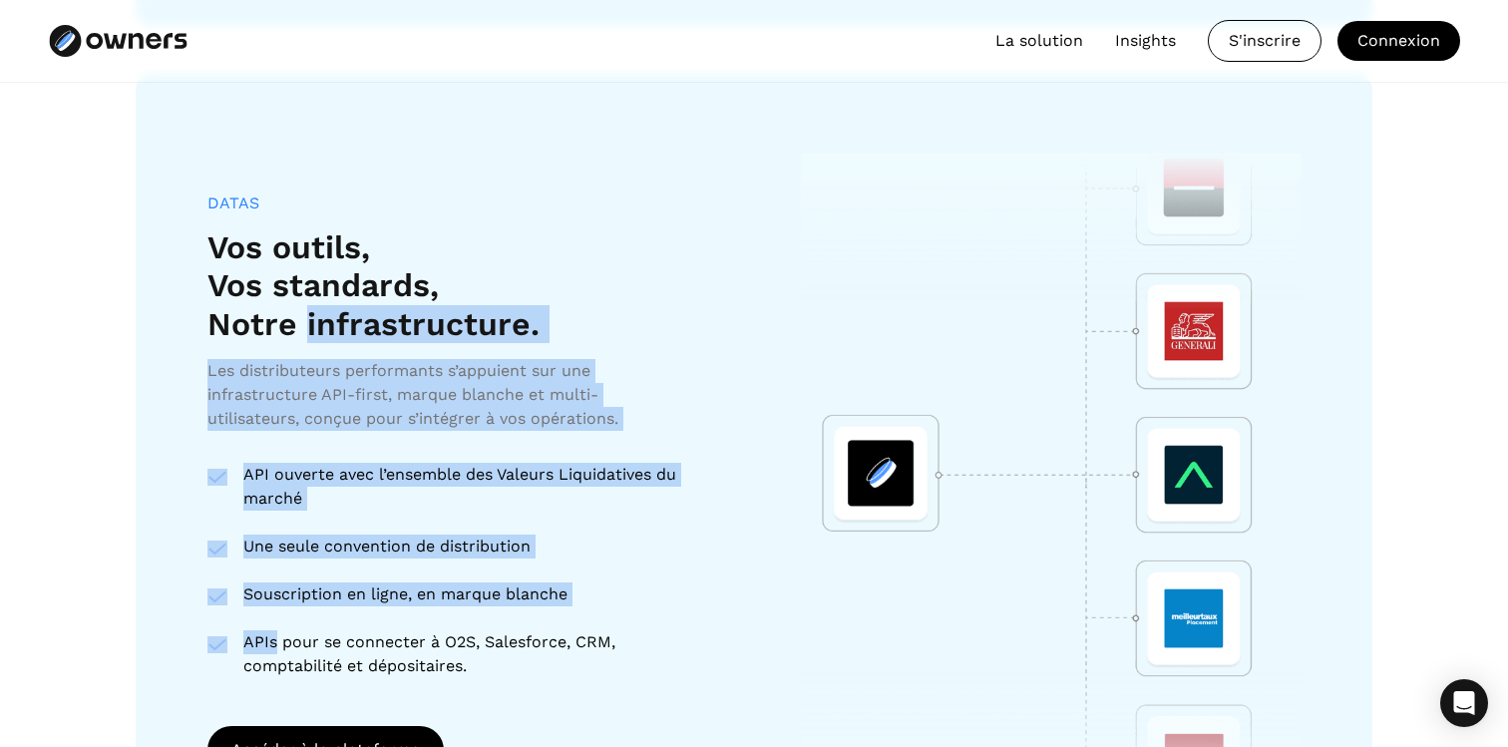
drag, startPoint x: 330, startPoint y: 304, endPoint x: 582, endPoint y: 634, distance: 415.4
click at [582, 629] on div "DATAS Vos outils, Vos standards, Notre infrastructure. Les distributeurs perfor…" at bounding box center [456, 435] width 499 height 485
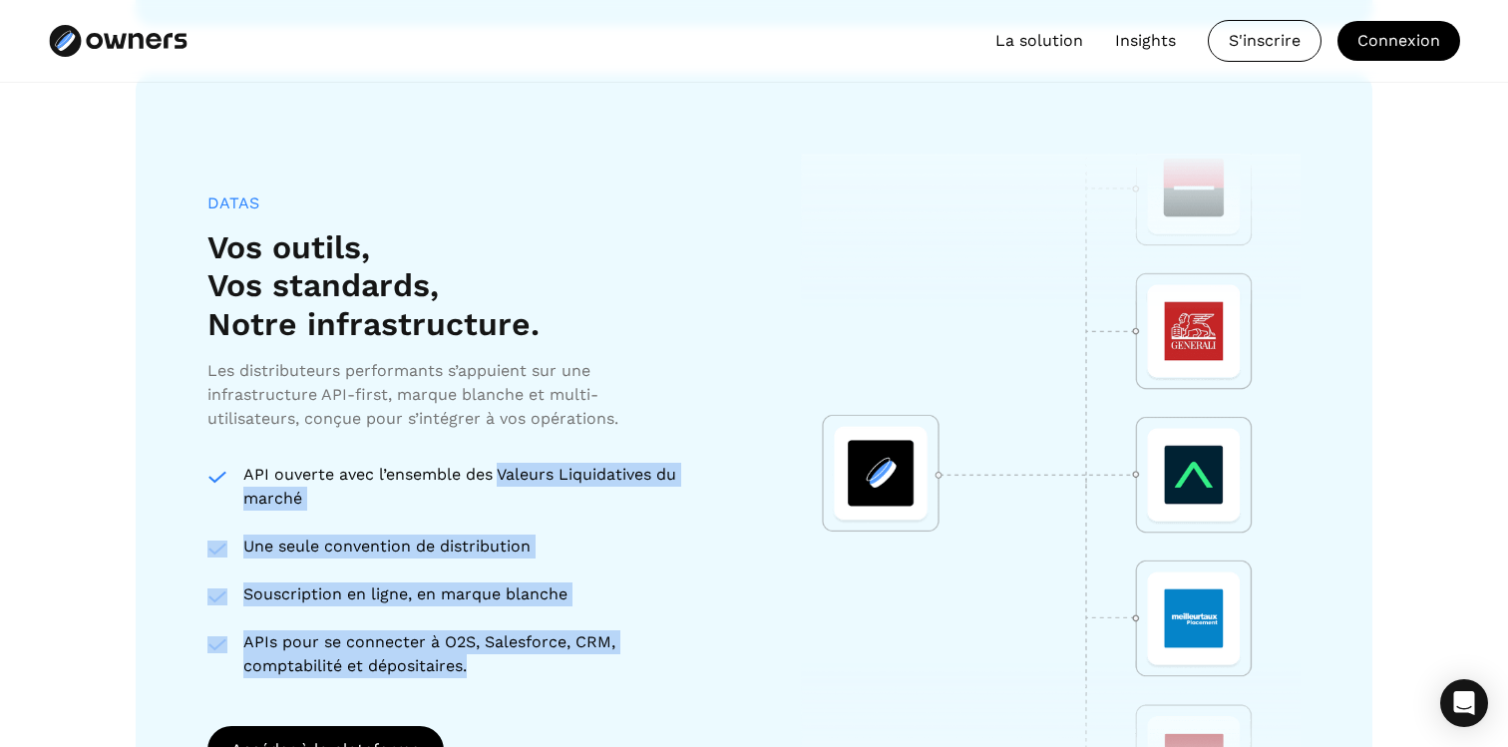
drag, startPoint x: 503, startPoint y: 676, endPoint x: 503, endPoint y: 470, distance: 206.4
click at [503, 472] on div "API ouverte avec l’ensemble des Valeurs Liquidatives du marché Une seule conven…" at bounding box center [456, 570] width 499 height 215
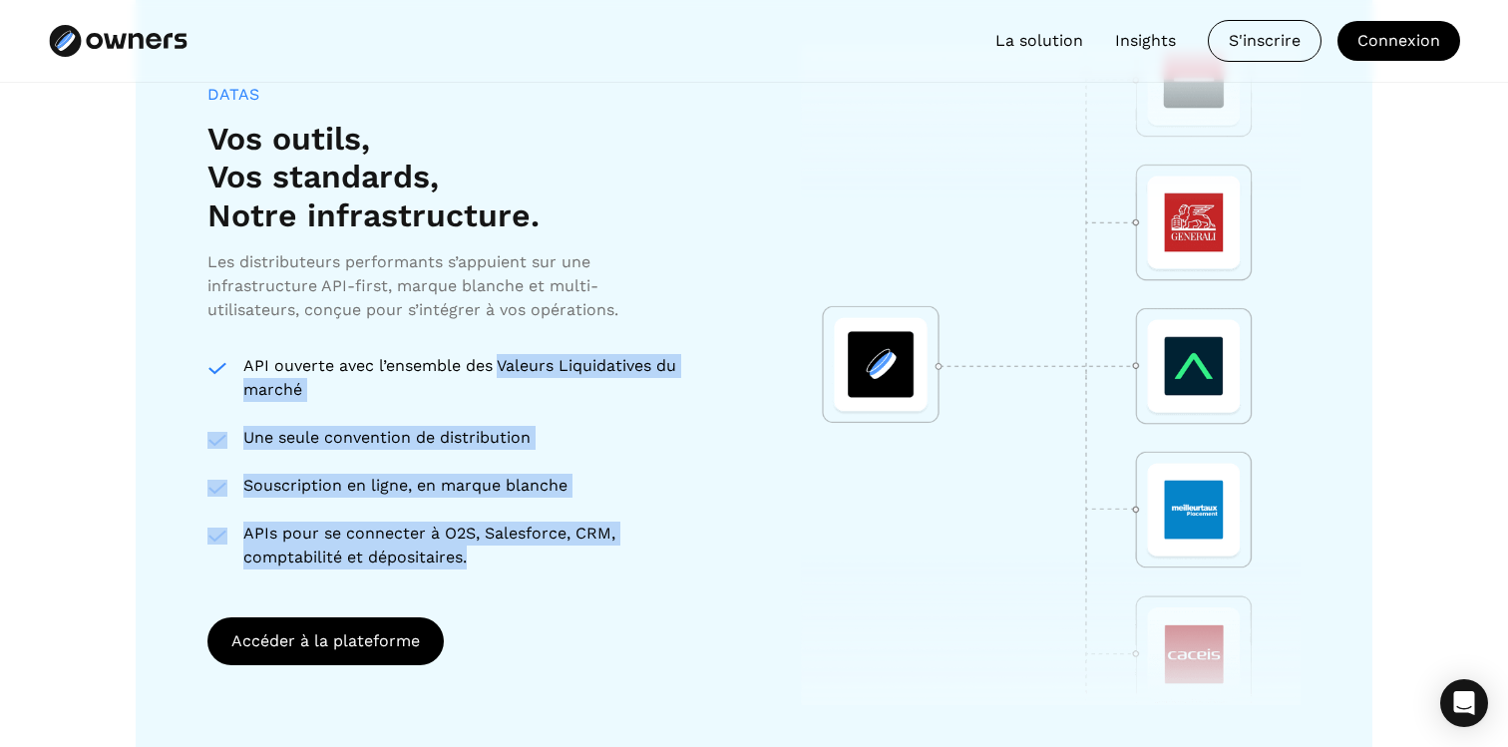
scroll to position [3416, 0]
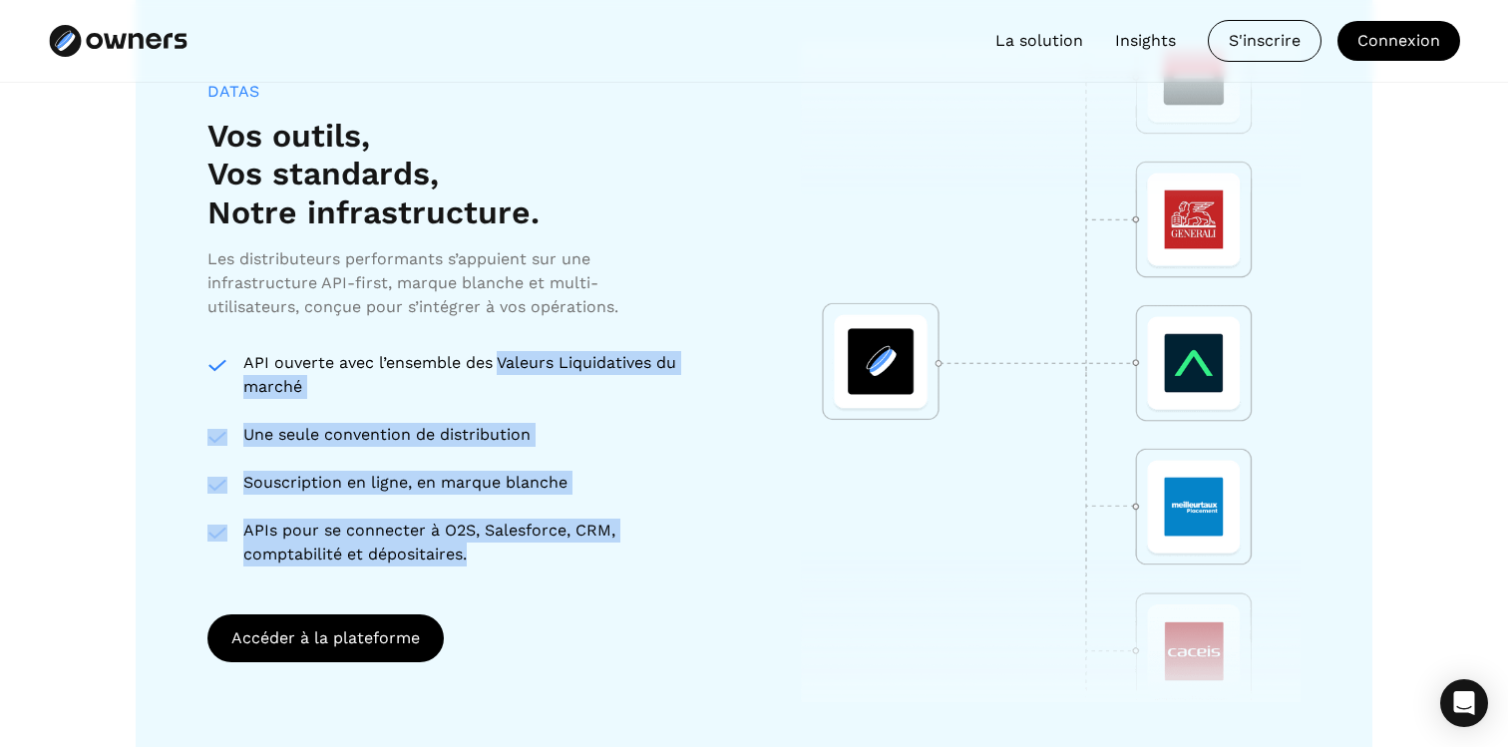
click at [579, 466] on div "API ouverte avec l’ensemble des Valeurs Liquidatives du marché Une seule conven…" at bounding box center [456, 458] width 499 height 215
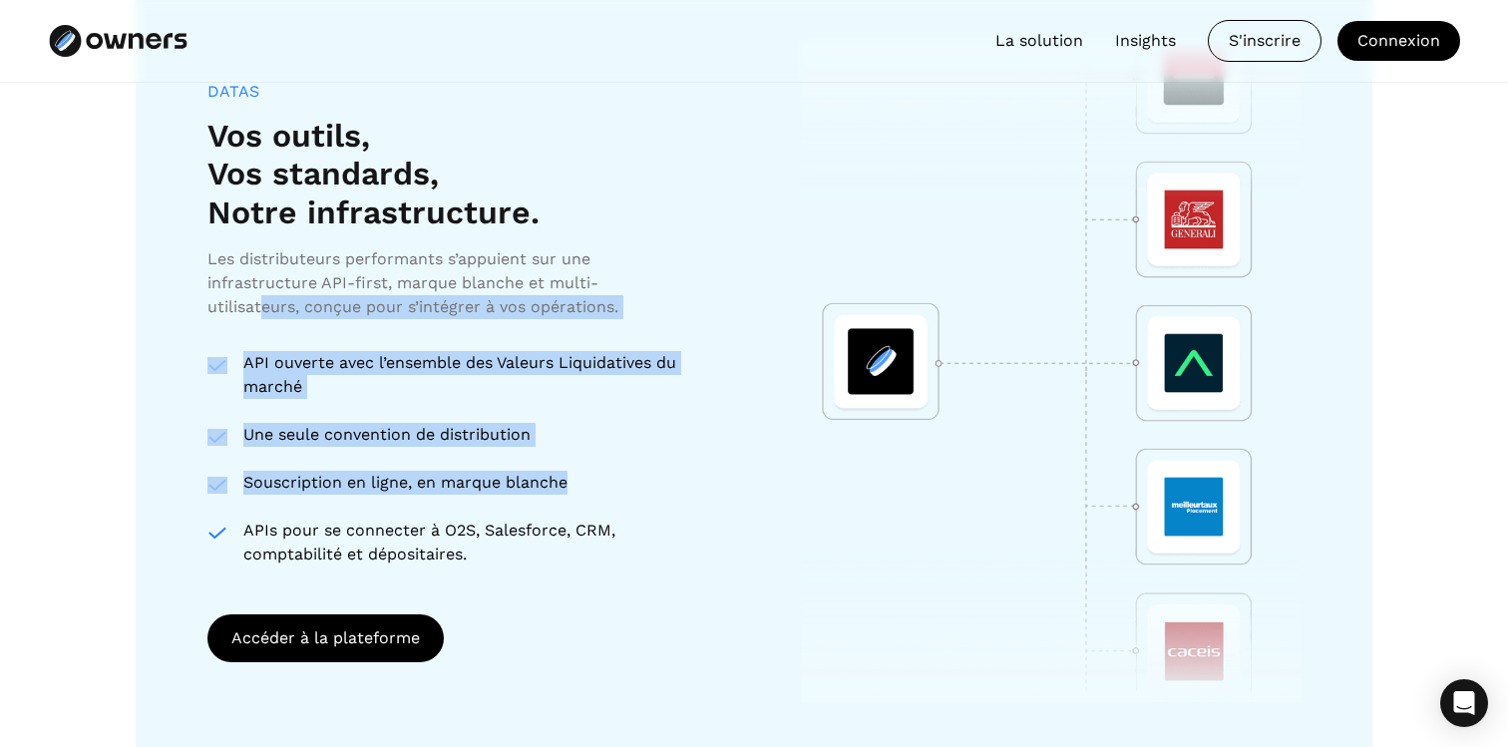
drag, startPoint x: 579, startPoint y: 493, endPoint x: 263, endPoint y: 319, distance: 360.5
click at [263, 319] on div "DATAS Vos outils, Vos standards, Notre infrastructure. Les distributeurs perfor…" at bounding box center [456, 324] width 499 height 485
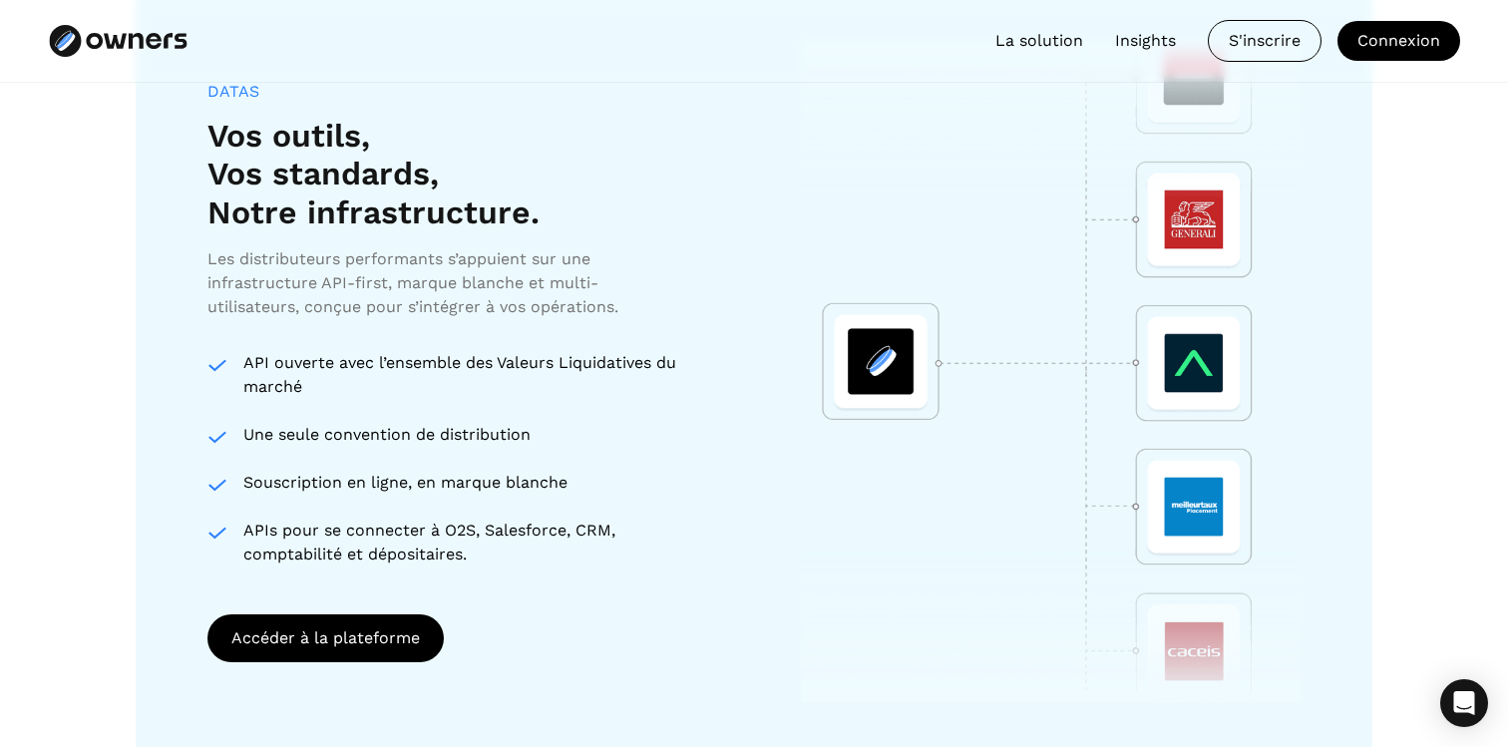
click at [287, 351] on div "API ouverte avec l’ensemble des Valeurs Liquidatives du marché" at bounding box center [474, 375] width 463 height 48
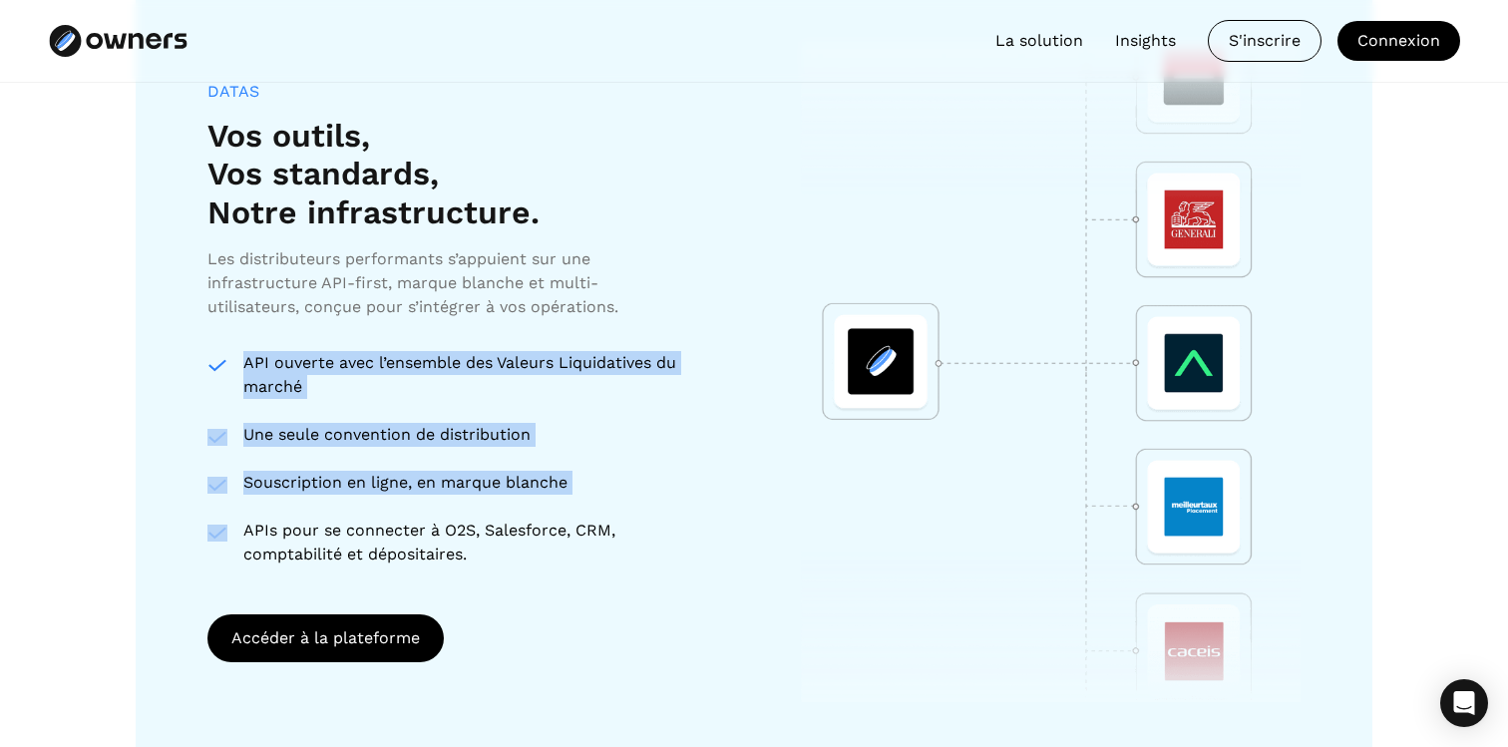
drag, startPoint x: 243, startPoint y: 351, endPoint x: 519, endPoint y: 519, distance: 323.5
click at [519, 519] on div "API ouverte avec l’ensemble des Valeurs Liquidatives du marché Une seule conven…" at bounding box center [456, 458] width 499 height 215
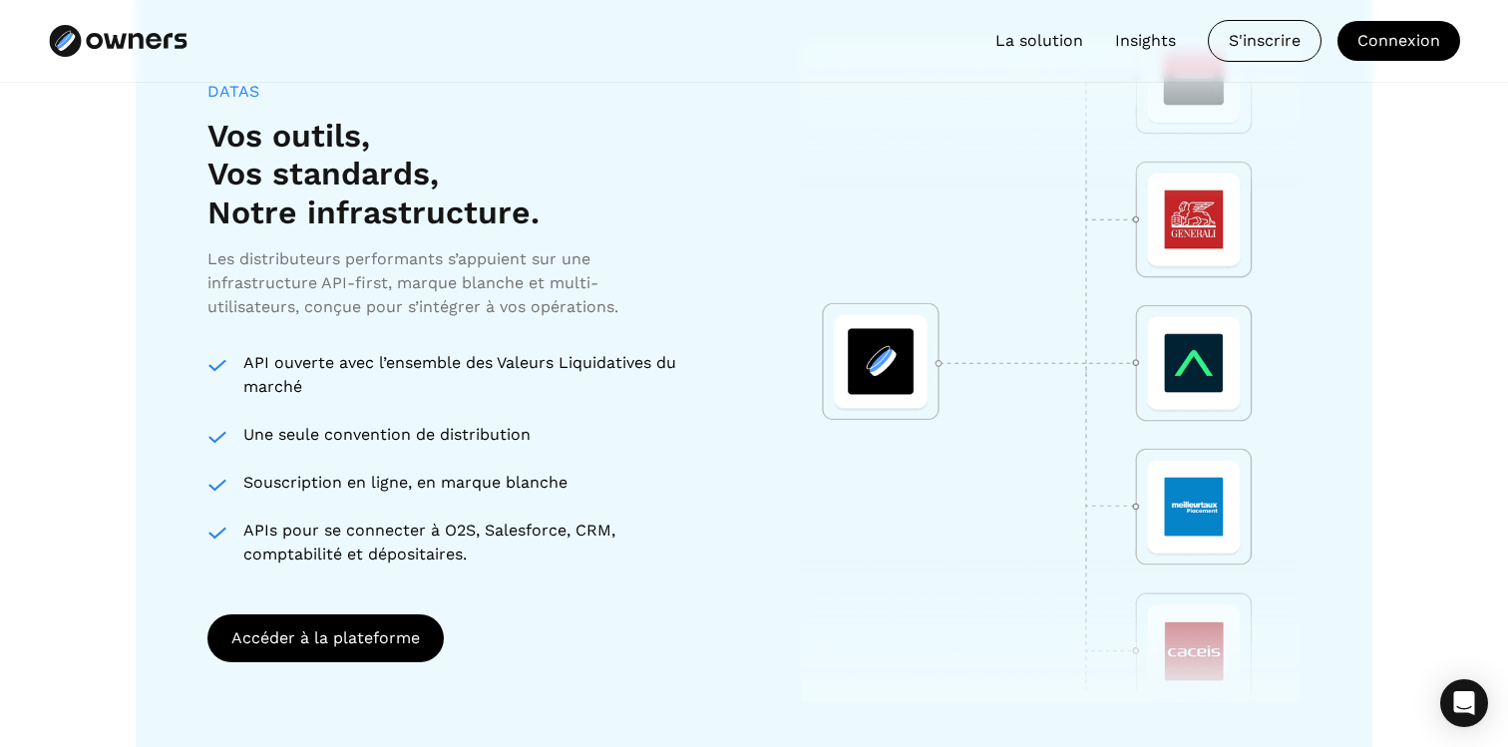
click at [522, 527] on div "APIs pour se connecter à O2S, Salesforce, CRM, comptabilité et dépositaires." at bounding box center [474, 542] width 463 height 48
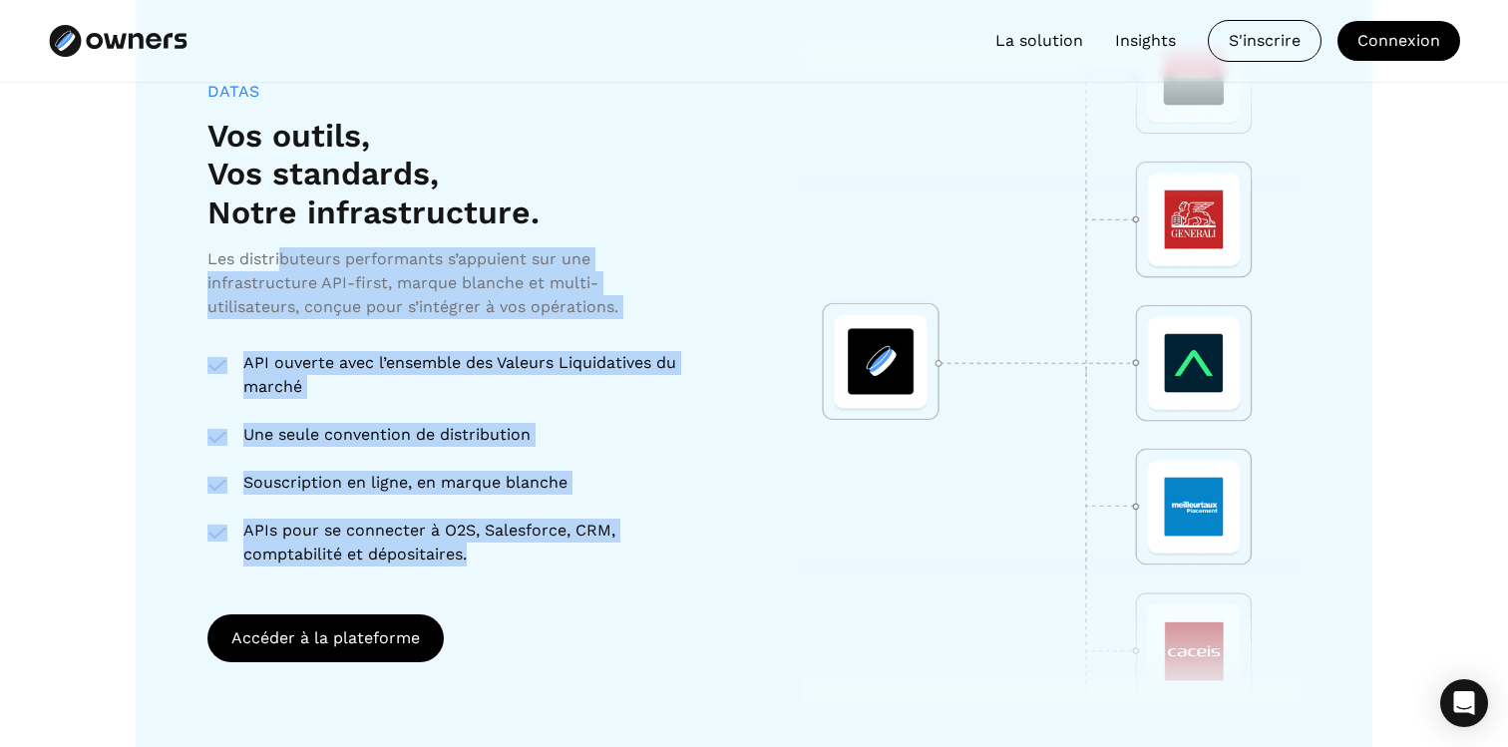
drag, startPoint x: 539, startPoint y: 560, endPoint x: 278, endPoint y: 255, distance: 401.6
click at [279, 255] on div "DATAS Vos outils, Vos standards, Notre infrastructure. Les distributeurs perfor…" at bounding box center [456, 324] width 499 height 485
click at [278, 255] on div "Les distributeurs performants s’appuient sur une infrastructure API-first, marq…" at bounding box center [426, 283] width 439 height 72
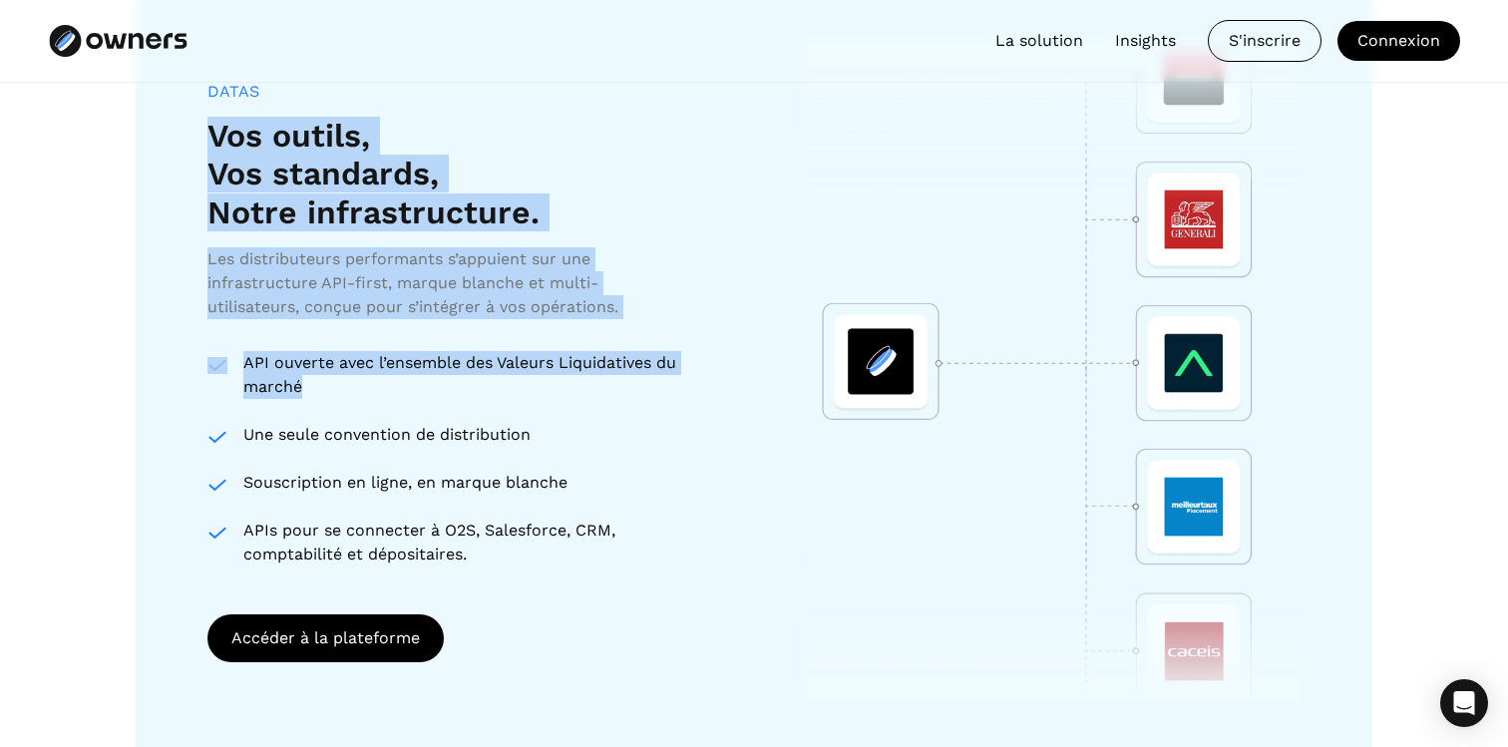
drag, startPoint x: 203, startPoint y: 107, endPoint x: 528, endPoint y: 387, distance: 429.1
click at [528, 386] on div "DATAS Vos outils, Vos standards, Notre infrastructure. Les distributeurs perfor…" at bounding box center [754, 372] width 1236 height 820
click at [528, 387] on div "API ouverte avec l’ensemble des Valeurs Liquidatives du marché" at bounding box center [474, 375] width 463 height 48
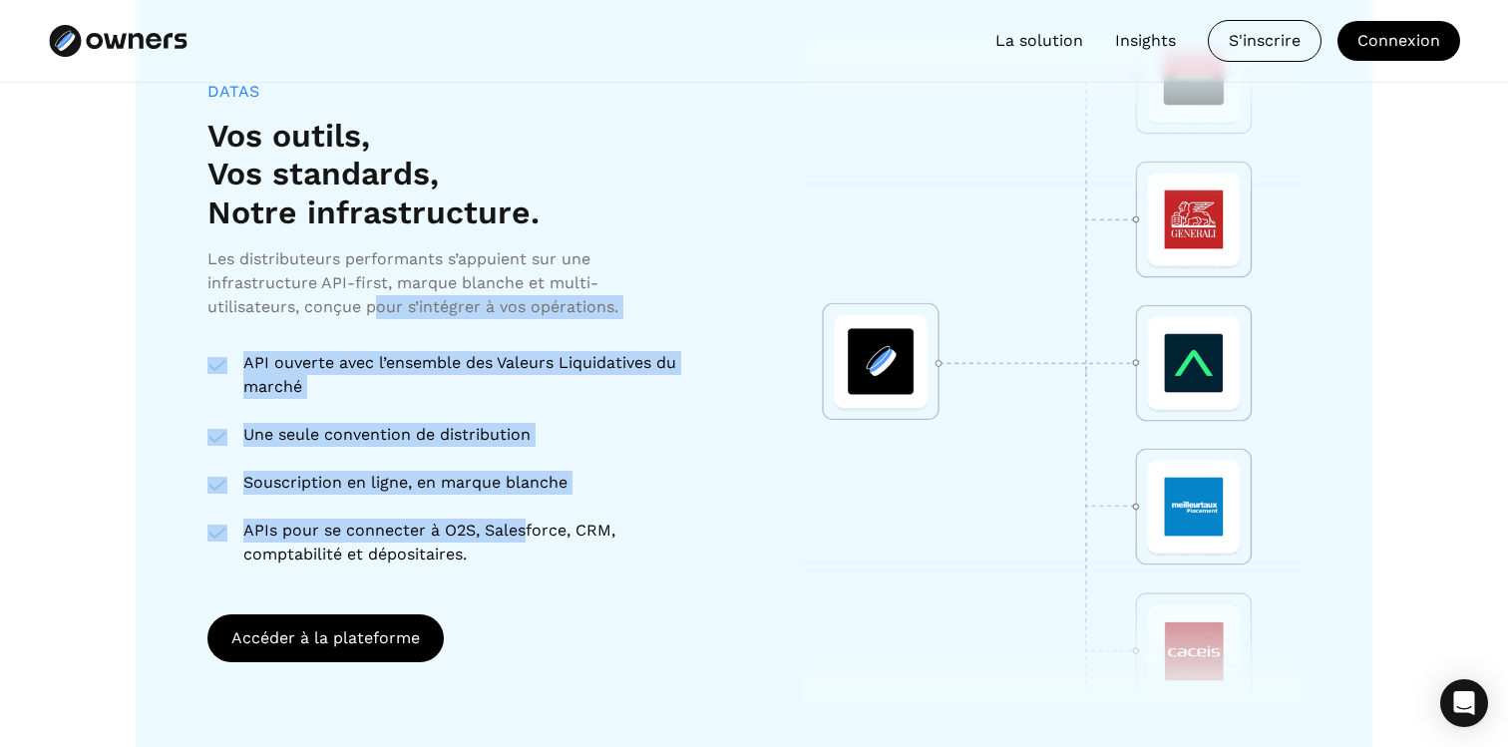
drag, startPoint x: 528, startPoint y: 518, endPoint x: 365, endPoint y: 299, distance: 273.6
click at [367, 301] on div "DATAS Vos outils, Vos standards, Notre infrastructure. Les distributeurs perfor…" at bounding box center [456, 324] width 499 height 485
click at [365, 299] on div "Les distributeurs performants s’appuient sur une infrastructure API-first, marq…" at bounding box center [426, 283] width 439 height 72
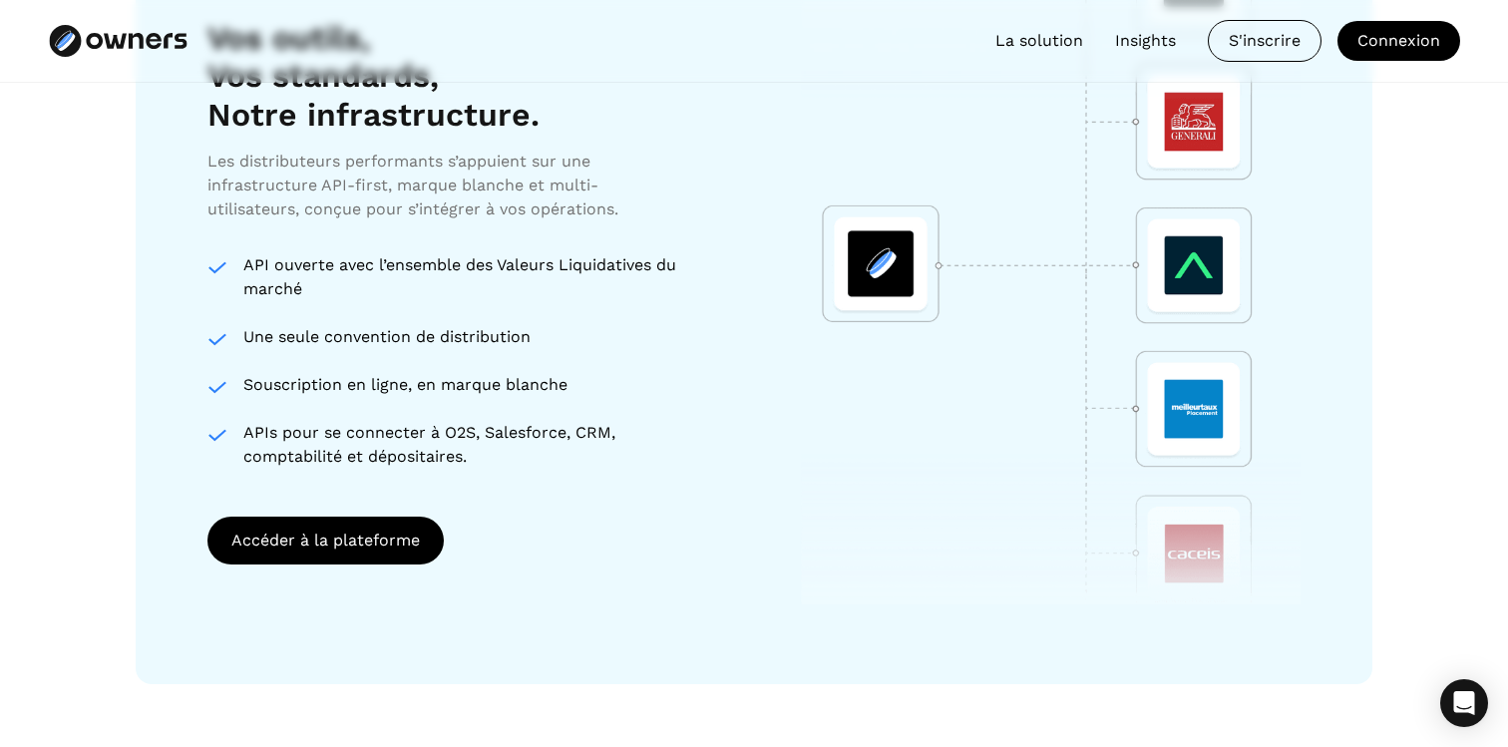
scroll to position [3531, 0]
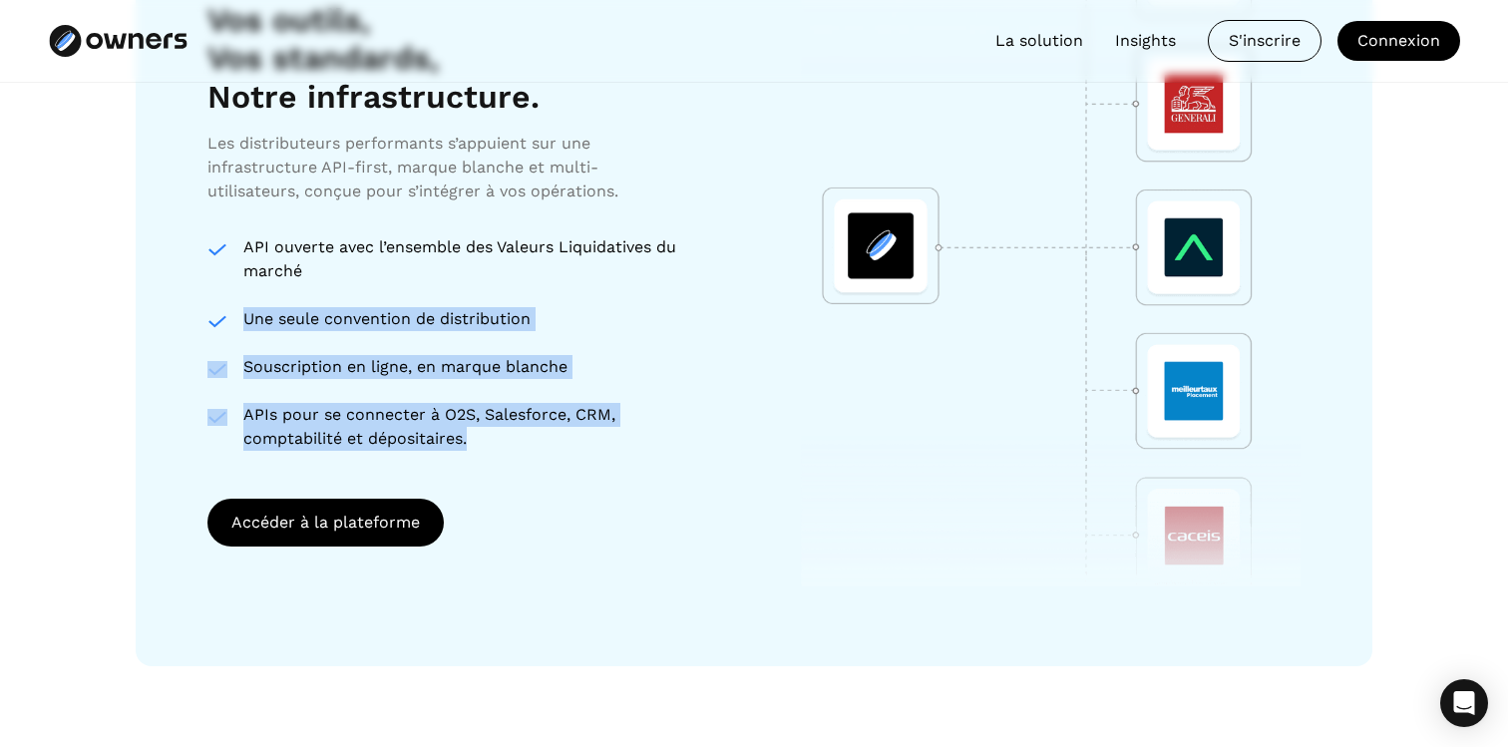
drag, startPoint x: 245, startPoint y: 309, endPoint x: 549, endPoint y: 471, distance: 344.3
click at [553, 467] on div "DATAS Vos outils, Vos standards, Notre infrastructure. Les distributeurs perfor…" at bounding box center [456, 256] width 499 height 580
click at [554, 403] on div "APIs pour se connecter à O2S, Salesforce, CRM, comptabilité et dépositaires." at bounding box center [474, 427] width 463 height 48
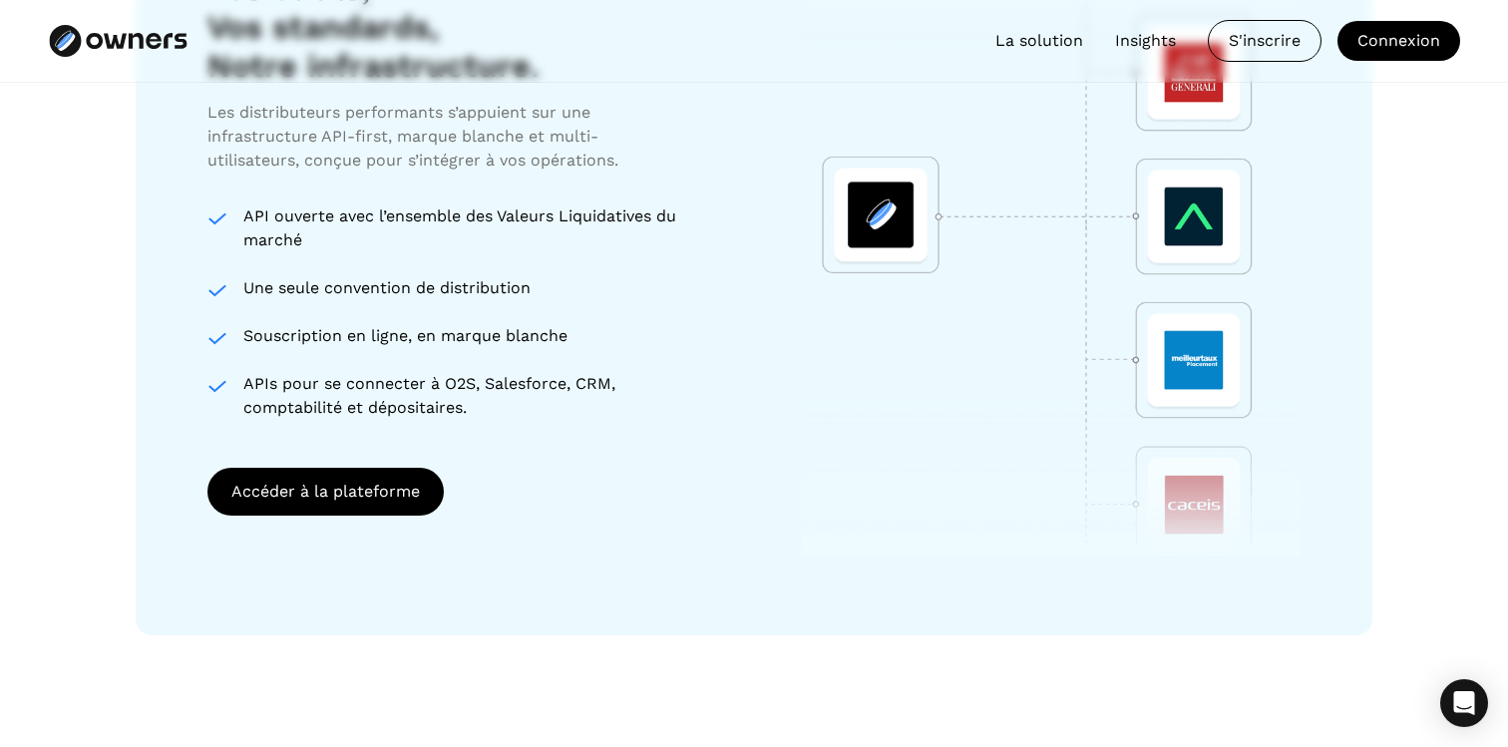
scroll to position [3563, 0]
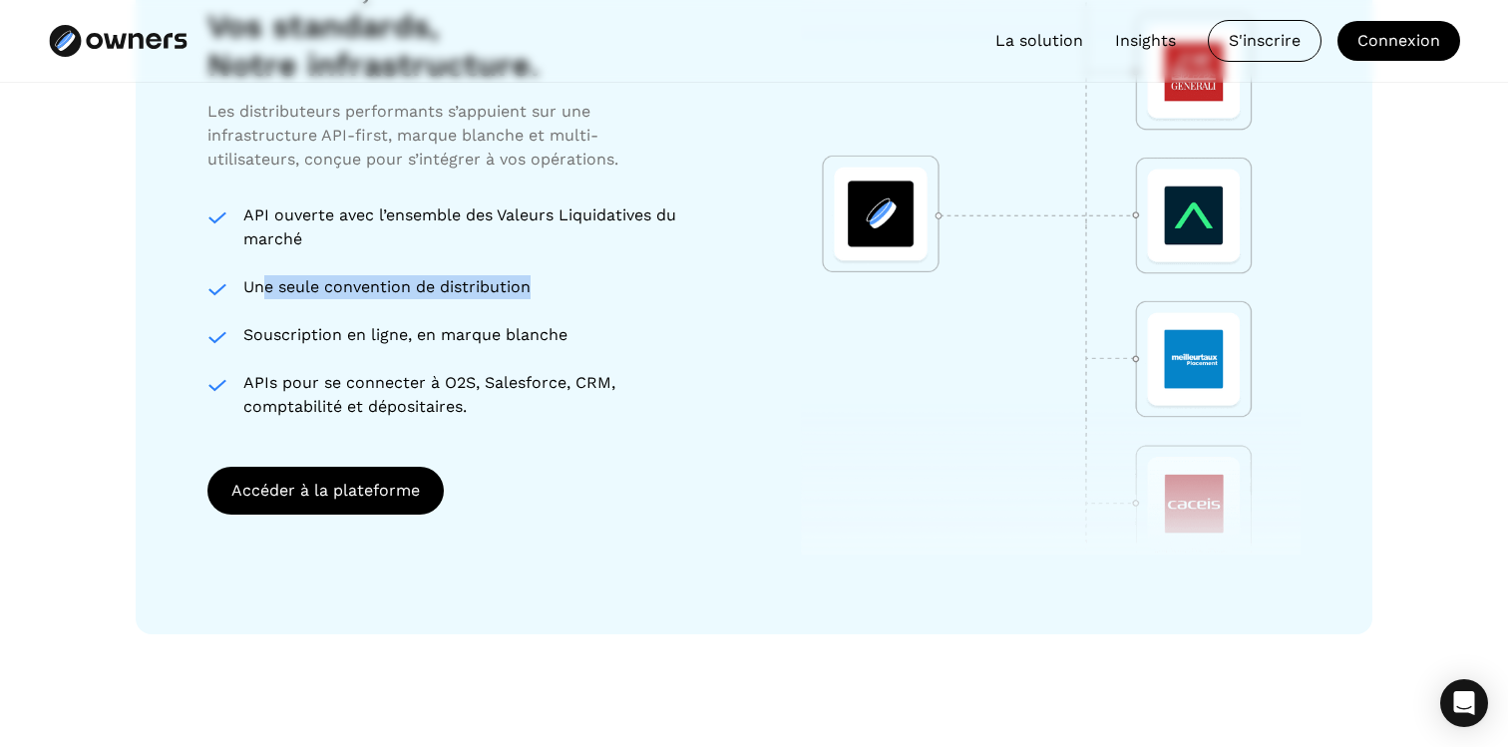
drag, startPoint x: 593, startPoint y: 298, endPoint x: 263, endPoint y: 286, distance: 330.2
click at [263, 287] on div "API ouverte avec l’ensemble des Valeurs Liquidatives du marché Une seule conven…" at bounding box center [456, 310] width 499 height 215
click at [263, 286] on div "Une seule convention de distribution" at bounding box center [474, 287] width 463 height 24
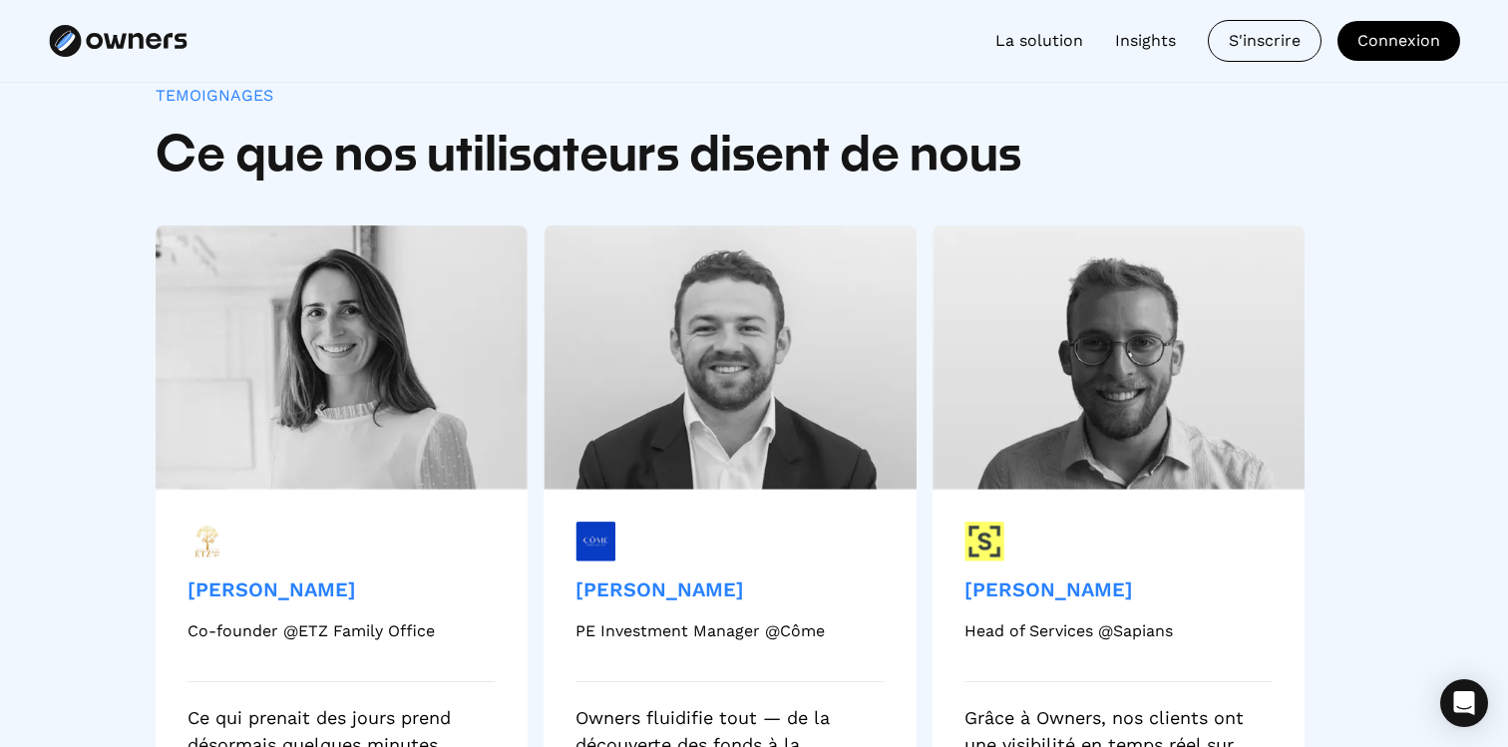
scroll to position [4434, 0]
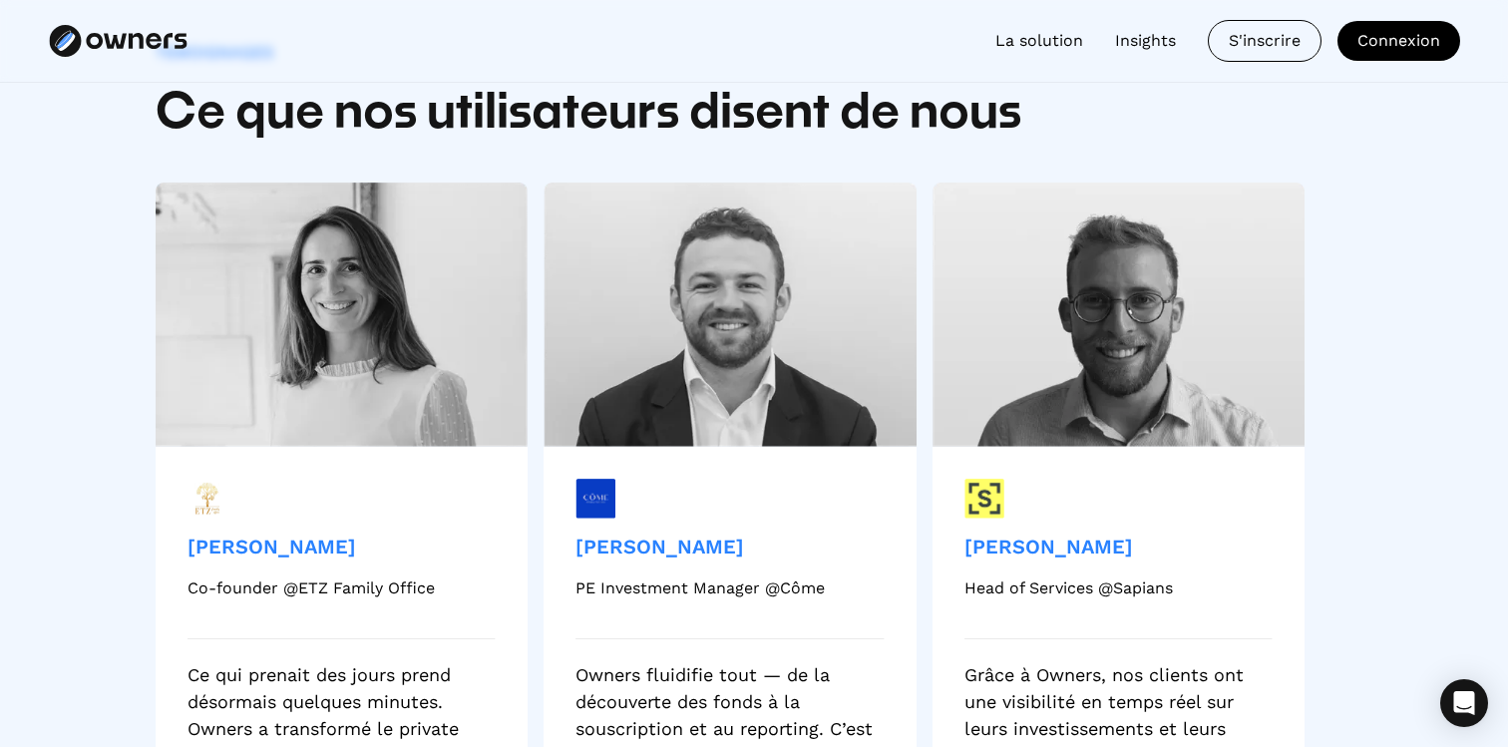
click at [596, 492] on img at bounding box center [595, 499] width 40 height 40
click at [646, 548] on div "[PERSON_NAME]" at bounding box center [699, 546] width 249 height 28
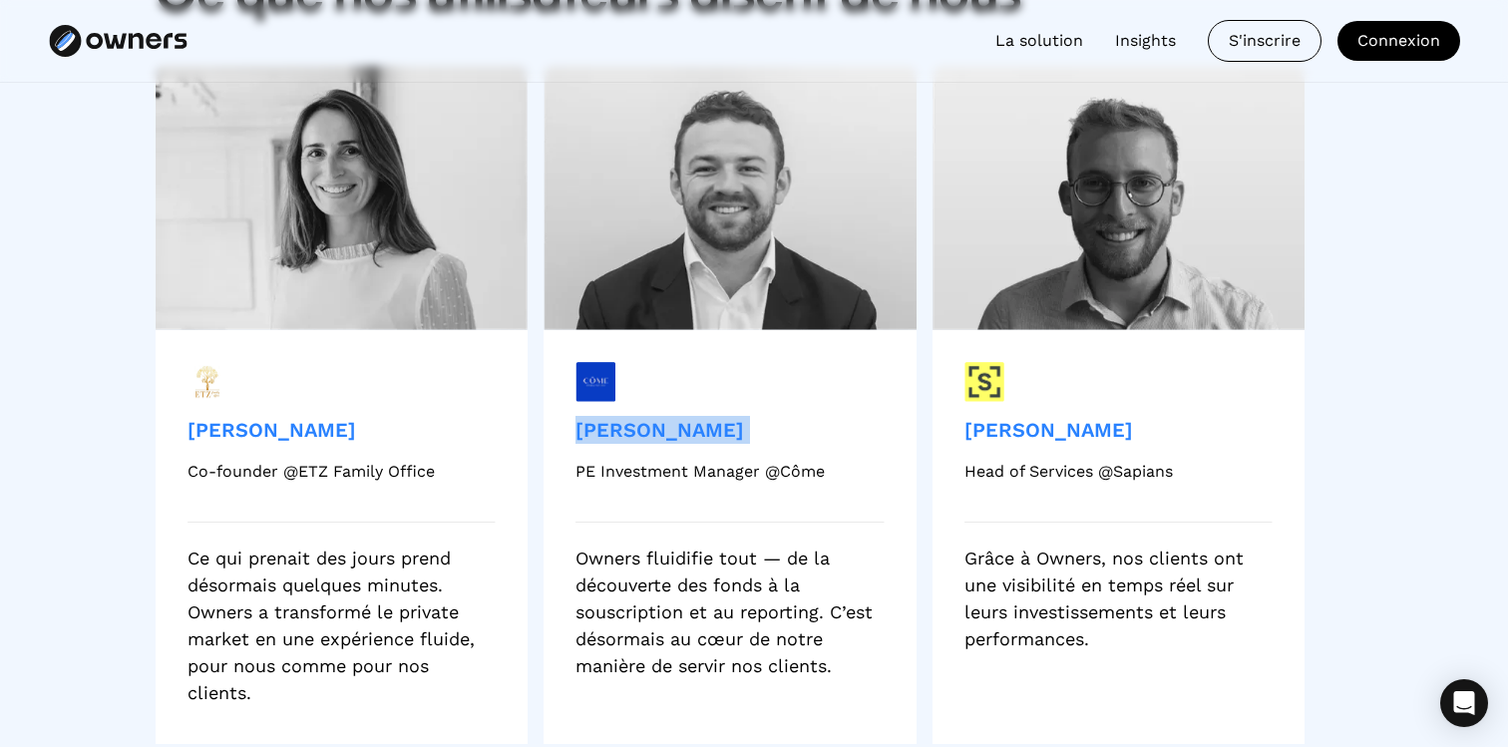
scroll to position [4597, 0]
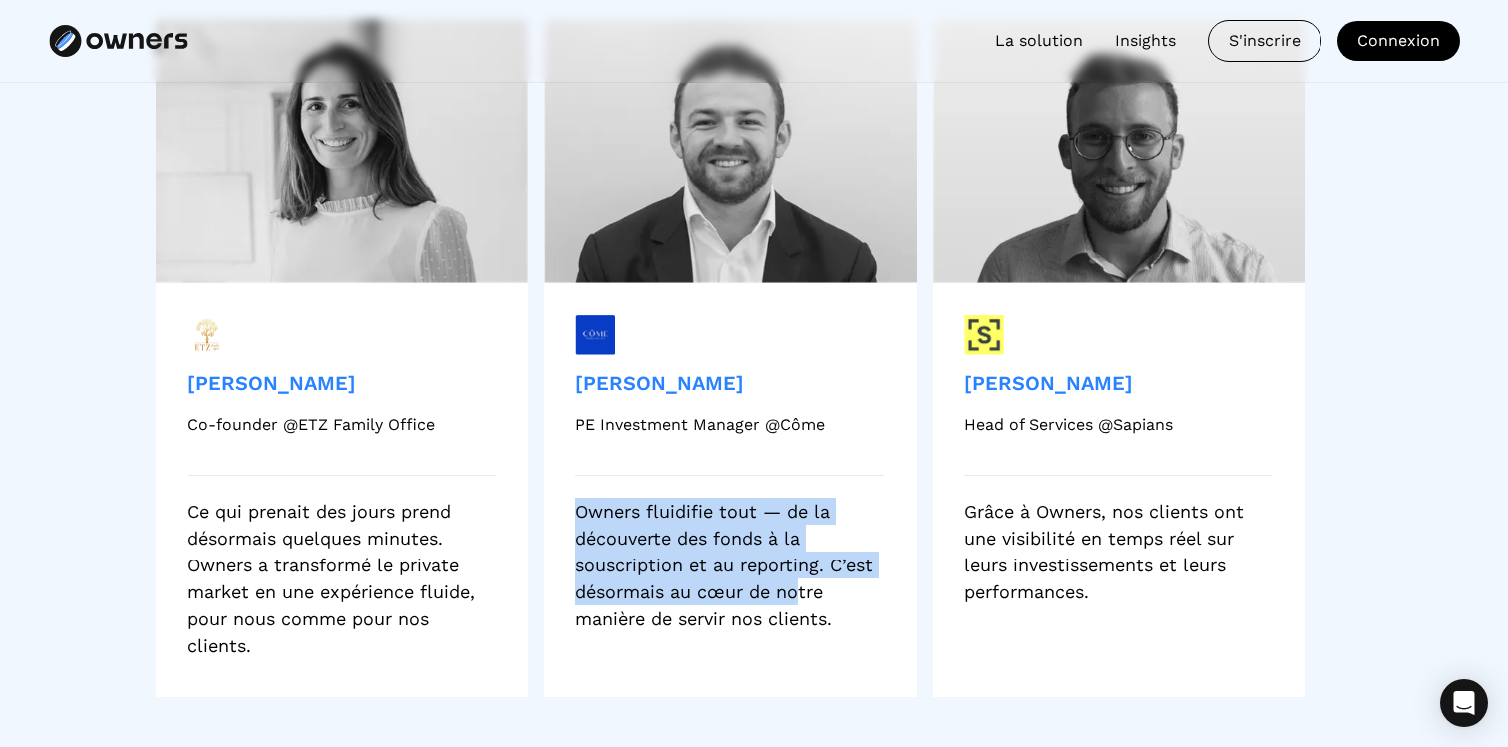
drag, startPoint x: 576, startPoint y: 507, endPoint x: 796, endPoint y: 601, distance: 238.5
click at [796, 601] on div "Owners fluidifie tout — de la découverte des fonds à la souscription et au repo…" at bounding box center [729, 565] width 308 height 135
drag, startPoint x: 827, startPoint y: 629, endPoint x: 582, endPoint y: 500, distance: 276.5
click at [582, 500] on div "Owners fluidifie tout — de la découverte des fonds à la souscription et au repo…" at bounding box center [729, 565] width 308 height 135
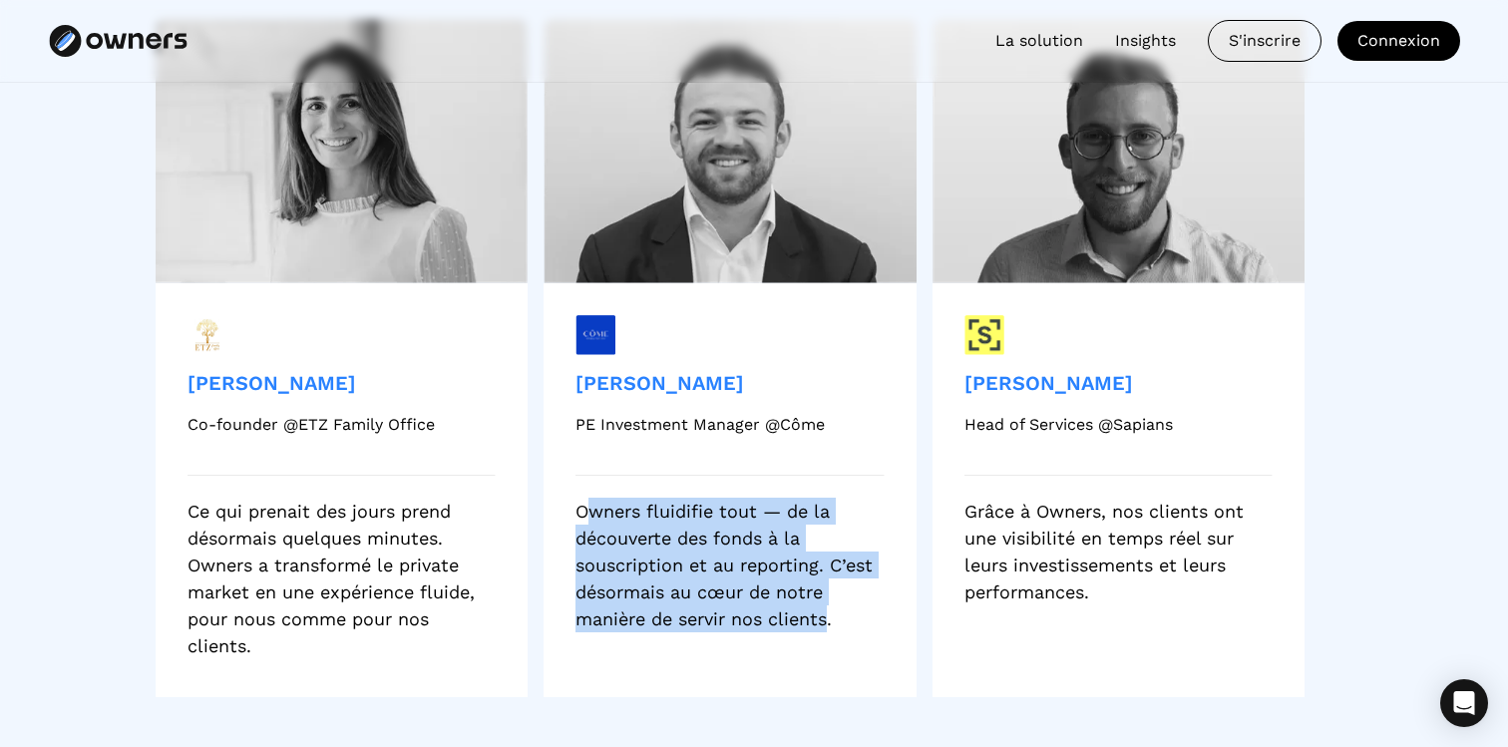
click at [582, 500] on div "Owners fluidifie tout — de la découverte des fonds à la souscription et au repo…" at bounding box center [729, 565] width 308 height 135
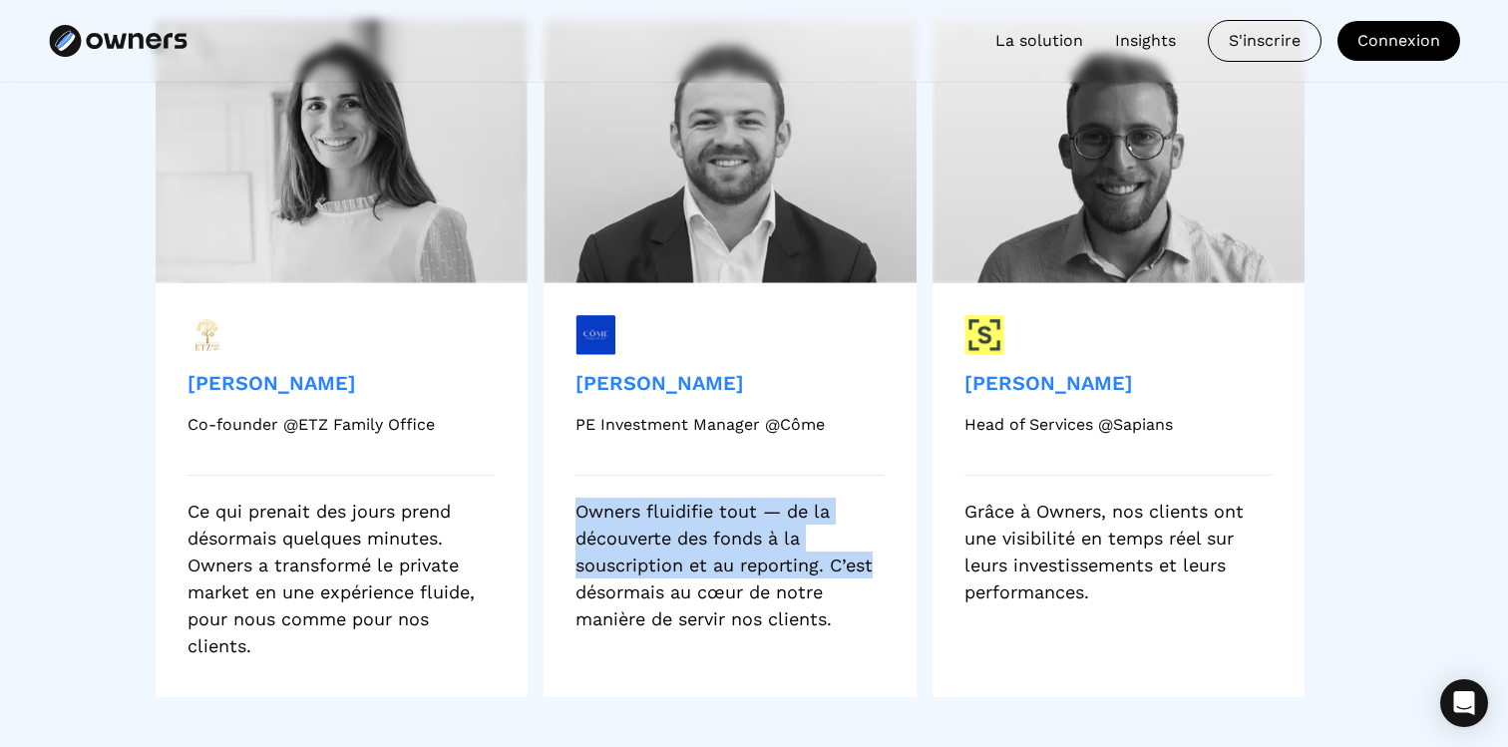
drag, startPoint x: 582, startPoint y: 500, endPoint x: 882, endPoint y: 573, distance: 309.0
click at [868, 563] on div "Owners fluidifie tout — de la découverte des fonds à la souscription et au repo…" at bounding box center [729, 565] width 308 height 135
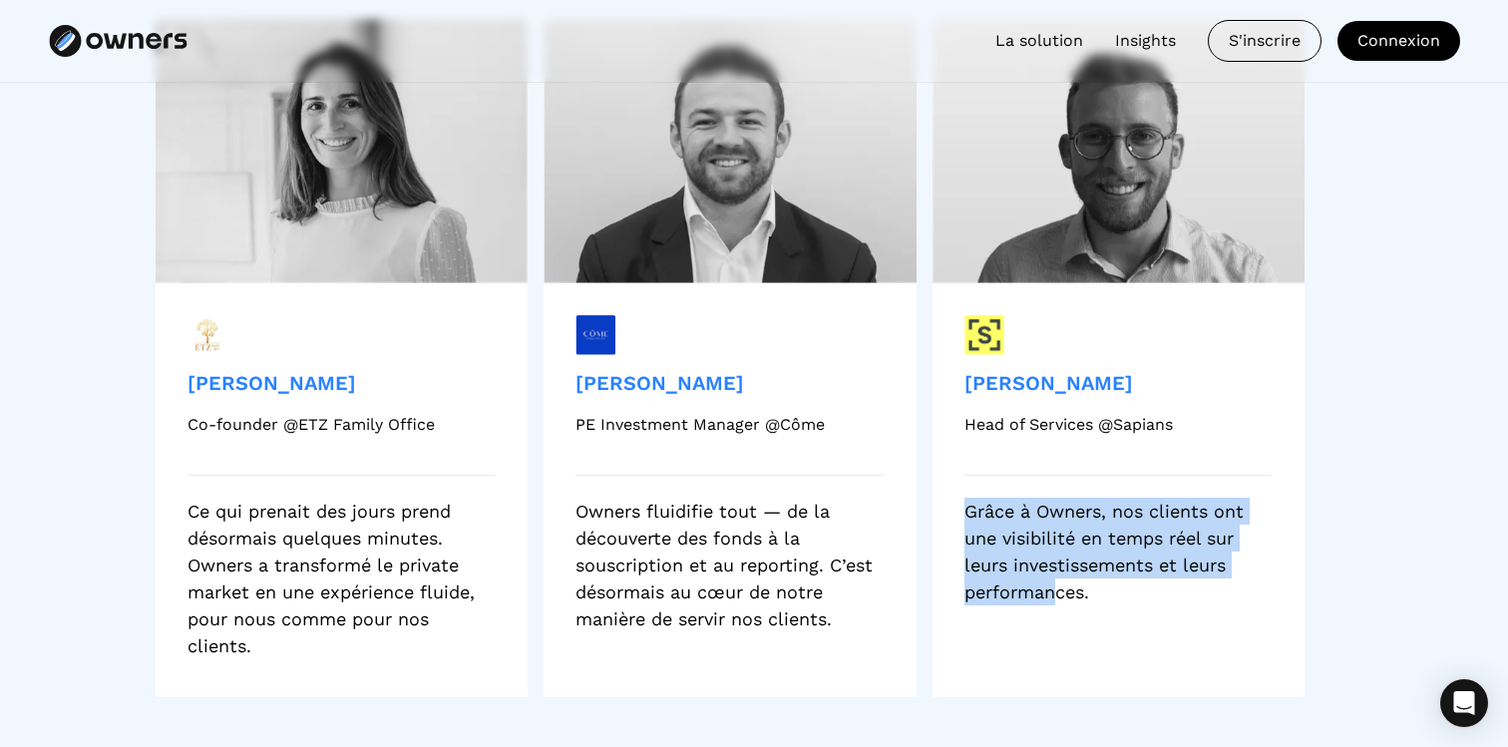
drag, startPoint x: 968, startPoint y: 507, endPoint x: 1039, endPoint y: 597, distance: 114.3
click at [1059, 595] on div "Grâce à Owners, nos clients ont une visibilité en temps réel sur leurs investis…" at bounding box center [1118, 552] width 308 height 108
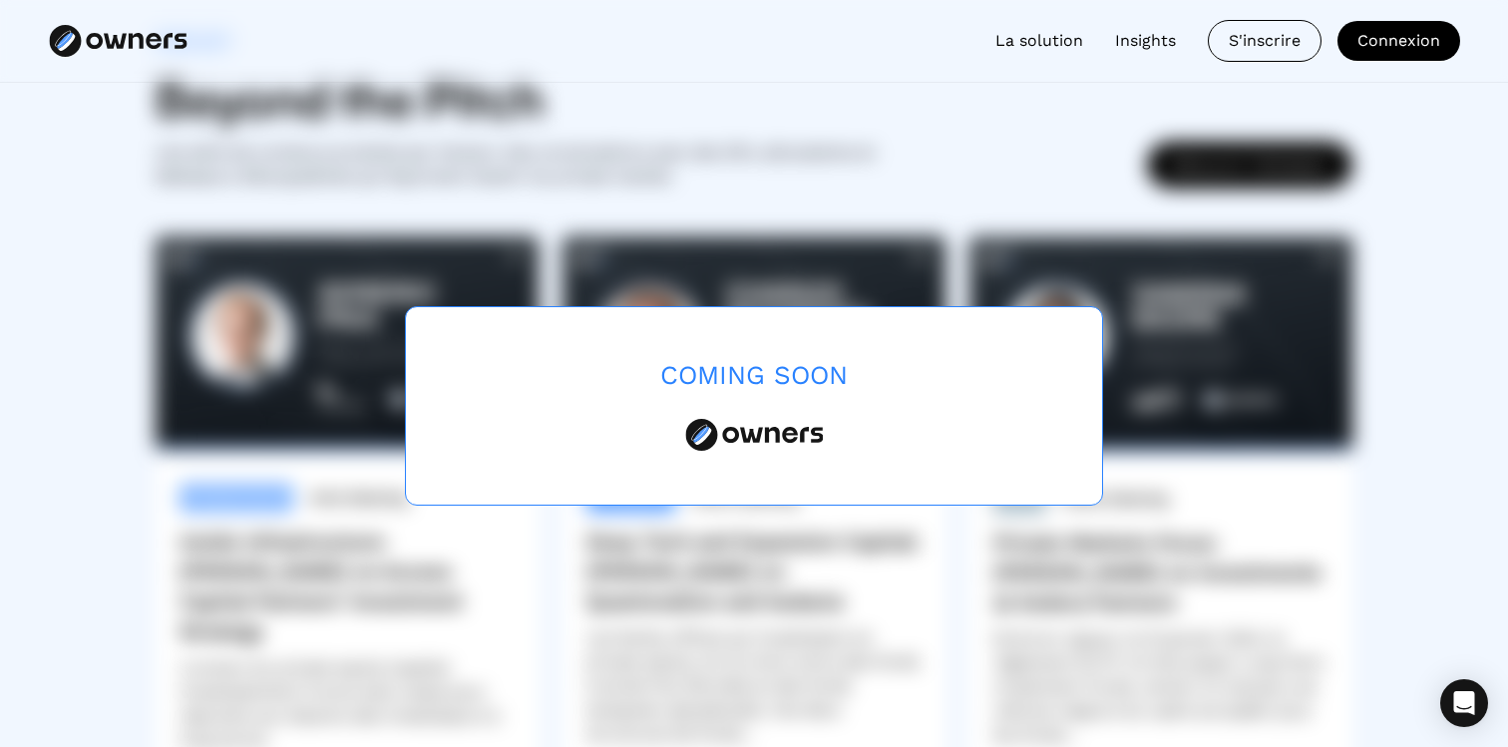
scroll to position [5403, 0]
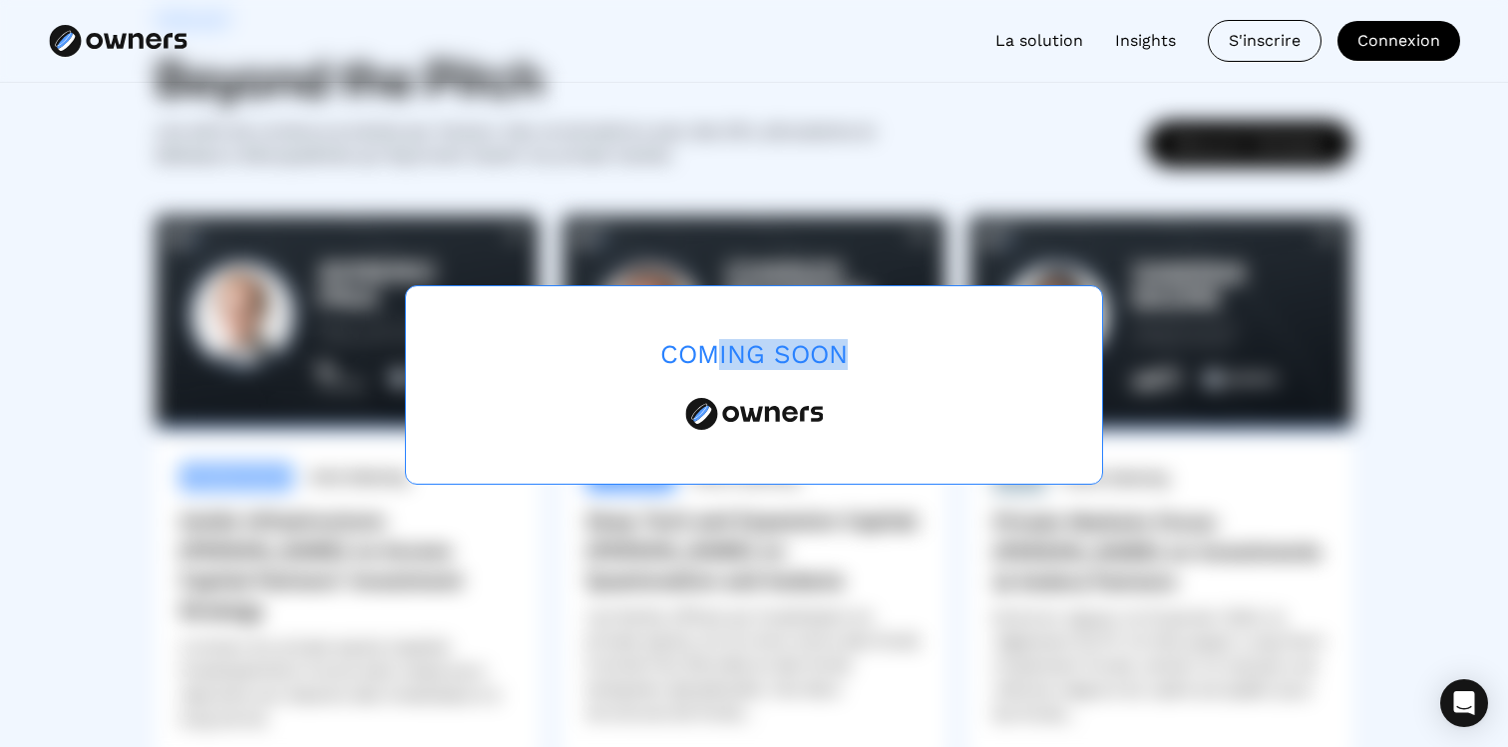
drag, startPoint x: 711, startPoint y: 352, endPoint x: 857, endPoint y: 346, distance: 146.7
click at [860, 346] on div "Coming Soon" at bounding box center [754, 384] width 698 height 199
click at [857, 346] on div "Coming Soon" at bounding box center [754, 384] width 698 height 199
drag, startPoint x: 842, startPoint y: 351, endPoint x: 631, endPoint y: 348, distance: 211.4
click at [632, 348] on div "Coming Soon" at bounding box center [754, 384] width 698 height 199
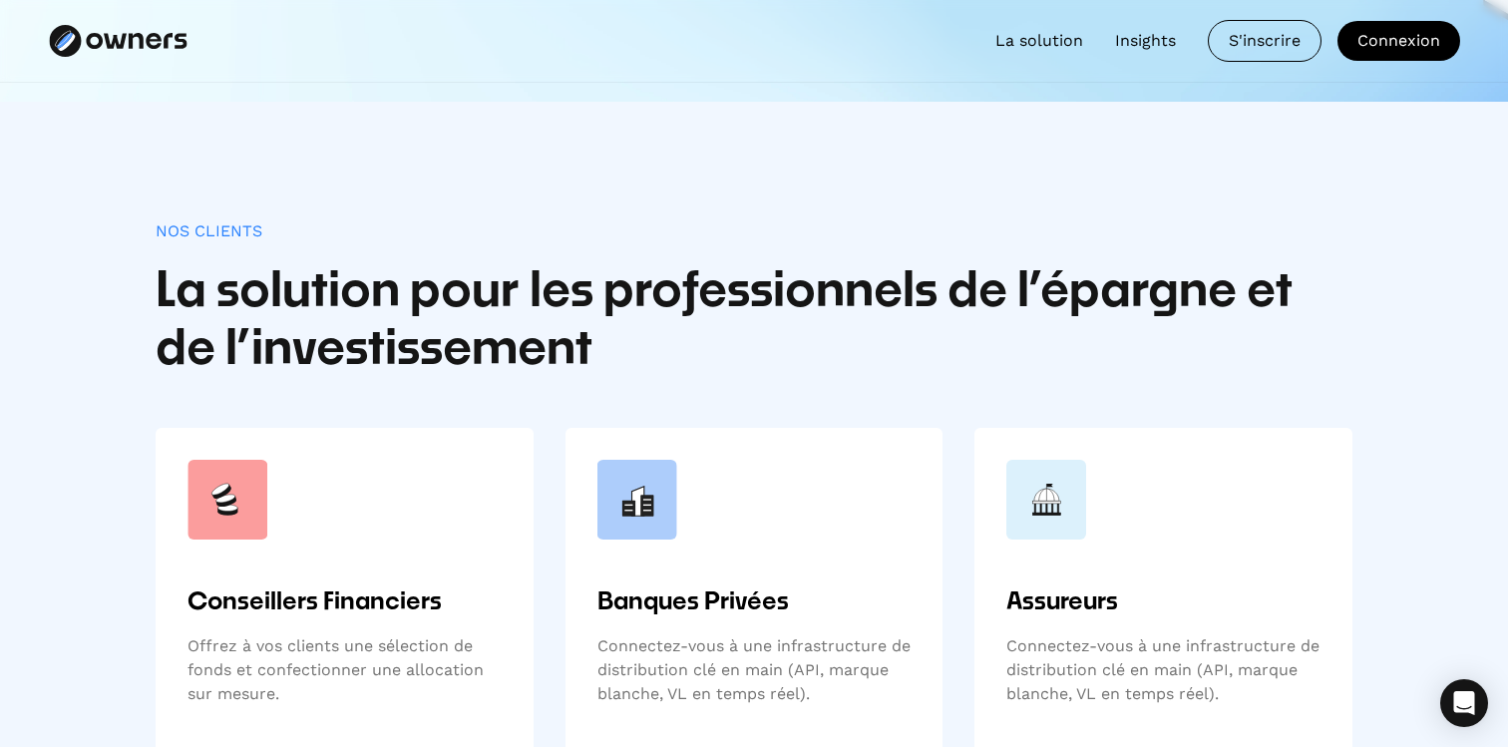
scroll to position [0, 0]
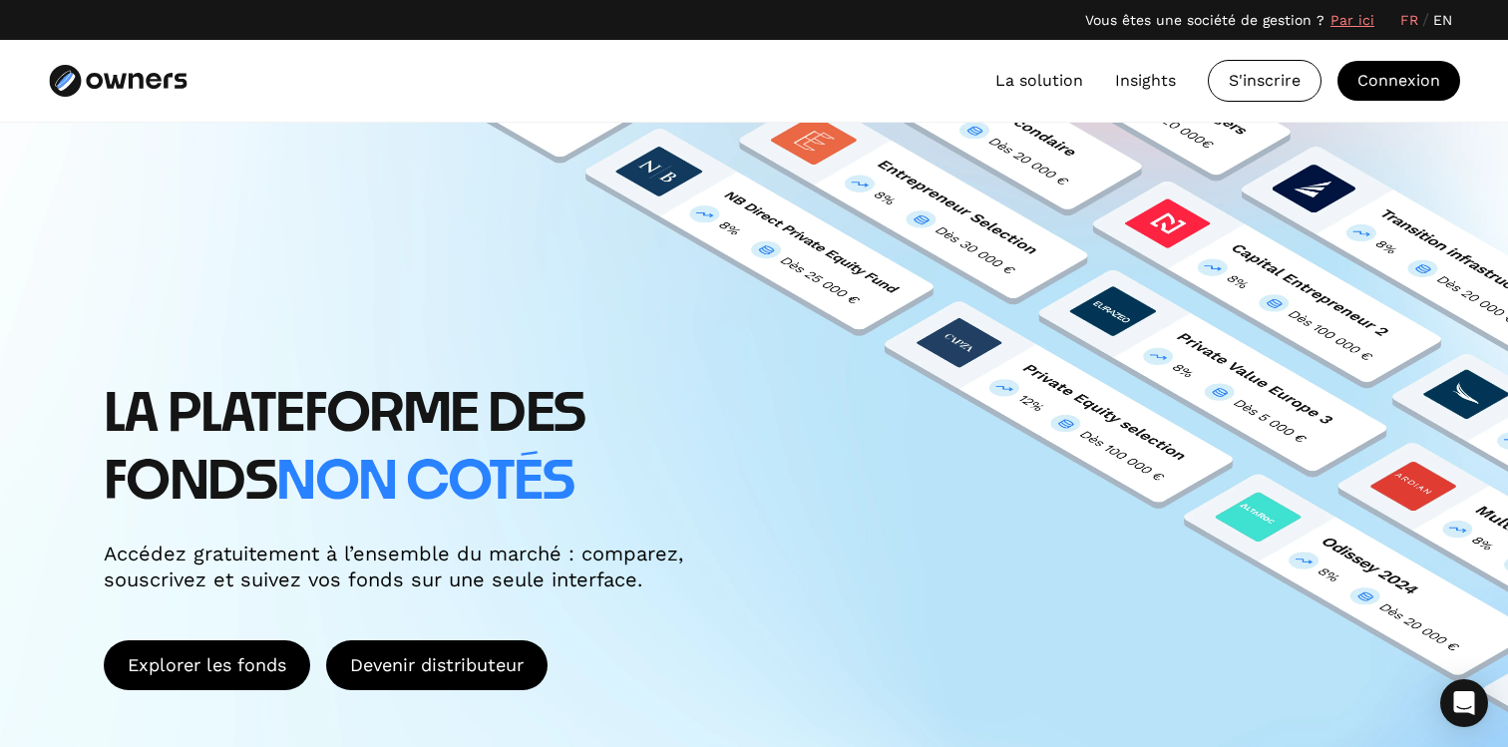
drag, startPoint x: 1168, startPoint y: 338, endPoint x: 798, endPoint y: 331, distance: 370.0
click at [798, 331] on div "LA PLATEFORME DES FONDS non cotés Accédez gratuitement à l’ensemble du marché :…" at bounding box center [754, 458] width 1508 height 671
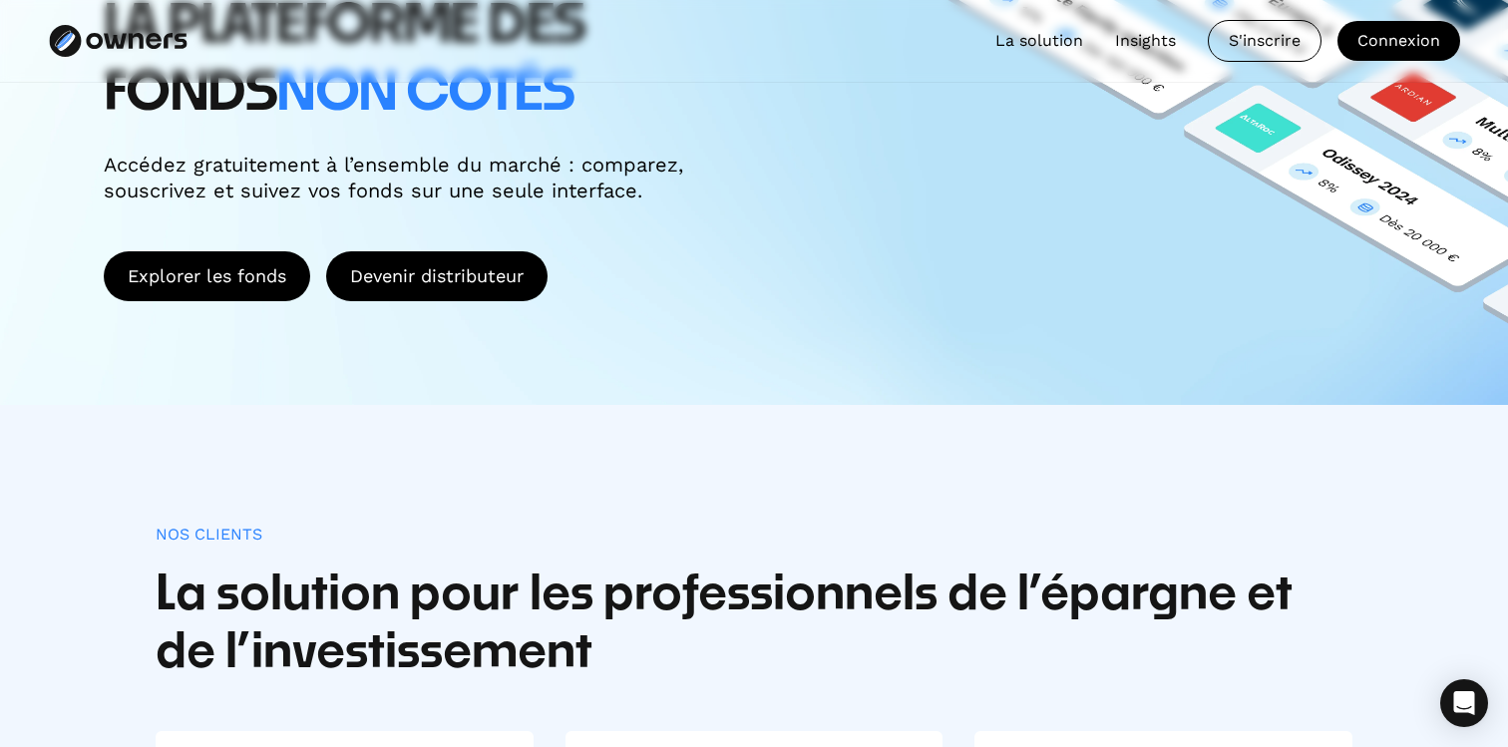
scroll to position [441, 0]
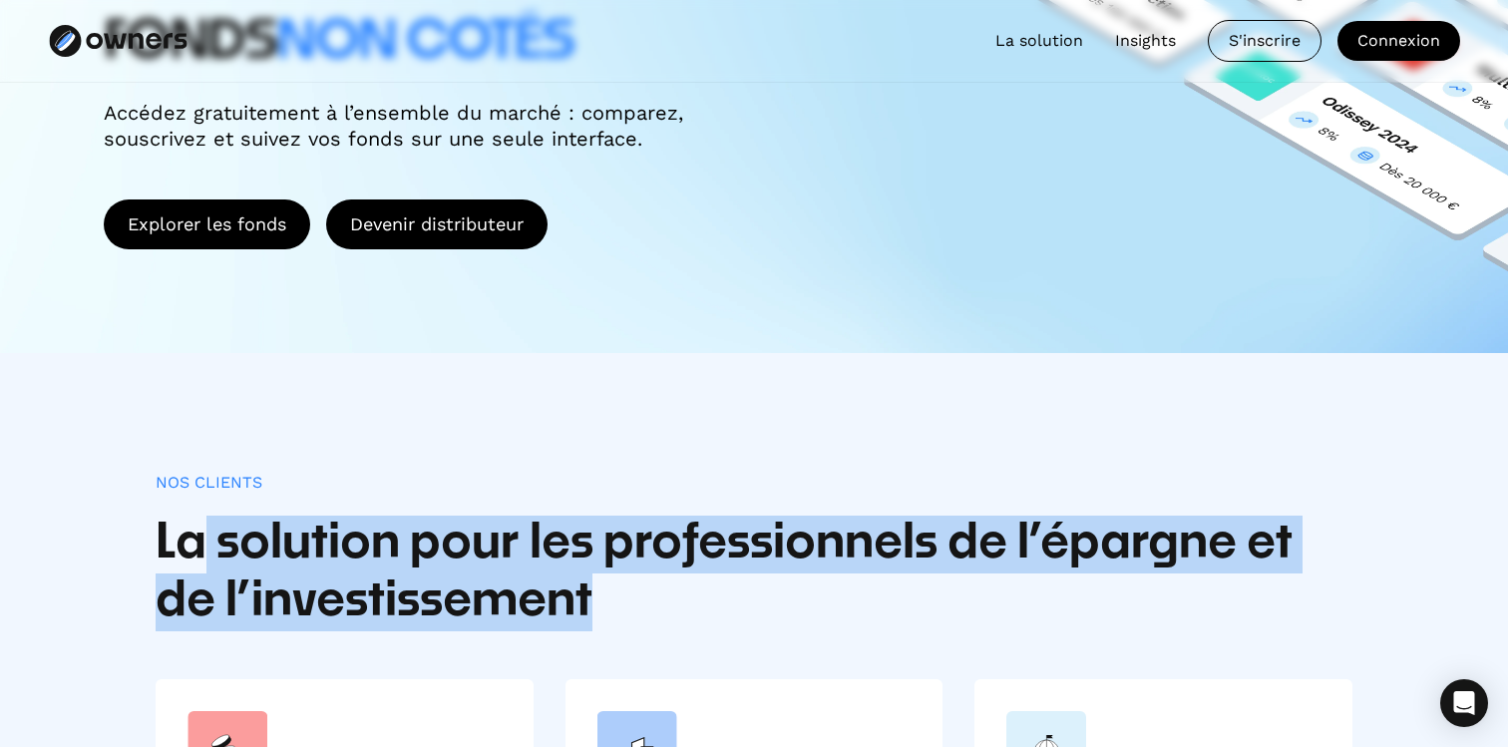
drag, startPoint x: 593, startPoint y: 593, endPoint x: 189, endPoint y: 524, distance: 409.6
click at [189, 524] on h2 "La solution pour les professionnels de l’épargne et de l’investissement" at bounding box center [754, 572] width 1196 height 115
click at [188, 523] on h2 "La solution pour les professionnels de l’épargne et de l’investissement" at bounding box center [754, 572] width 1196 height 115
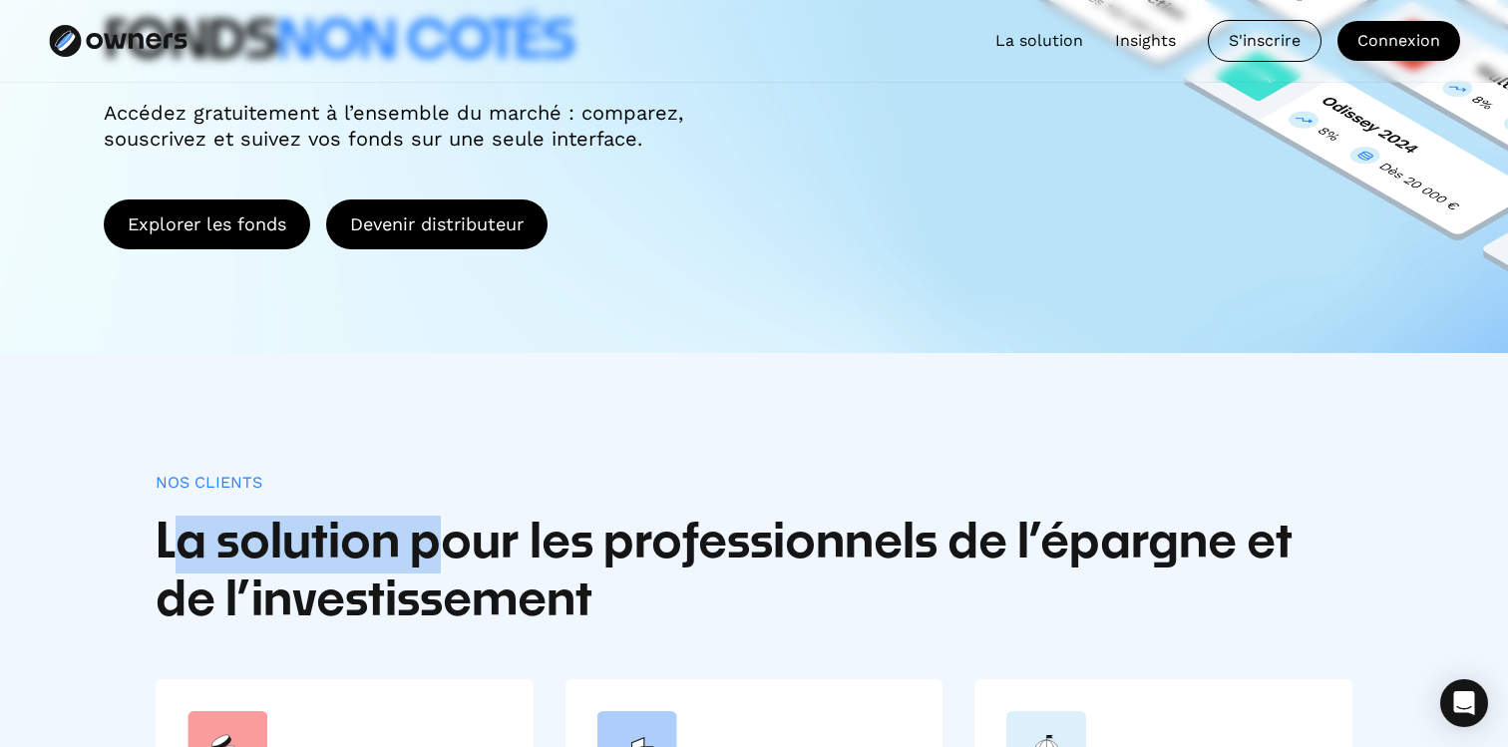
drag, startPoint x: 170, startPoint y: 525, endPoint x: 442, endPoint y: 561, distance: 273.6
click at [441, 561] on h2 "La solution pour les professionnels de l’épargne et de l’investissement" at bounding box center [754, 572] width 1196 height 115
click at [442, 561] on h2 "La solution pour les professionnels de l’épargne et de l’investissement" at bounding box center [754, 572] width 1196 height 115
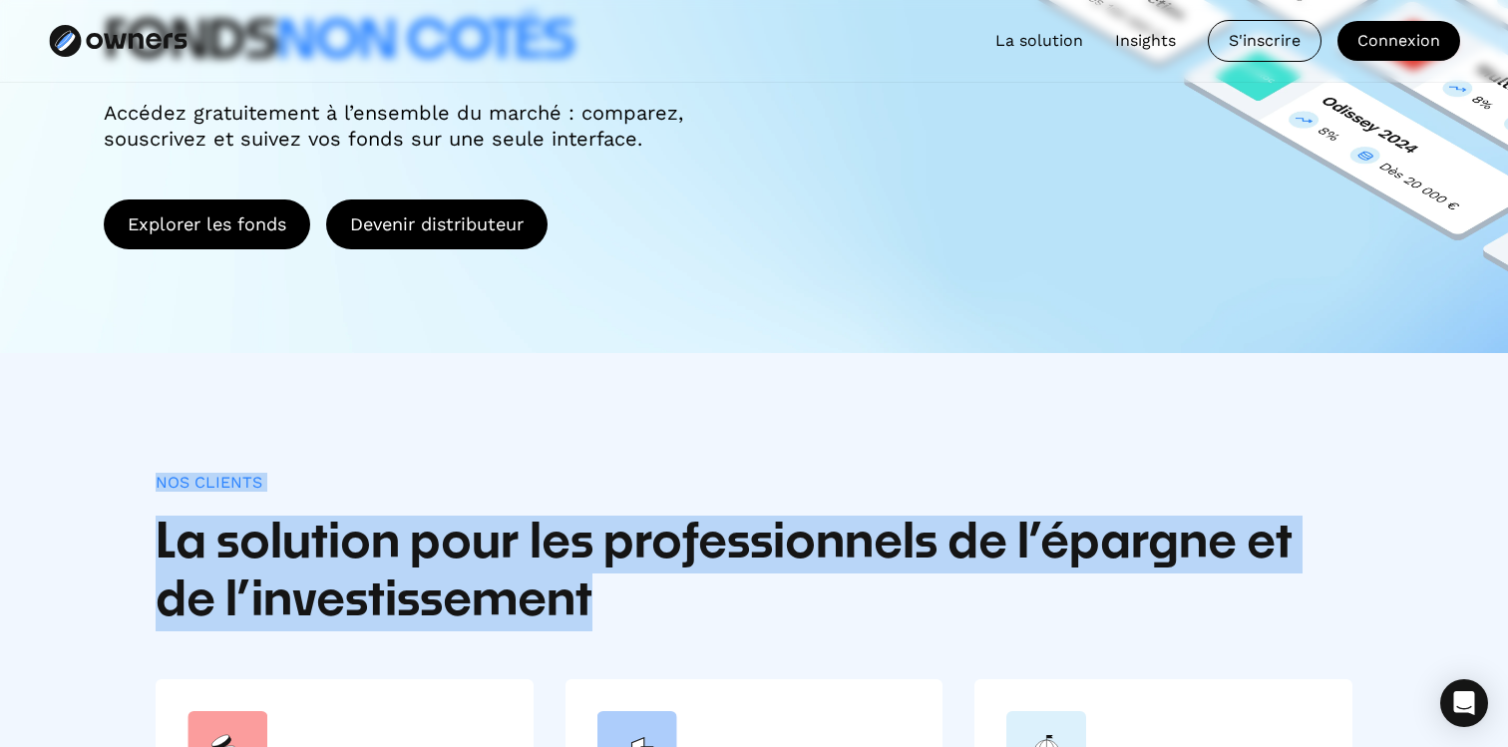
drag, startPoint x: 607, startPoint y: 620, endPoint x: 151, endPoint y: 481, distance: 477.5
click at [153, 482] on div "Nos clients La solution pour les professionnels de l’épargne et de l’investisse…" at bounding box center [754, 739] width 1508 height 772
click at [151, 481] on div "Nos clients La solution pour les professionnels de l’épargne et de l’investisse…" at bounding box center [754, 739] width 1508 height 772
drag, startPoint x: 151, startPoint y: 481, endPoint x: 641, endPoint y: 665, distance: 524.1
click at [631, 656] on div "Nos clients La solution pour les professionnels de l’épargne et de l’investisse…" at bounding box center [754, 739] width 1508 height 772
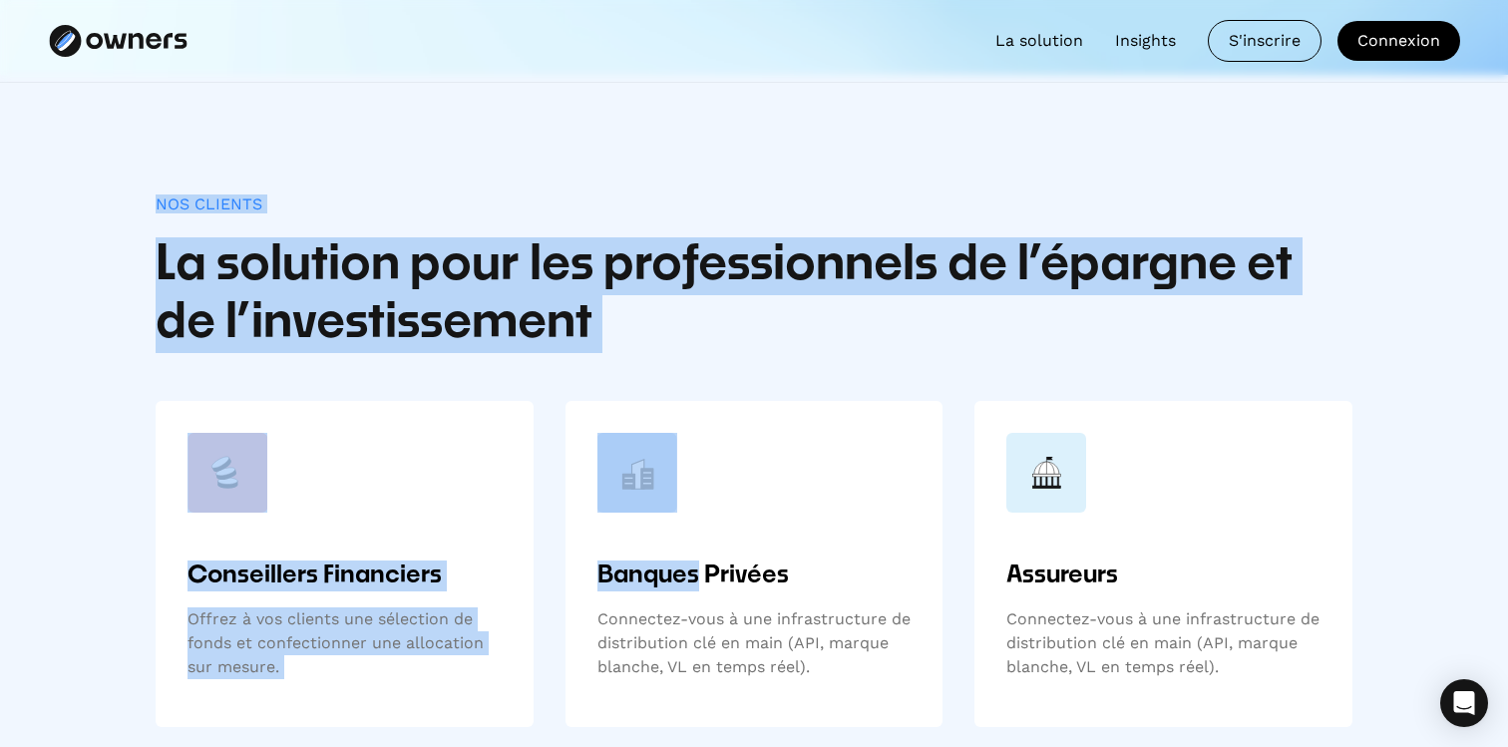
scroll to position [733, 0]
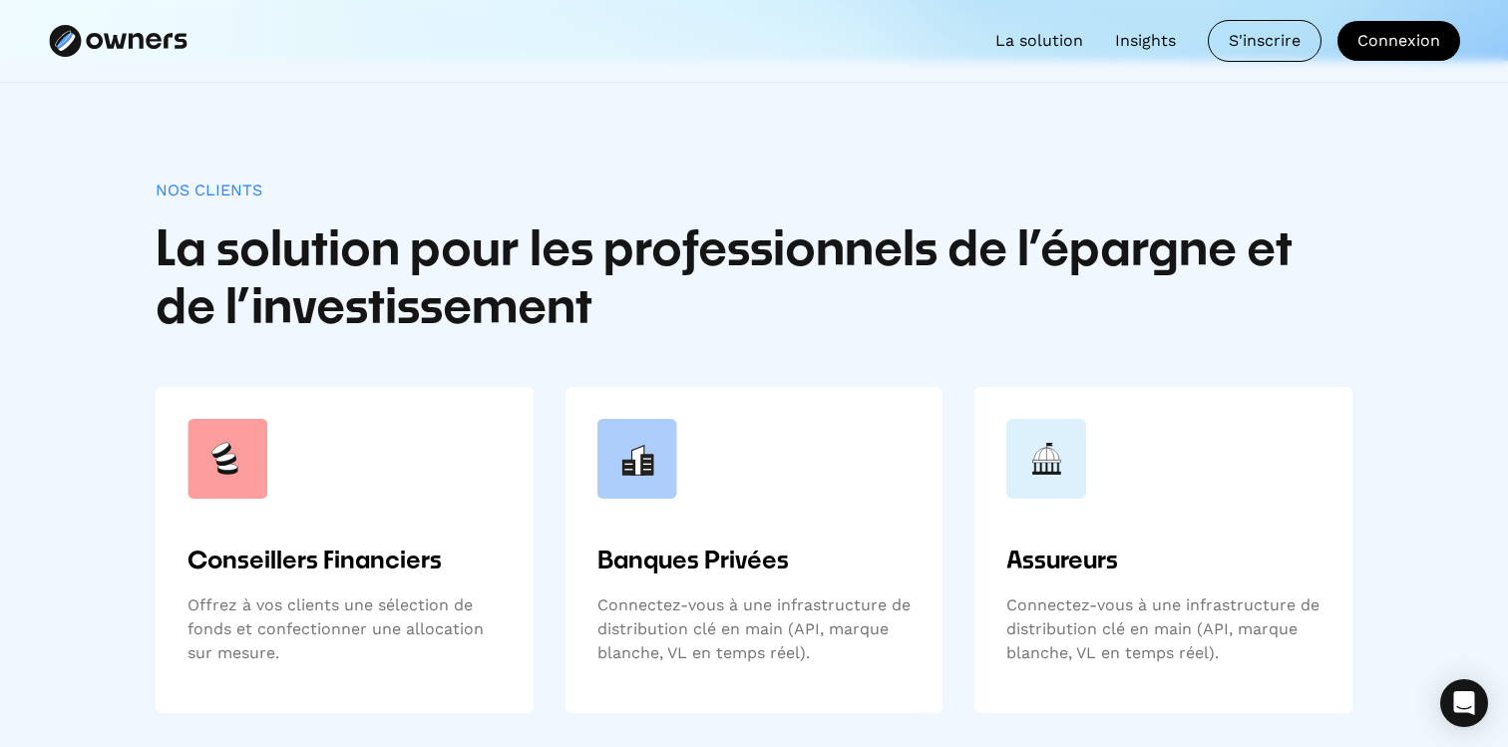
click at [780, 642] on div "Connectez-vous à une infrastructure de distribution clé en main (API, marque bl…" at bounding box center [754, 629] width 314 height 72
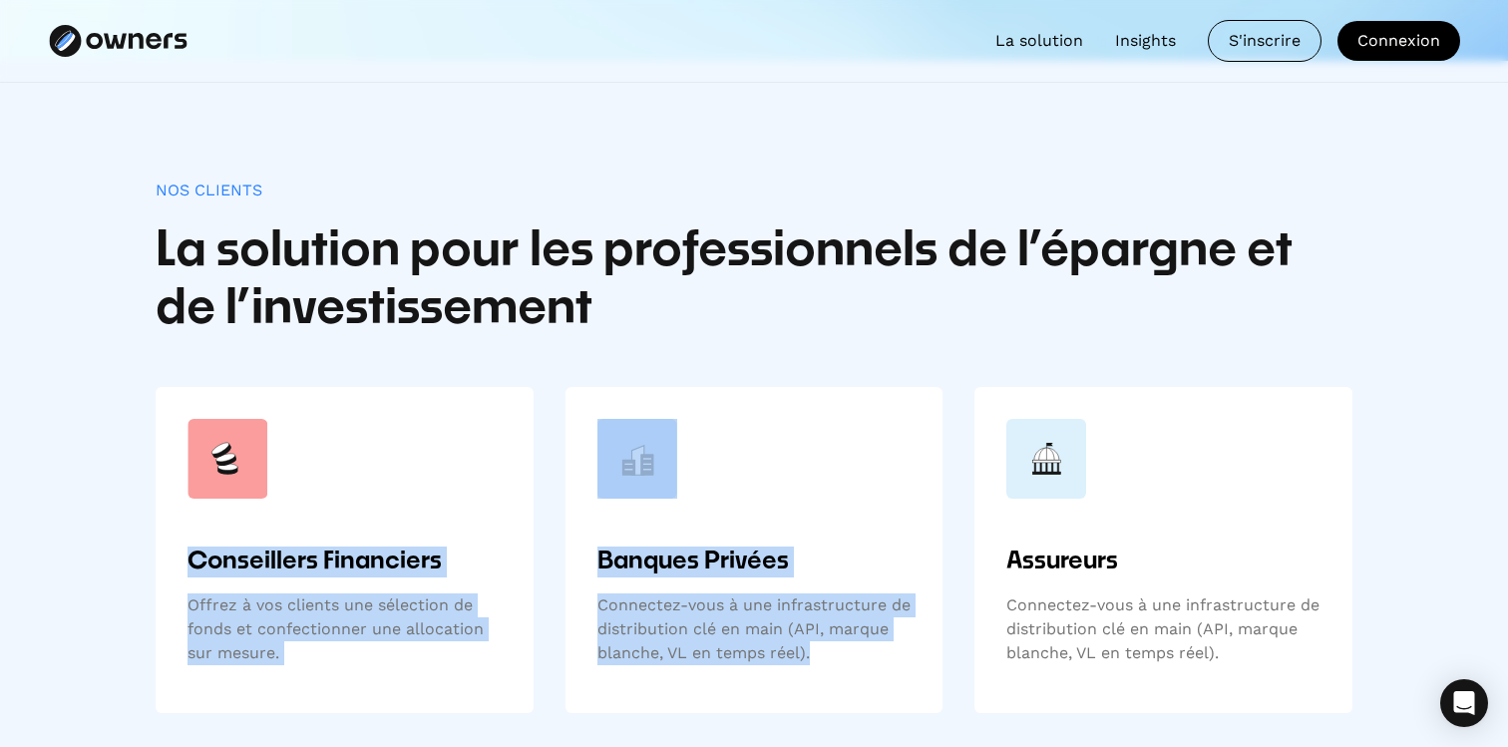
drag, startPoint x: 810, startPoint y: 648, endPoint x: 388, endPoint y: 530, distance: 437.8
click at [388, 530] on div "Conseillers Financiers Offrez à vos clients une sélection de fonds et confectio…" at bounding box center [754, 550] width 1196 height 326
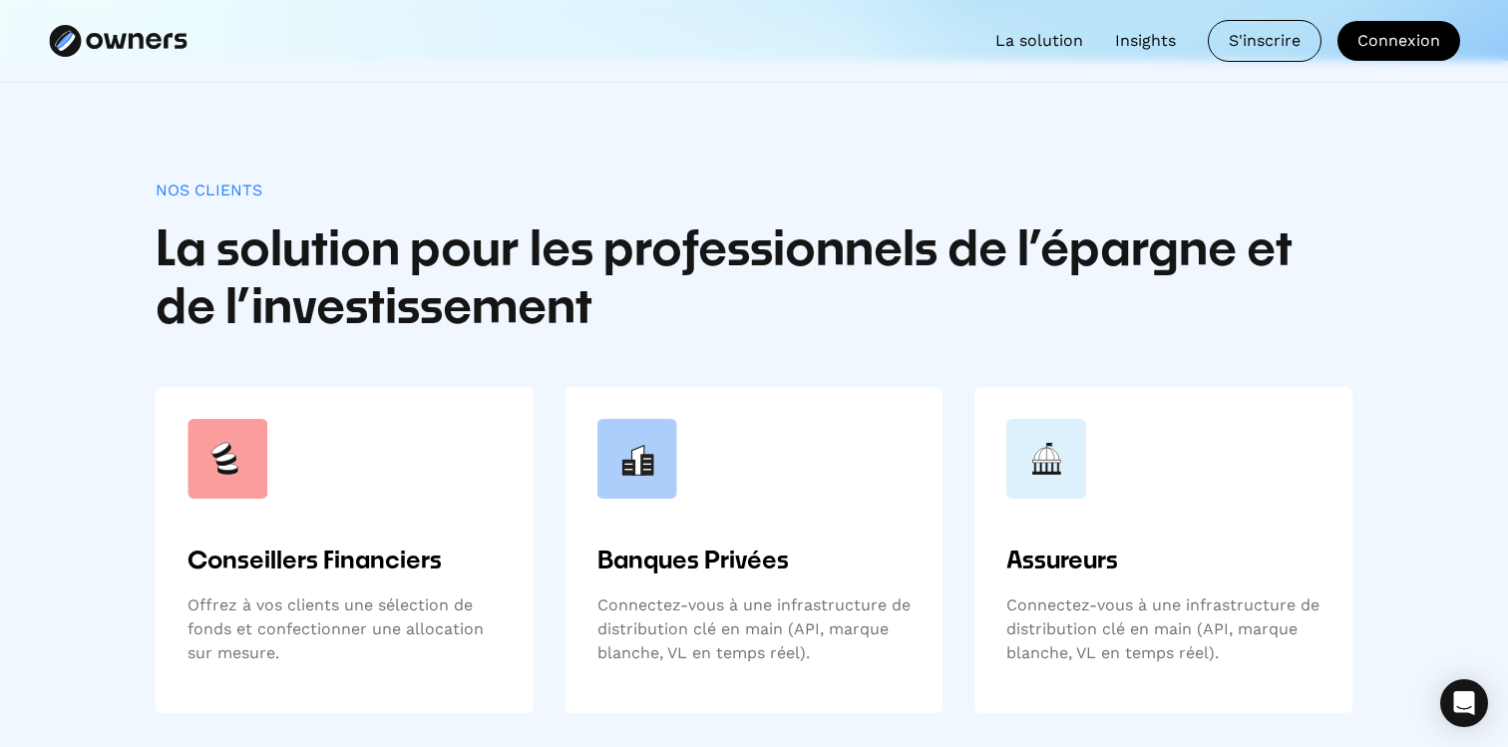
click at [295, 552] on h6 "Conseillers Financiers" at bounding box center [344, 561] width 314 height 31
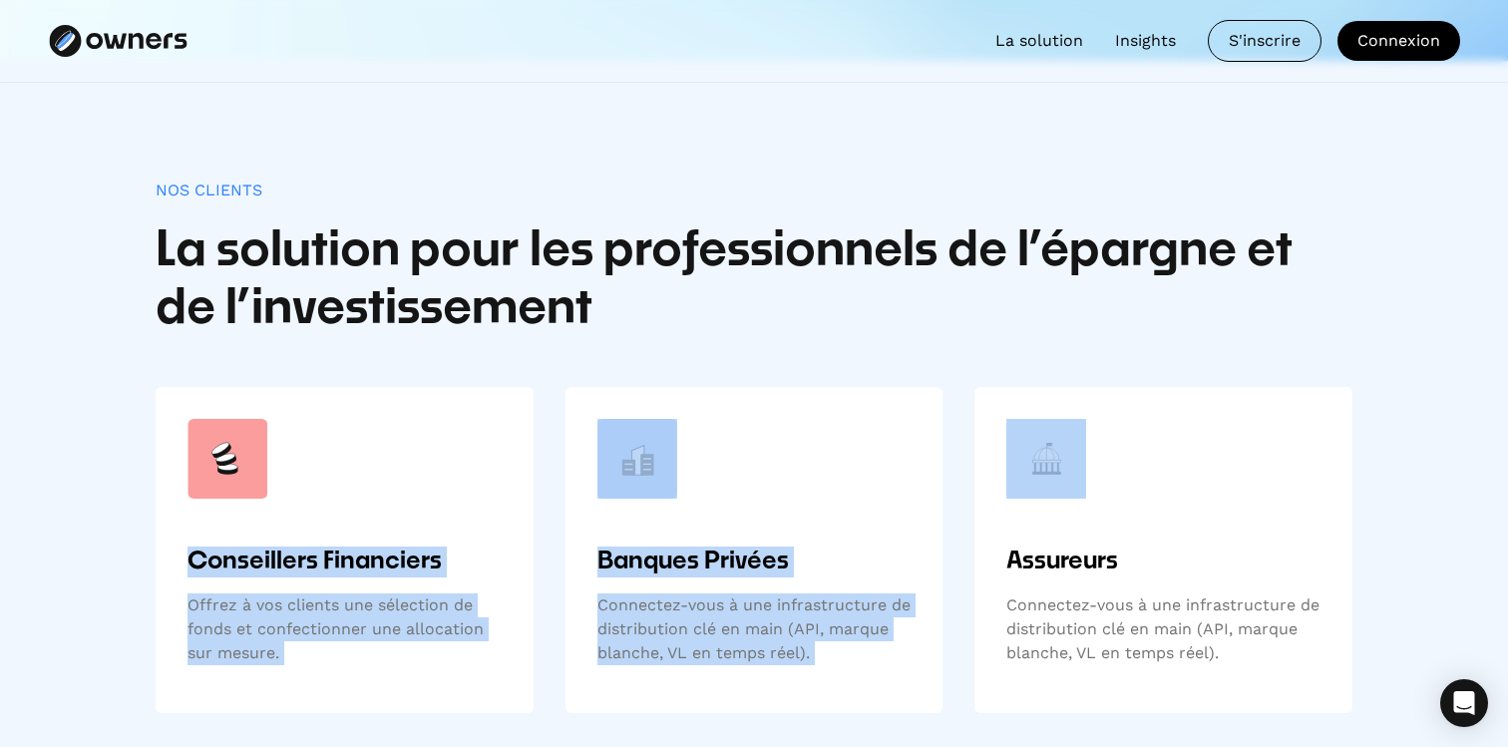
drag, startPoint x: 295, startPoint y: 552, endPoint x: 870, endPoint y: 657, distance: 584.7
click at [844, 644] on div "Conseillers Financiers Offrez à vos clients une sélection de fonds et confectio…" at bounding box center [754, 550] width 1196 height 326
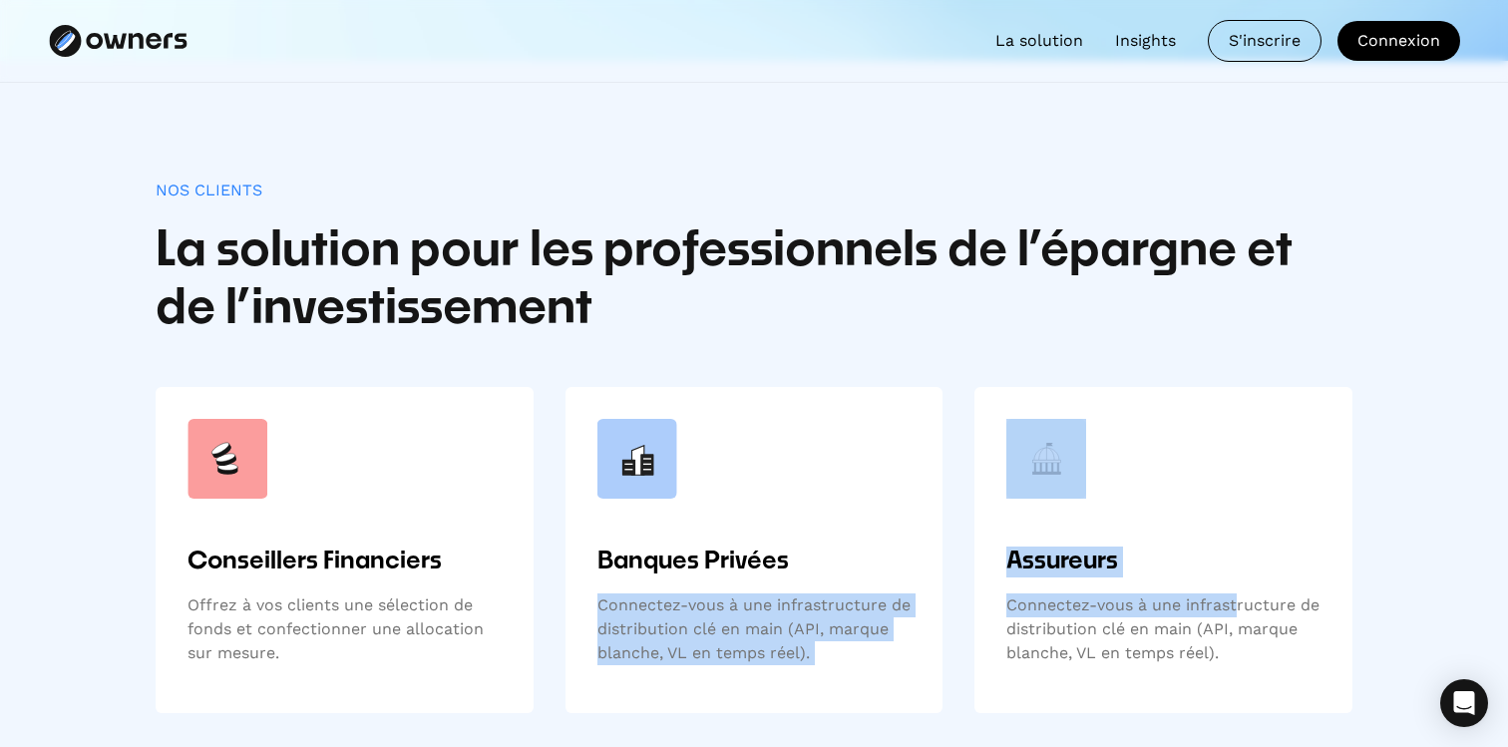
drag, startPoint x: 1236, startPoint y: 607, endPoint x: 838, endPoint y: 538, distance: 404.7
click at [859, 545] on div "Conseillers Financiers Offrez à vos clients une sélection de fonds et confectio…" at bounding box center [754, 550] width 1196 height 326
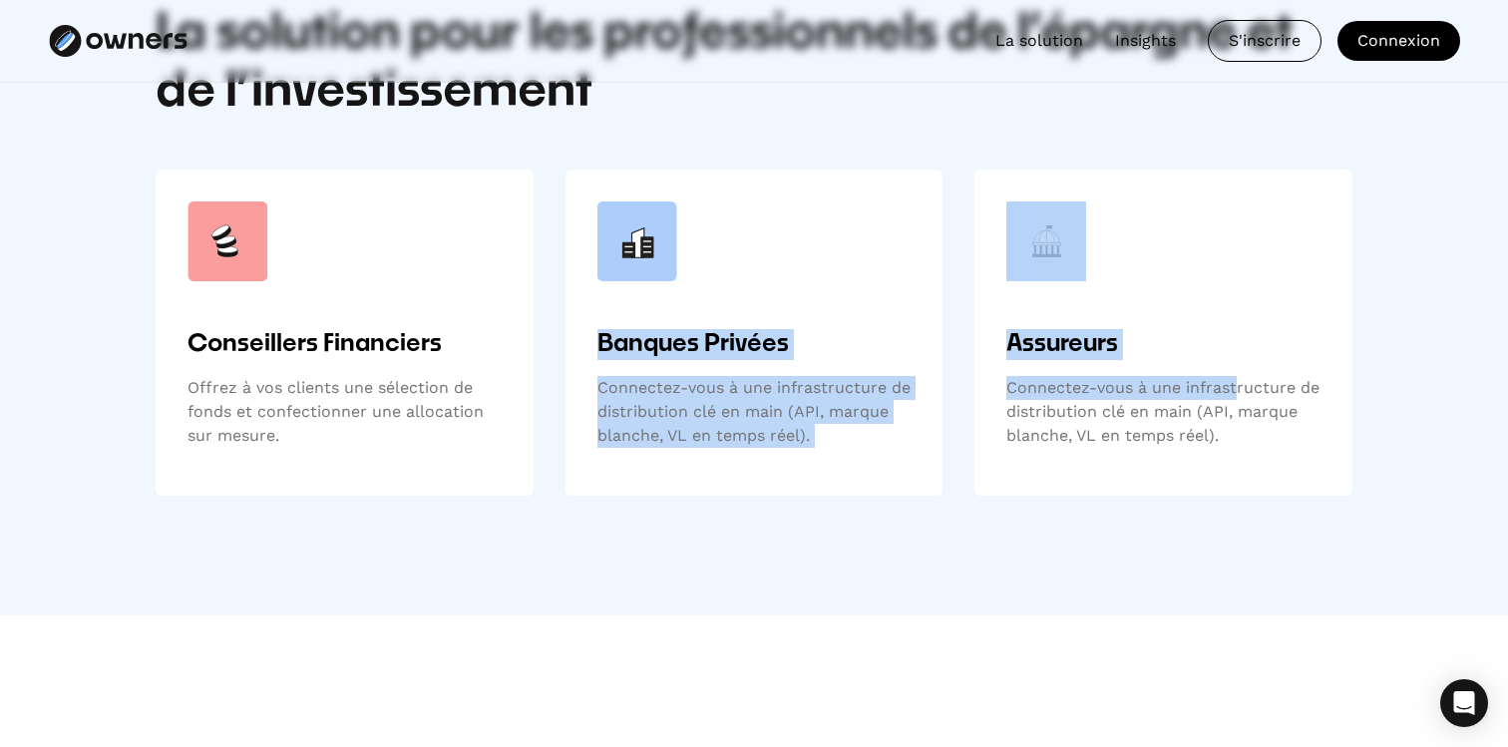
scroll to position [956, 0]
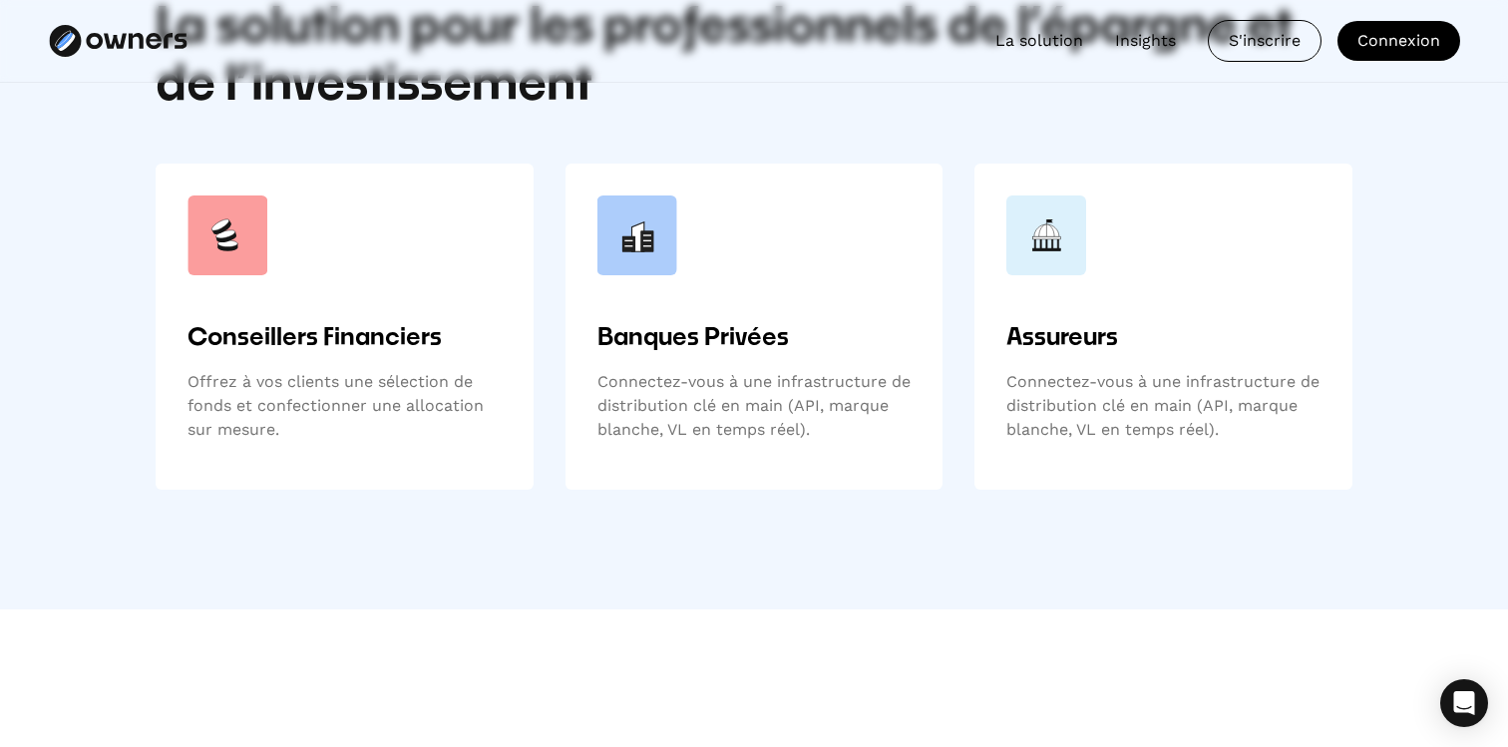
click at [1203, 442] on div "Assureurs Connectez-vous à une infrastructure de distribution clé en main (API,…" at bounding box center [1163, 390] width 314 height 135
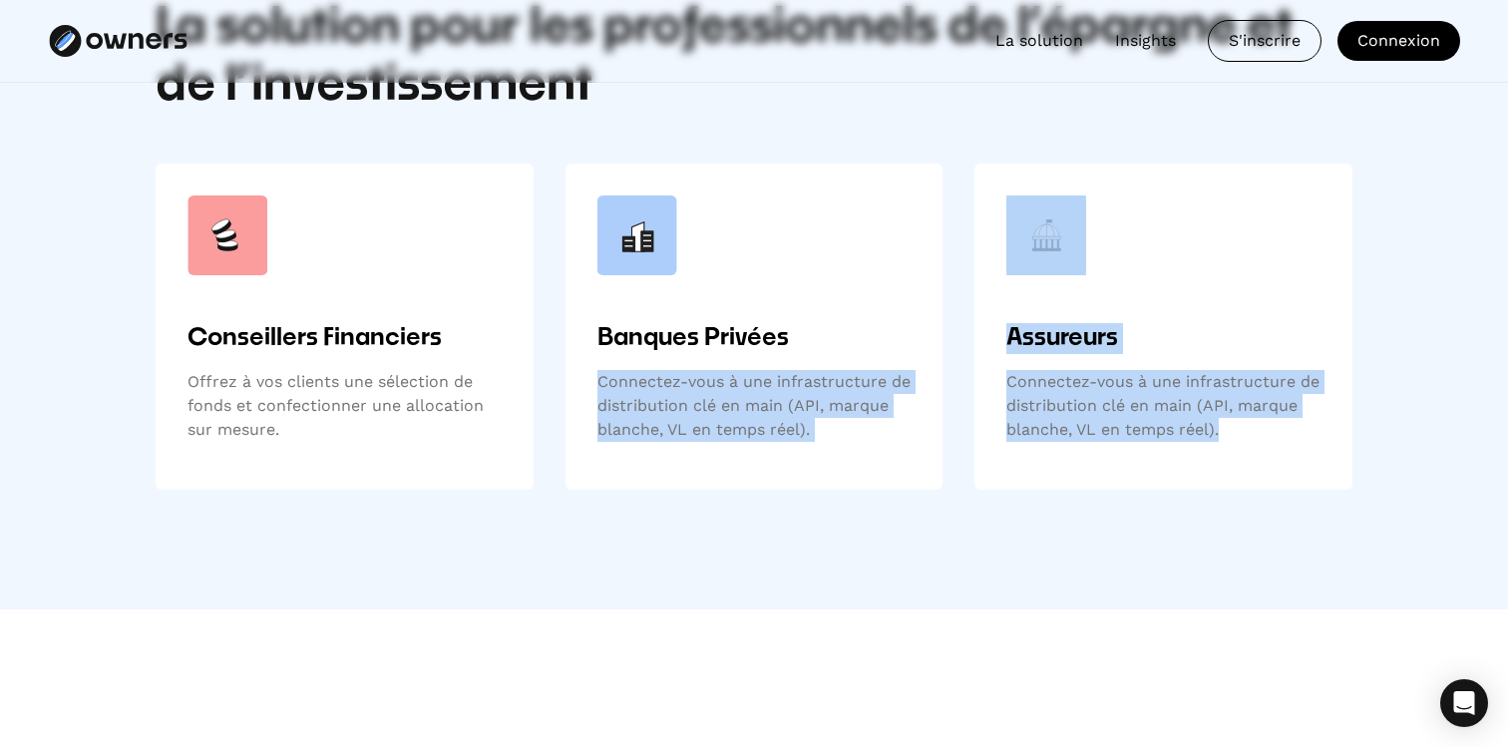
drag, startPoint x: 1235, startPoint y: 433, endPoint x: 934, endPoint y: 362, distance: 309.3
click at [934, 362] on div "Conseillers Financiers Offrez à vos clients une sélection de fonds et confectio…" at bounding box center [754, 327] width 1196 height 326
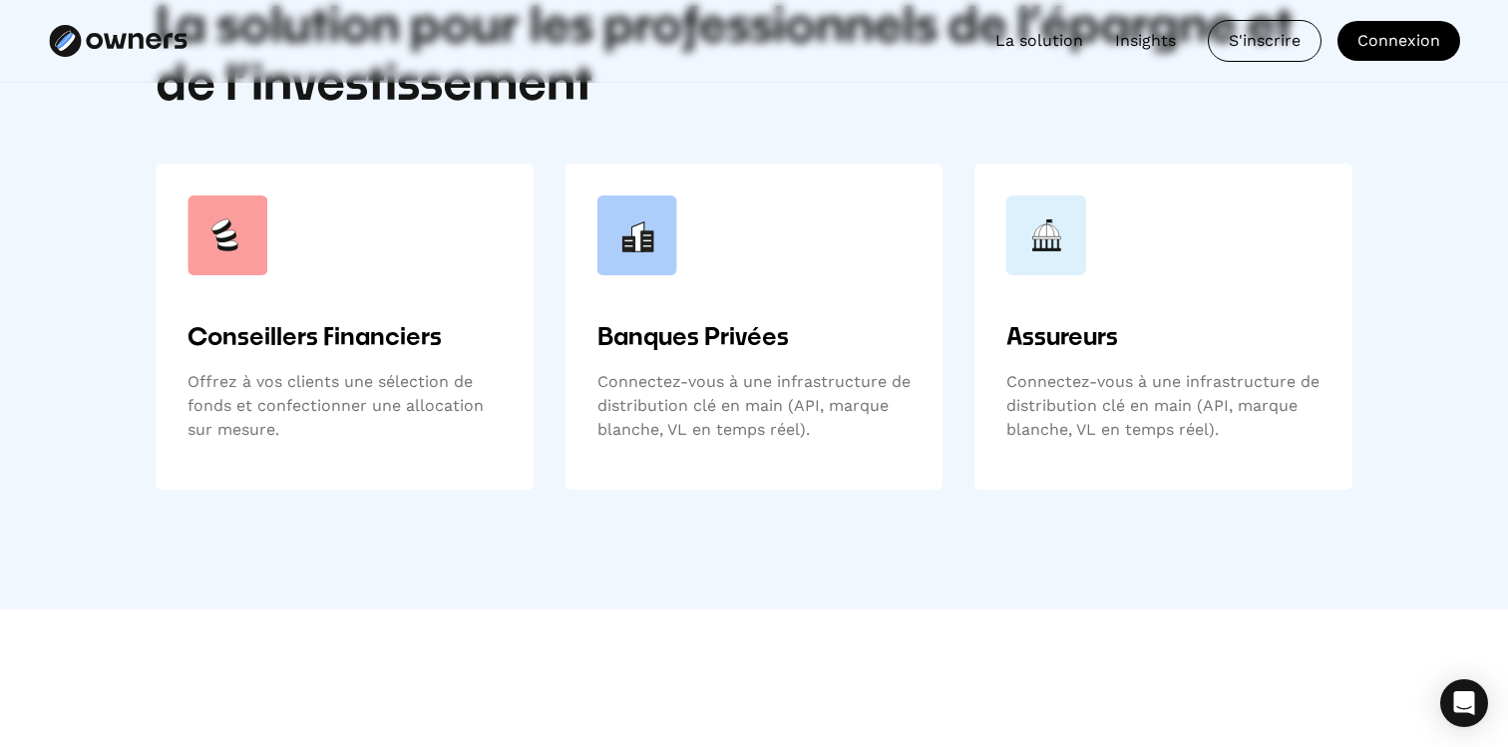
click at [934, 361] on div "Banques Privées Connectez-vous à une infrastructure de distribution clé en main…" at bounding box center [754, 327] width 378 height 326
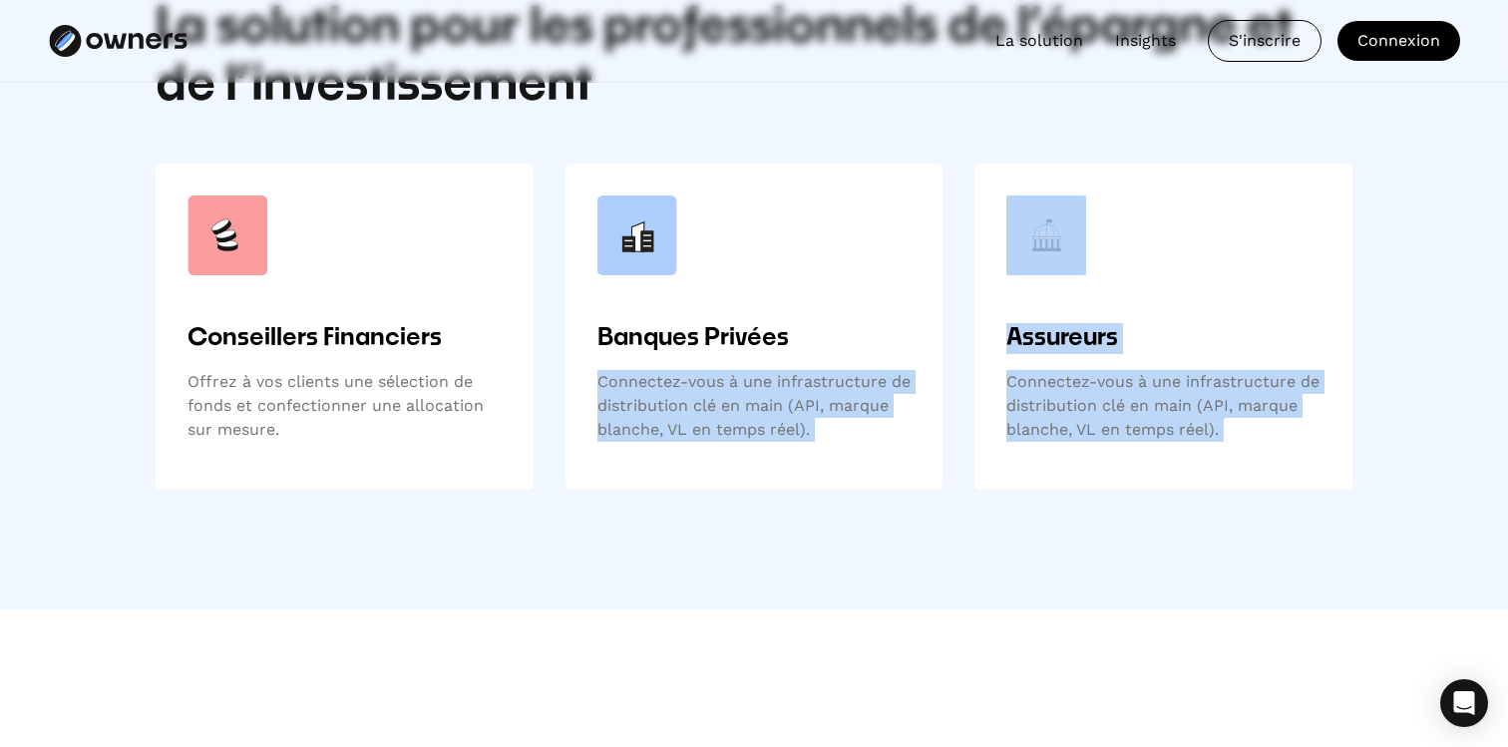
drag, startPoint x: 934, startPoint y: 361, endPoint x: 1247, endPoint y: 434, distance: 321.4
click at [1245, 434] on div "Conseillers Financiers Offrez à vos clients une sélection de fonds et confectio…" at bounding box center [754, 327] width 1196 height 326
click at [1247, 434] on div "Connectez-vous à une infrastructure de distribution clé en main (API, marque bl…" at bounding box center [1163, 406] width 314 height 72
drag, startPoint x: 1247, startPoint y: 434, endPoint x: 801, endPoint y: 373, distance: 450.8
click at [801, 374] on div "Conseillers Financiers Offrez à vos clients une sélection de fonds et confectio…" at bounding box center [754, 327] width 1196 height 326
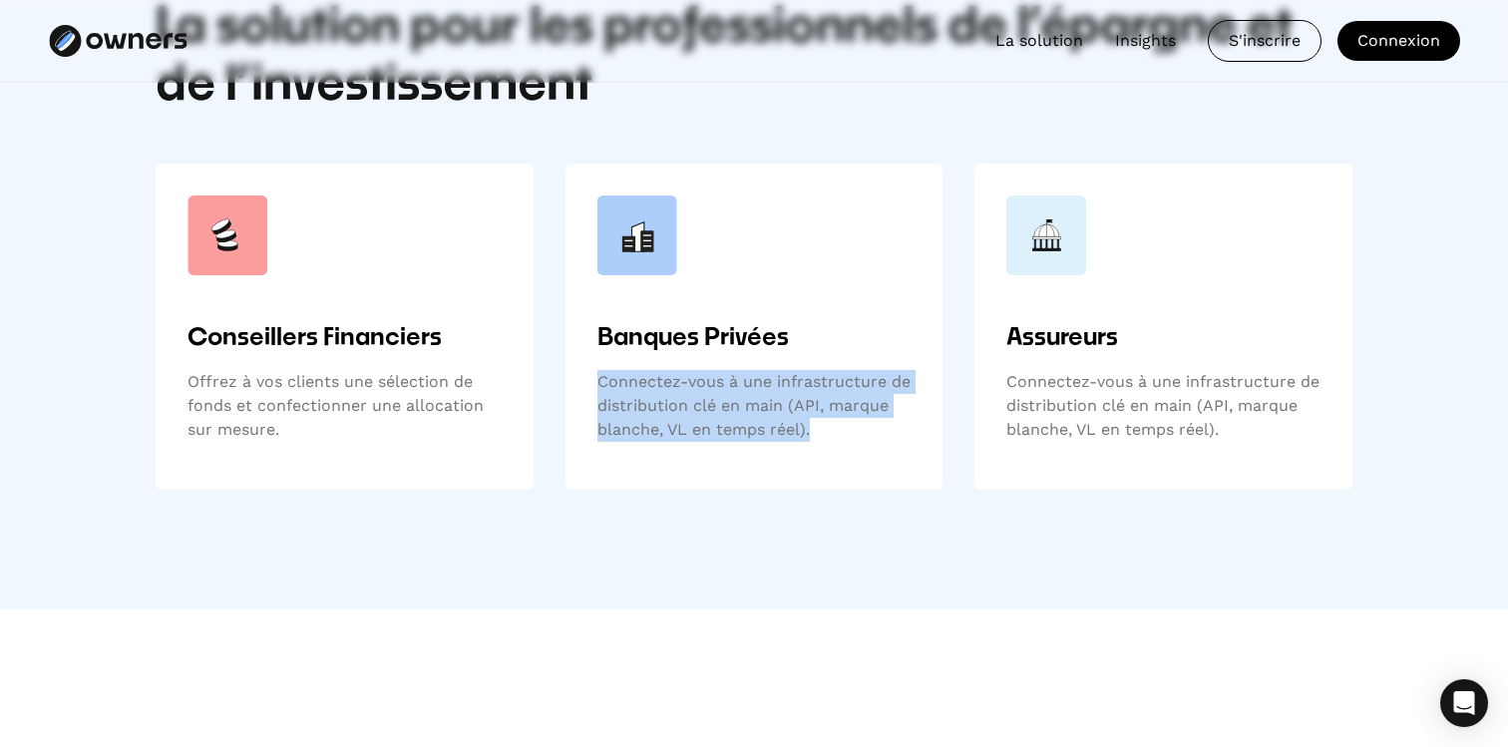
drag, startPoint x: 572, startPoint y: 372, endPoint x: 834, endPoint y: 454, distance: 273.7
click at [834, 454] on div "Banques Privées Connectez-vous à une infrastructure de distribution clé en main…" at bounding box center [754, 327] width 378 height 326
click at [834, 454] on div "Banques Privées Connectez-vous à une infrastructure de distribution clé en main…" at bounding box center [754, 390] width 314 height 135
drag, startPoint x: 834, startPoint y: 454, endPoint x: 665, endPoint y: 375, distance: 186.0
click at [666, 375] on div "Banques Privées Connectez-vous à une infrastructure de distribution clé en main…" at bounding box center [754, 390] width 314 height 135
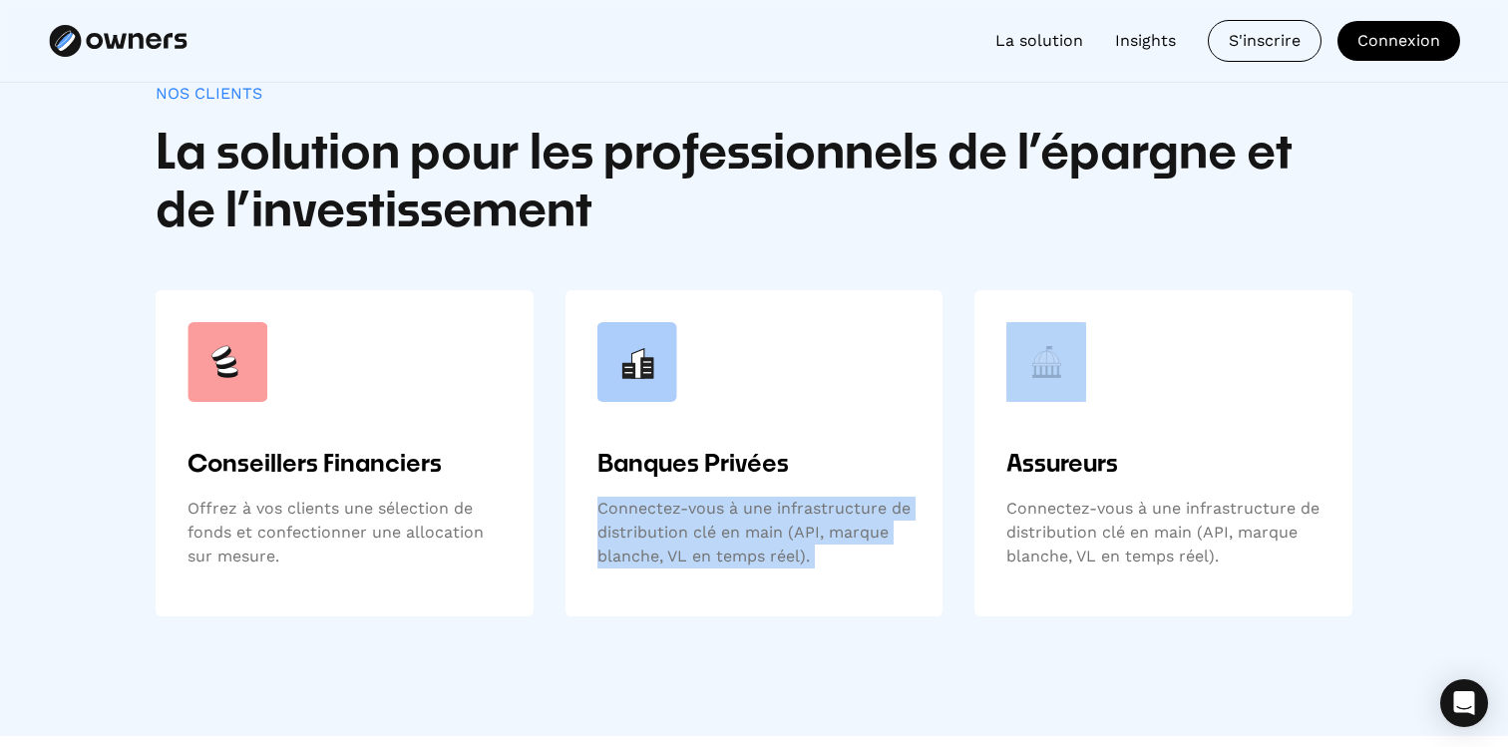
scroll to position [829, 0]
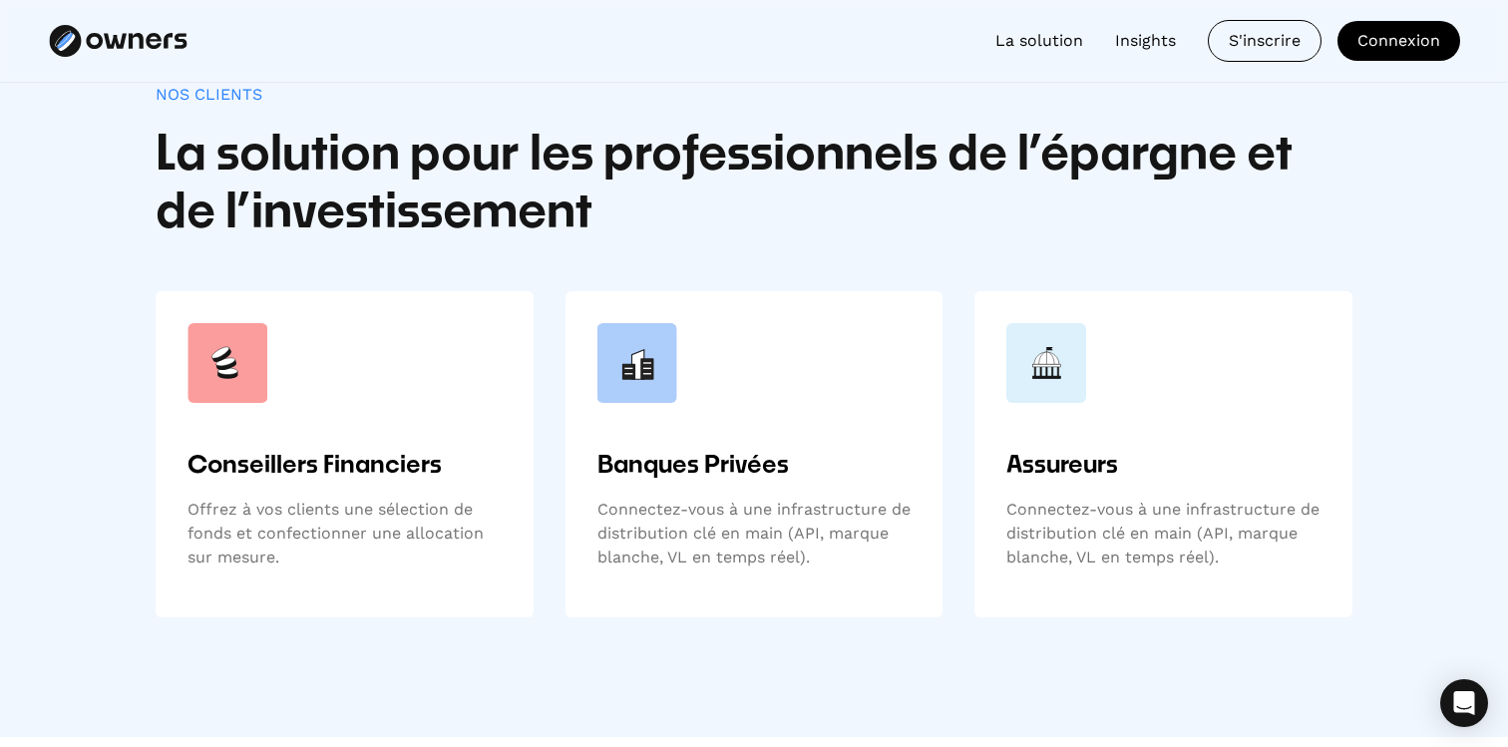
click at [754, 483] on div "Banques Privées Connectez-vous à une infrastructure de distribution clé en main…" at bounding box center [754, 518] width 314 height 135
